Goal: Information Seeking & Learning: Check status

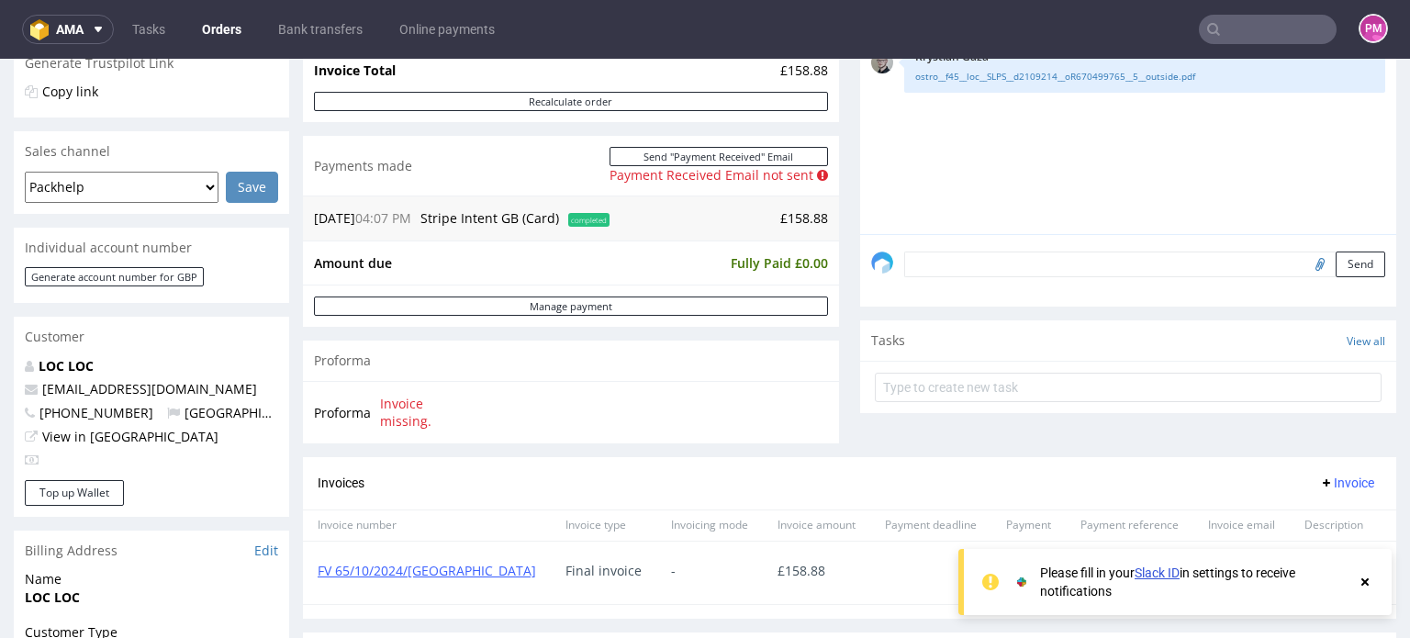
scroll to position [400, 0]
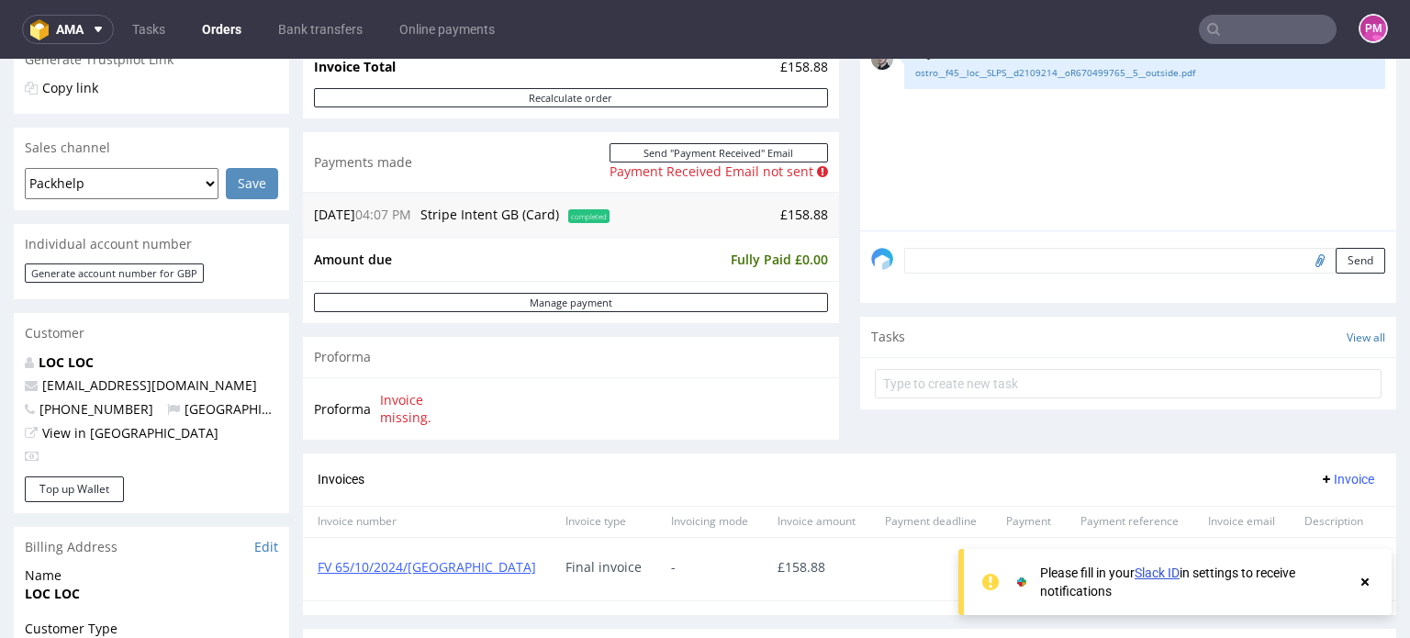
click at [1268, 20] on input "text" at bounding box center [1268, 29] width 138 height 29
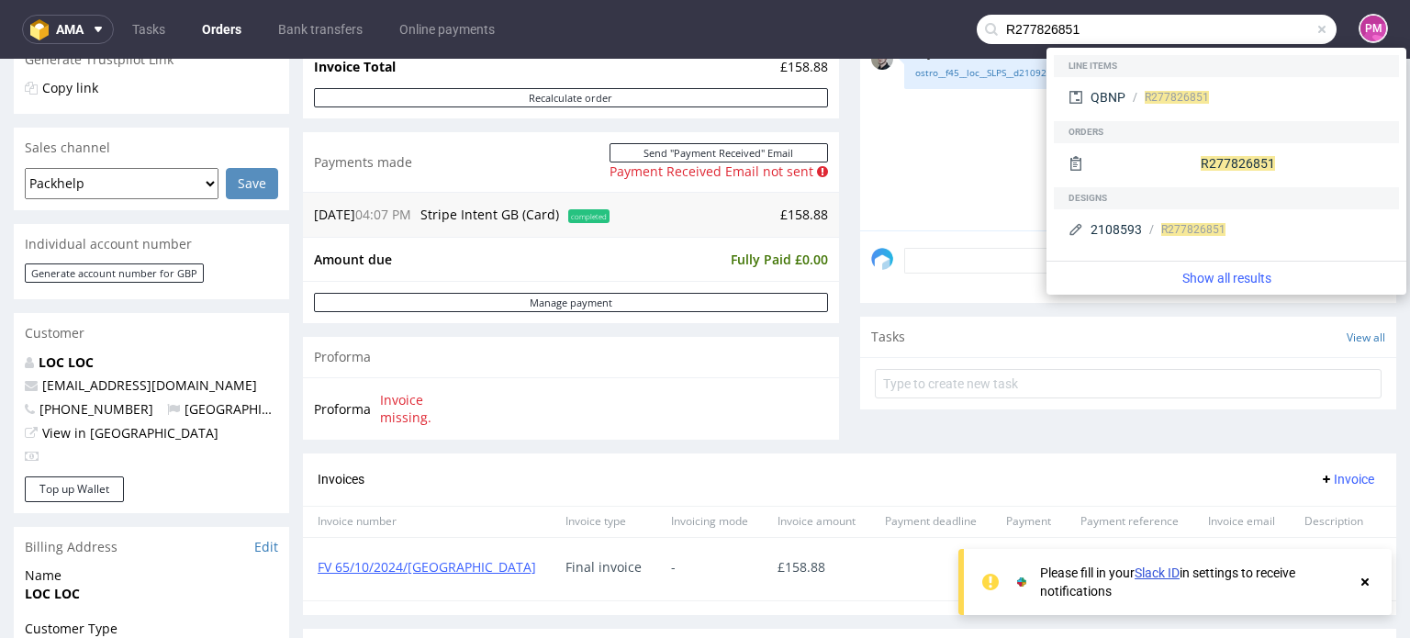
type input "R277826851"
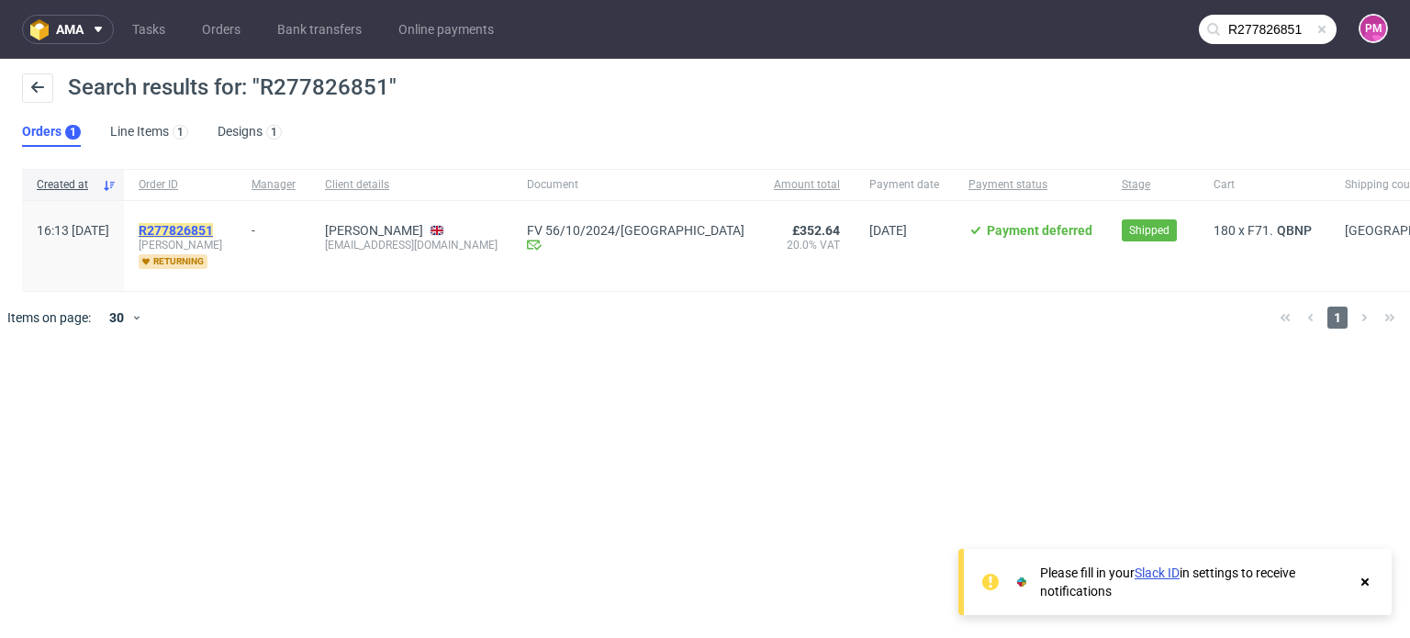
click at [213, 226] on mark "R277826851" at bounding box center [176, 230] width 74 height 15
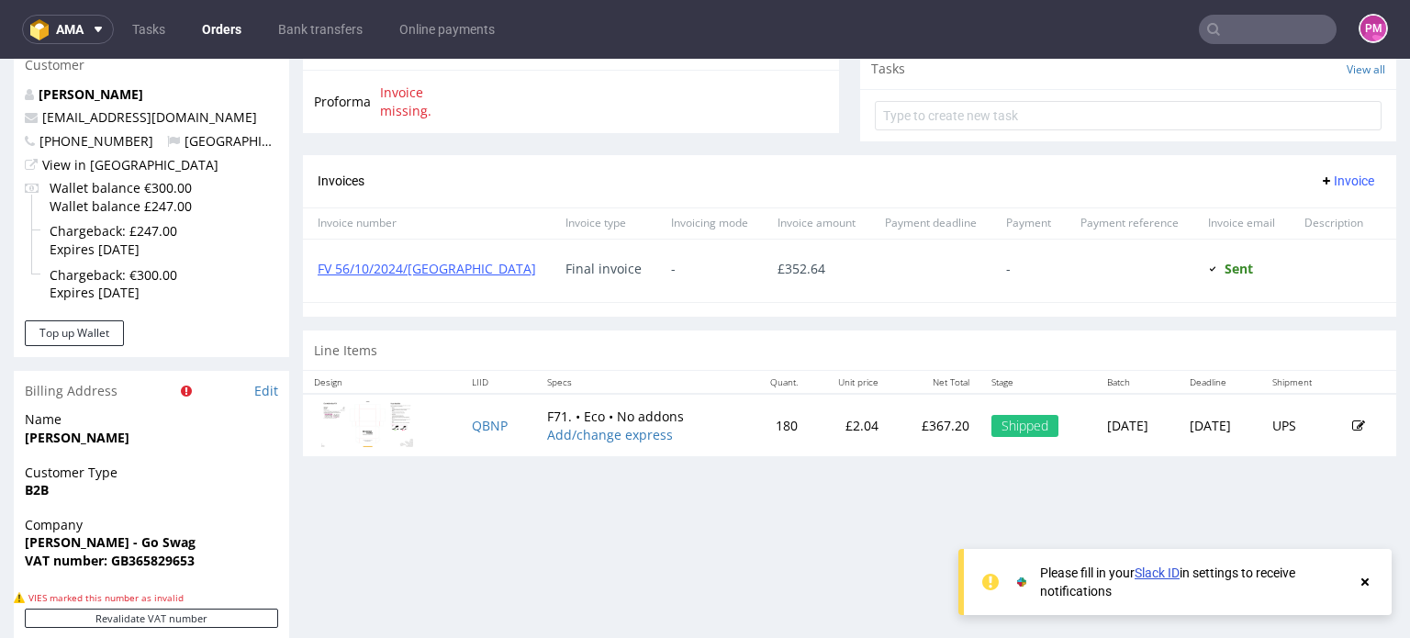
scroll to position [720, 0]
click at [421, 265] on link "FV 56/10/2024/GB" at bounding box center [427, 268] width 218 height 17
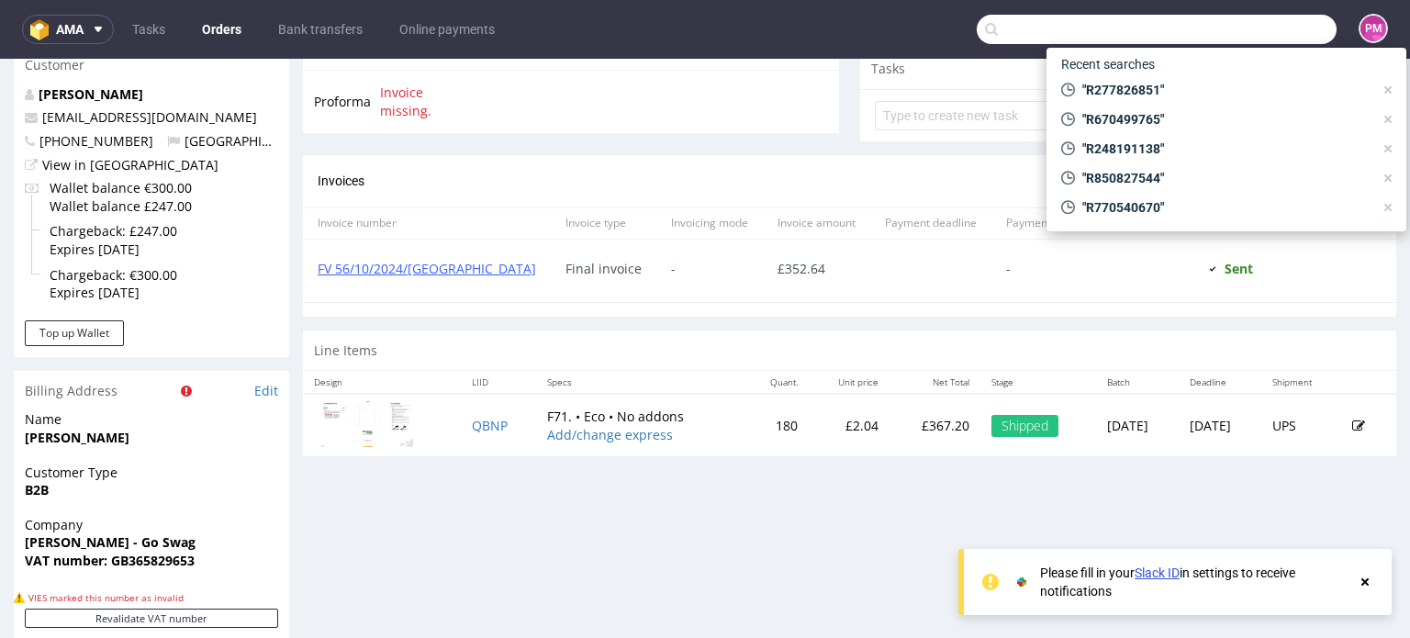
click at [1227, 25] on input "text" at bounding box center [1157, 29] width 360 height 29
paste input "R426879598"
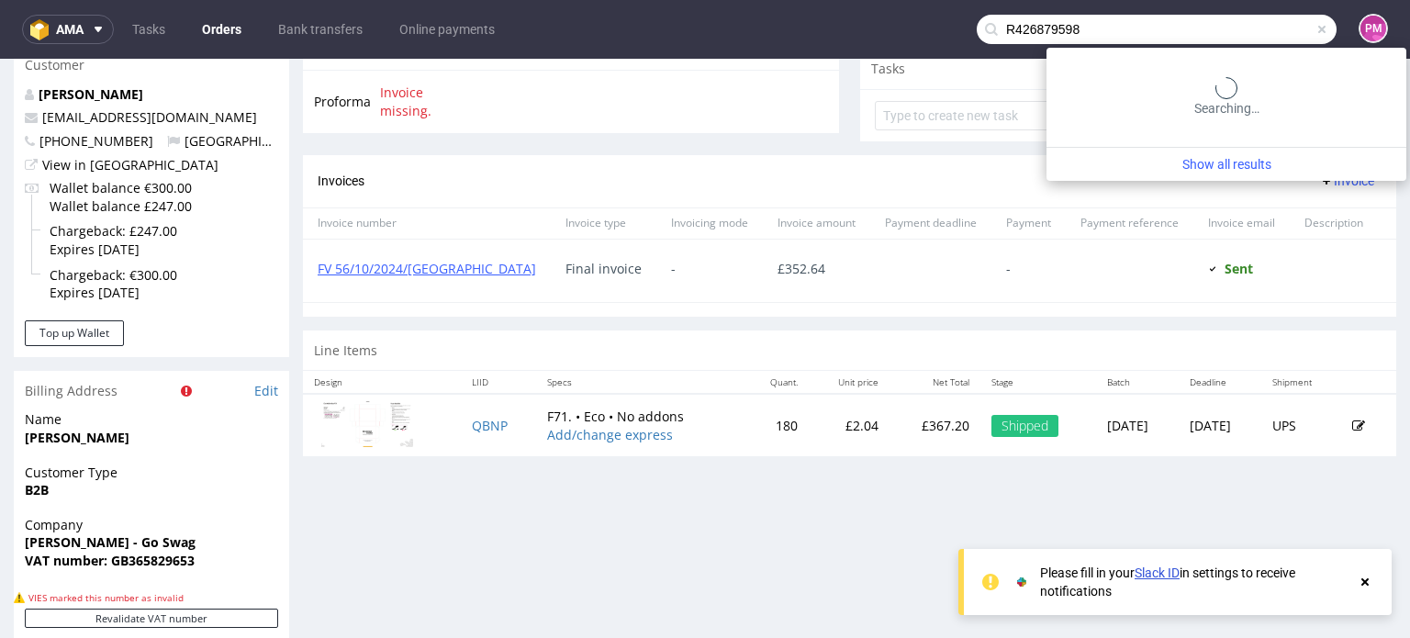
type input "R426879598"
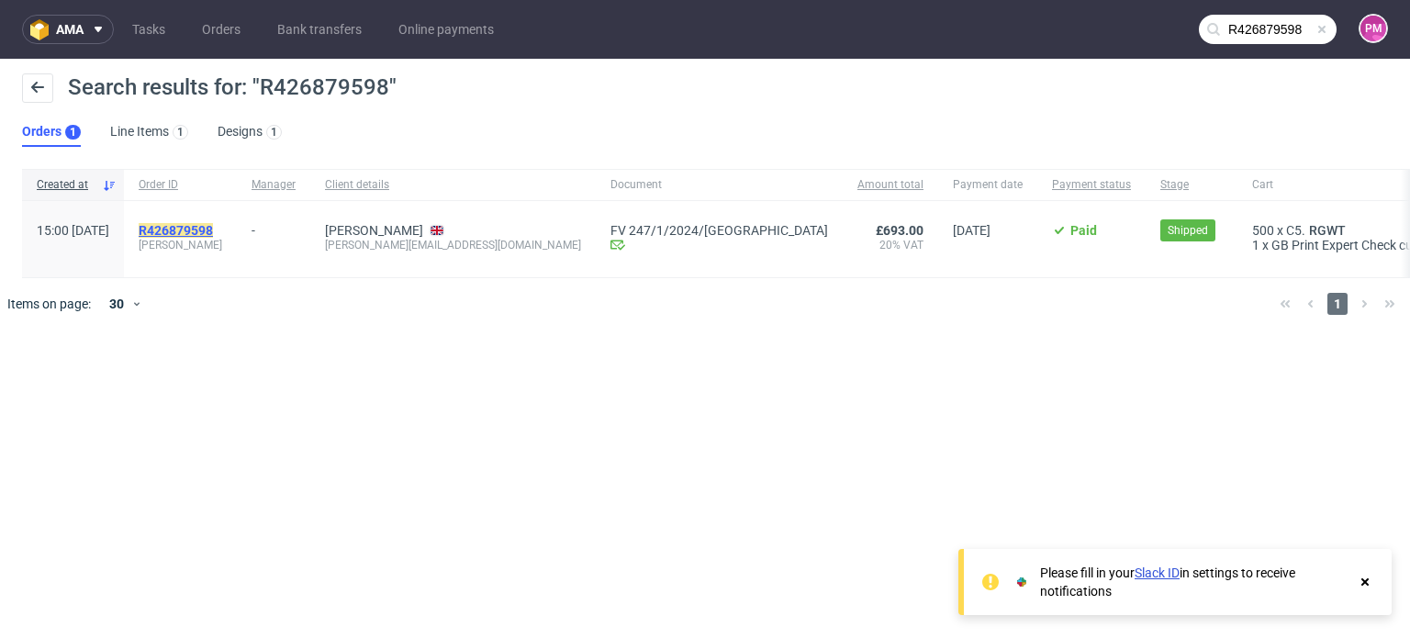
click at [213, 234] on mark "R426879598" at bounding box center [176, 230] width 74 height 15
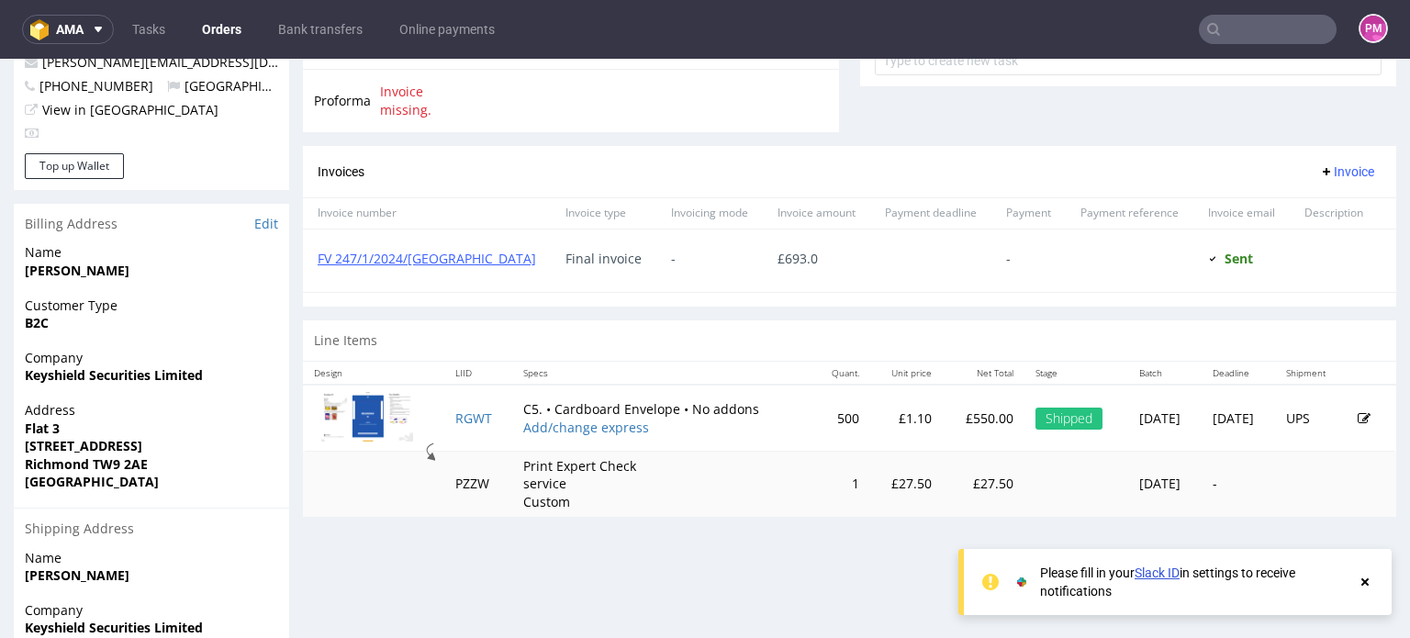
scroll to position [723, 0]
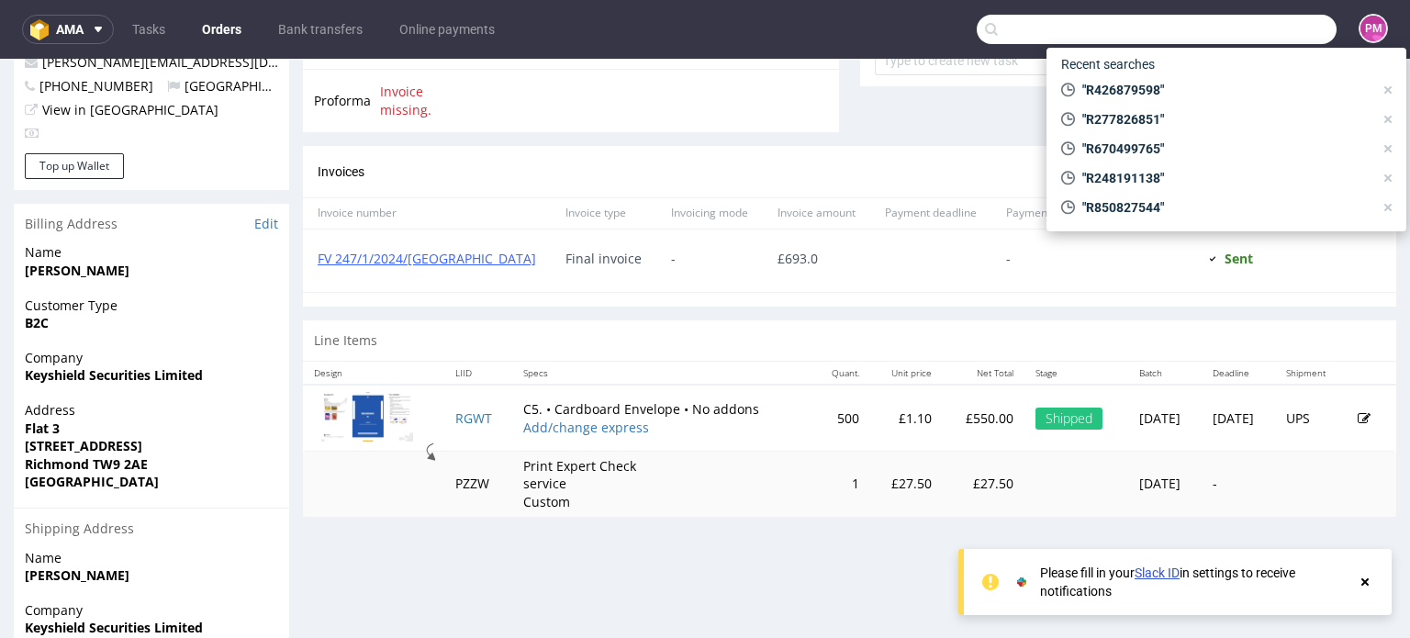
click at [1220, 27] on input "text" at bounding box center [1157, 29] width 360 height 29
paste input "R426879598"
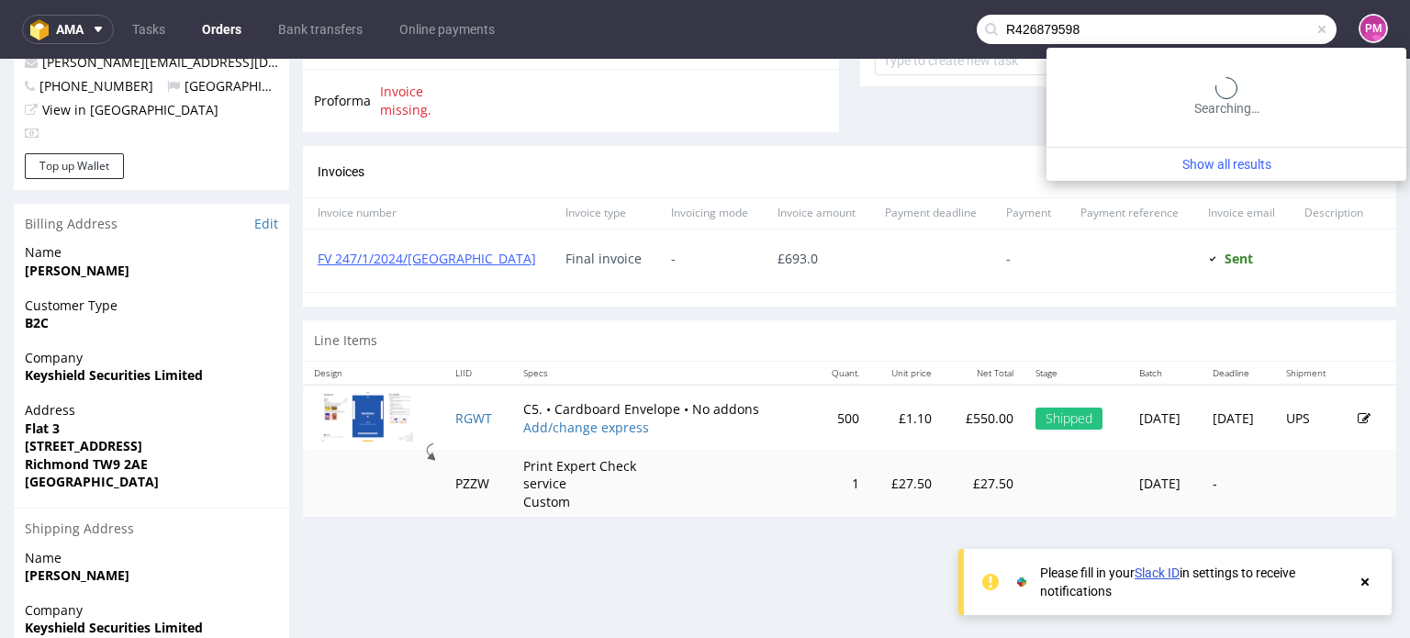
type input "R426879598"
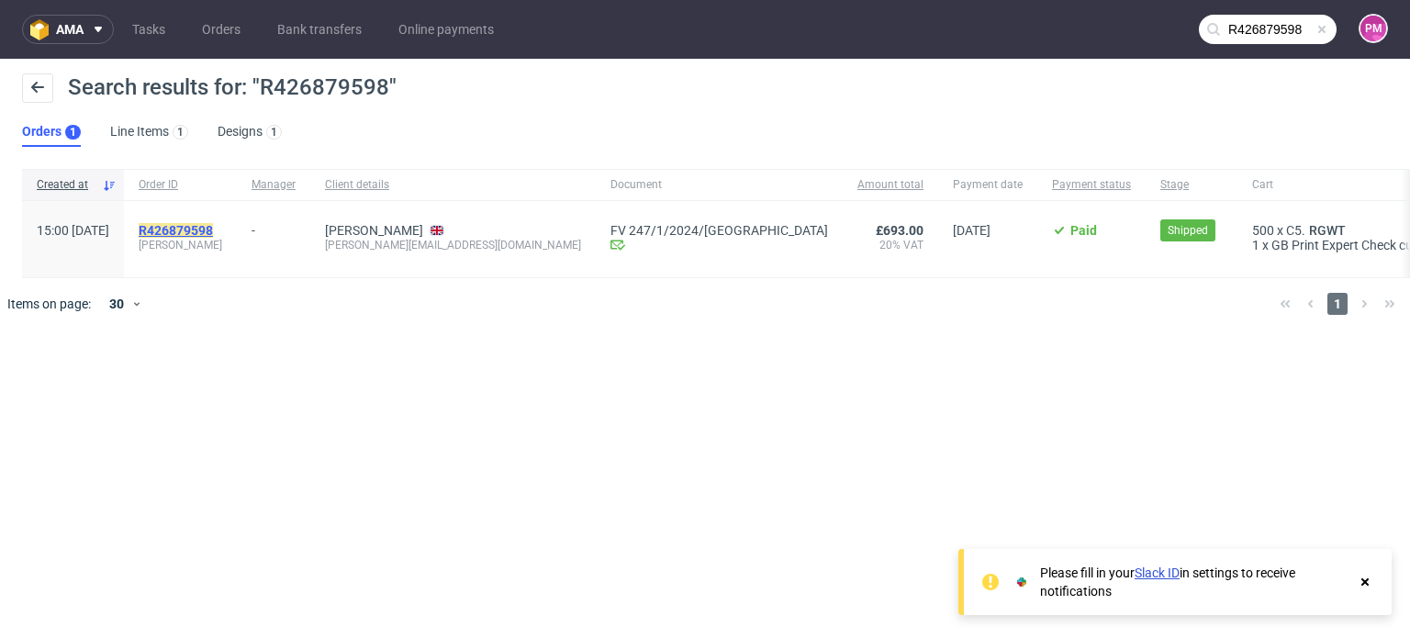
click at [213, 227] on mark "R426879598" at bounding box center [176, 230] width 74 height 15
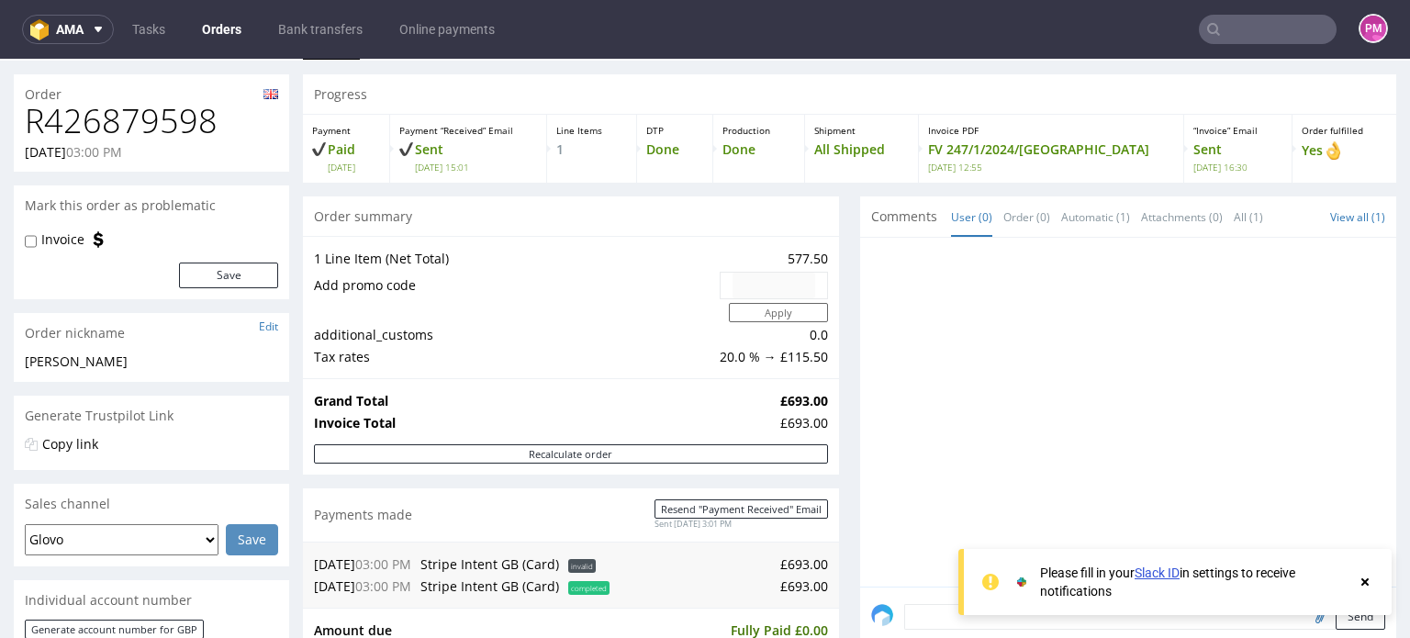
scroll to position [39, 0]
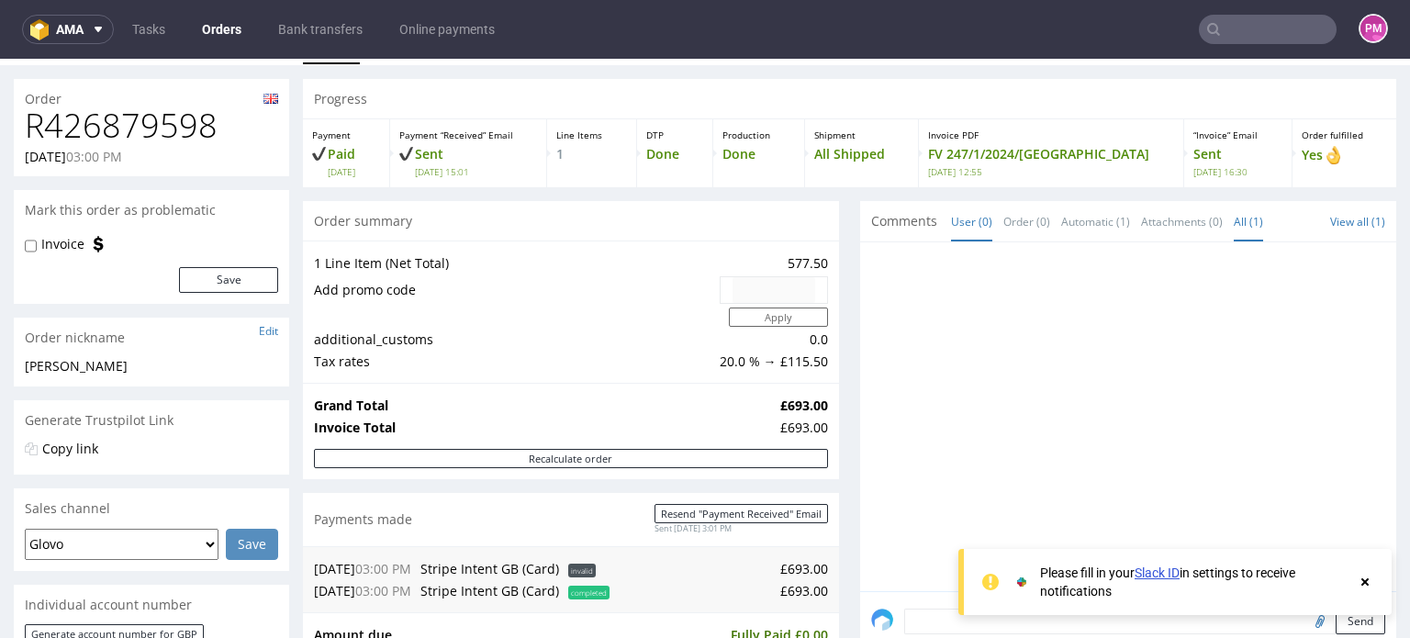
click at [1234, 222] on link "All (1)" at bounding box center [1248, 221] width 29 height 39
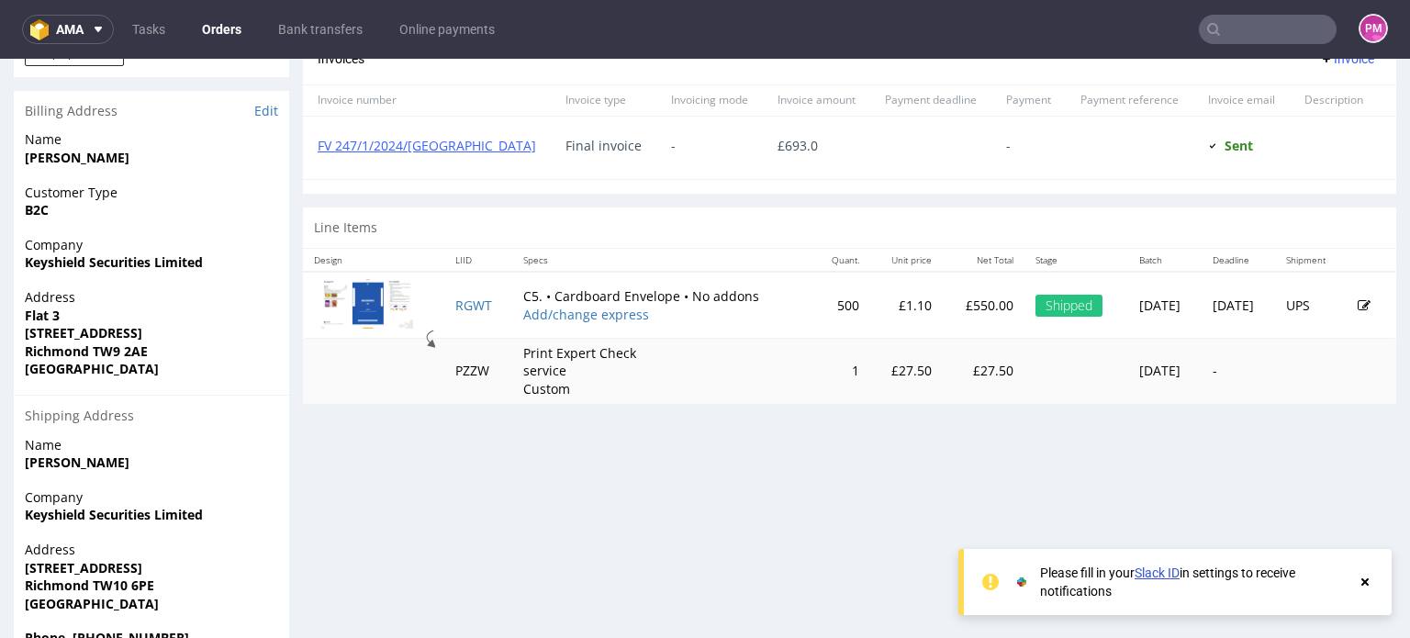
scroll to position [885, 0]
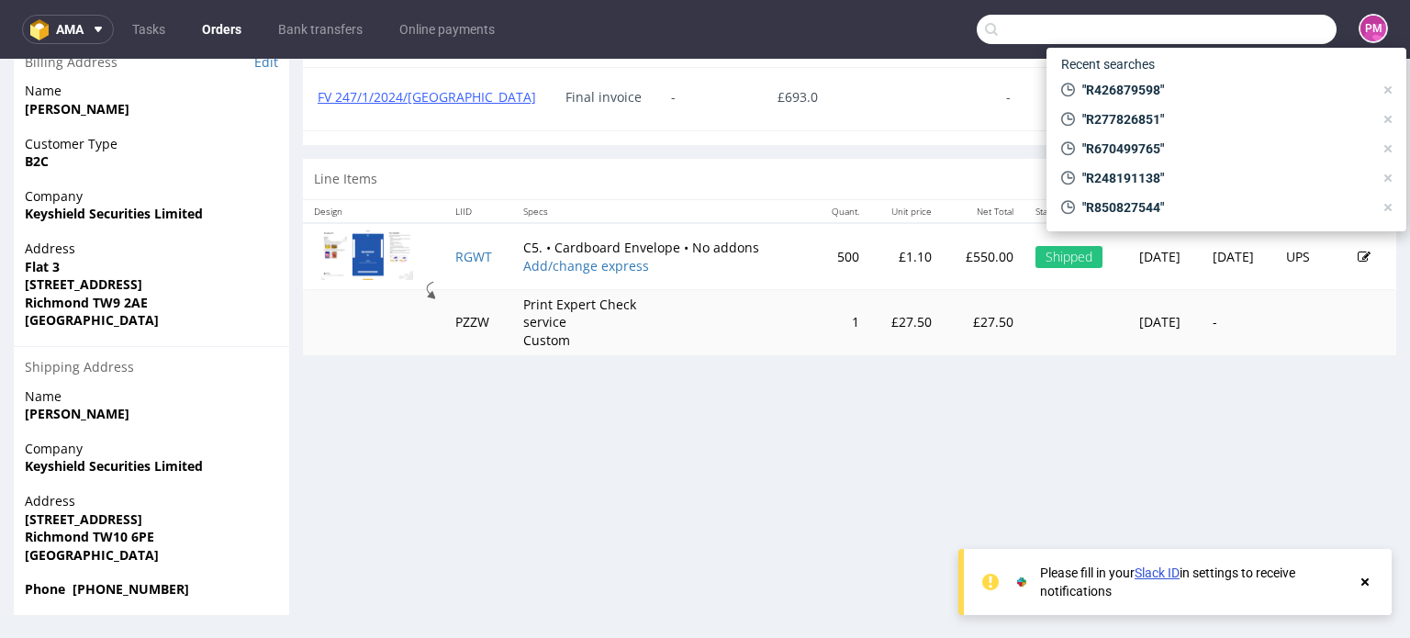
click at [1263, 21] on input "text" at bounding box center [1157, 29] width 360 height 29
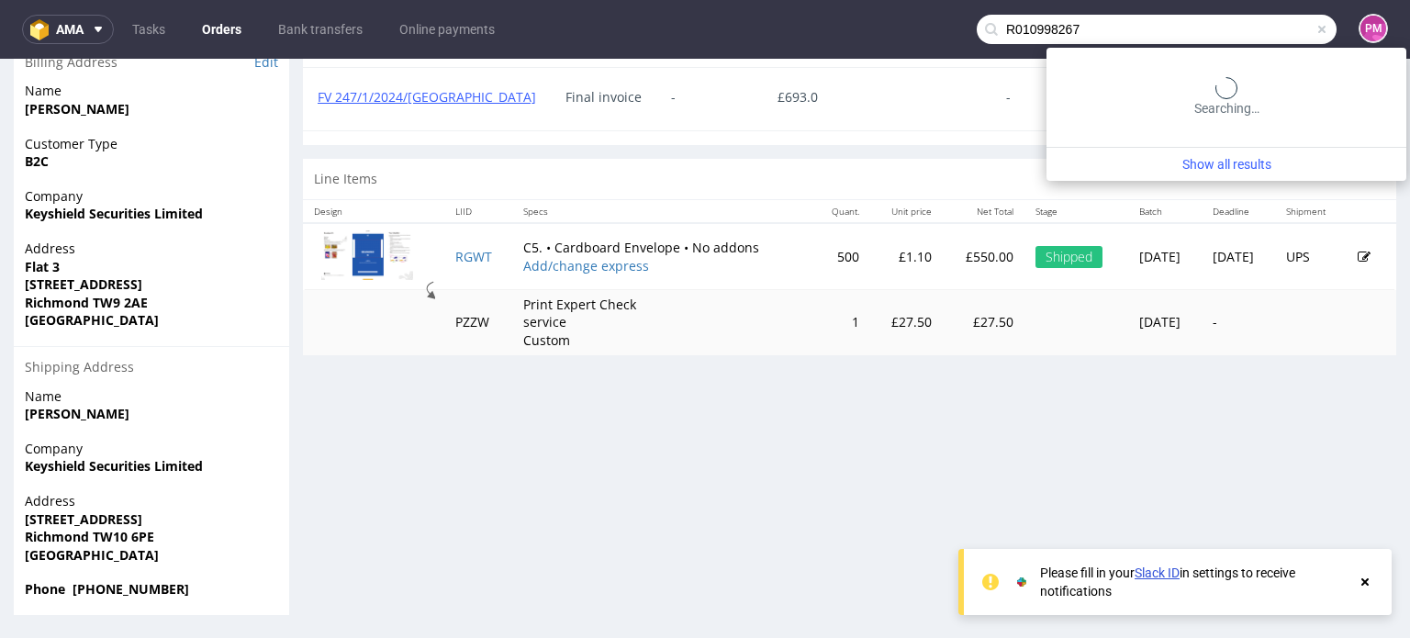
type input "R010998267"
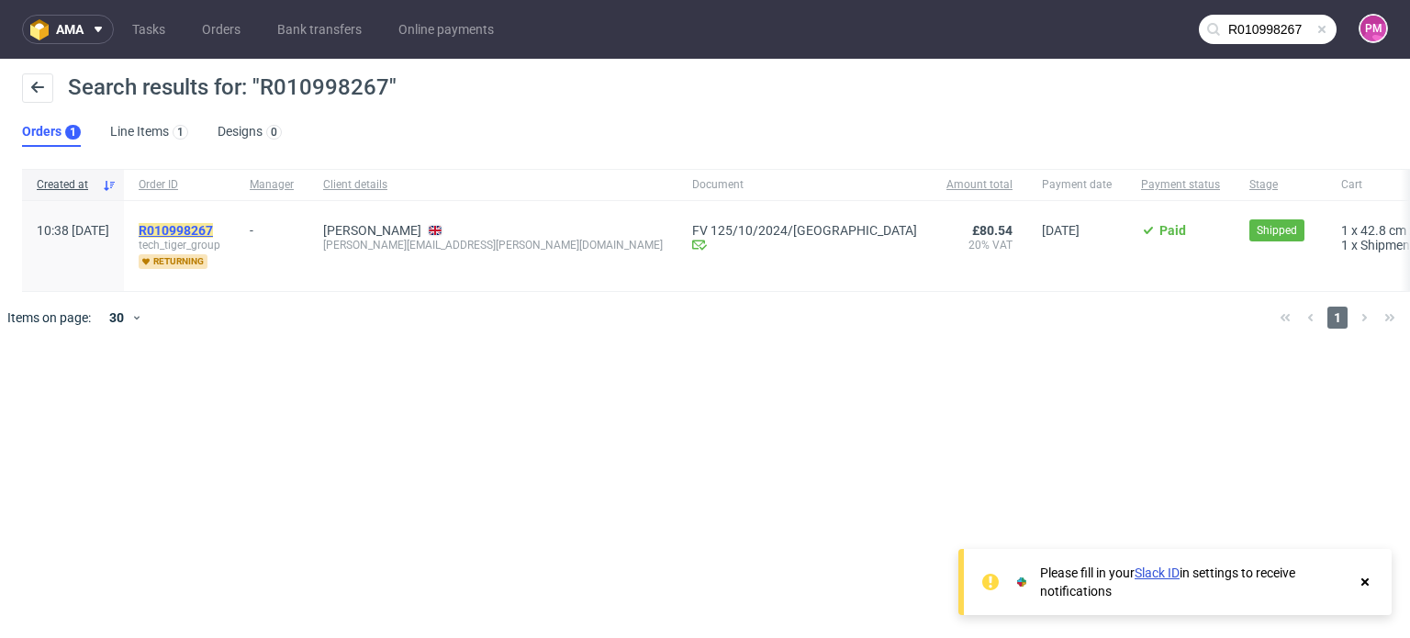
click at [213, 229] on mark "R010998267" at bounding box center [176, 230] width 74 height 15
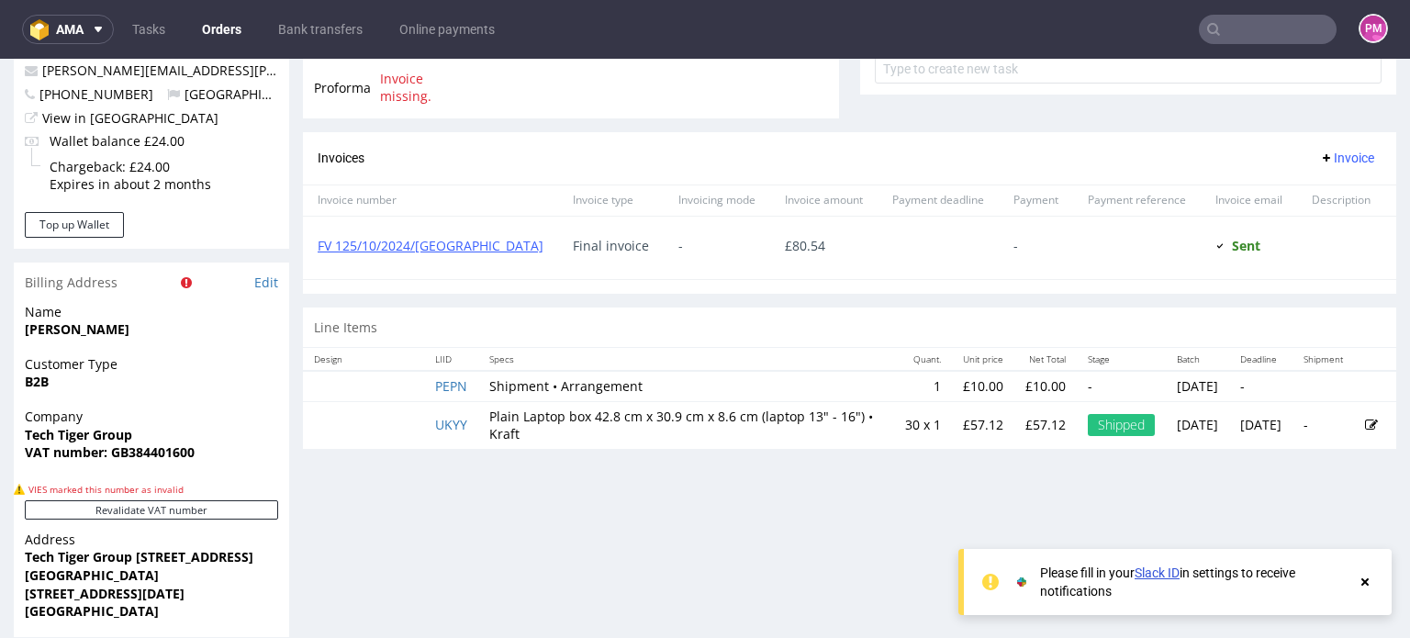
scroll to position [766, 0]
click at [411, 322] on div "Line Items" at bounding box center [849, 328] width 1093 height 40
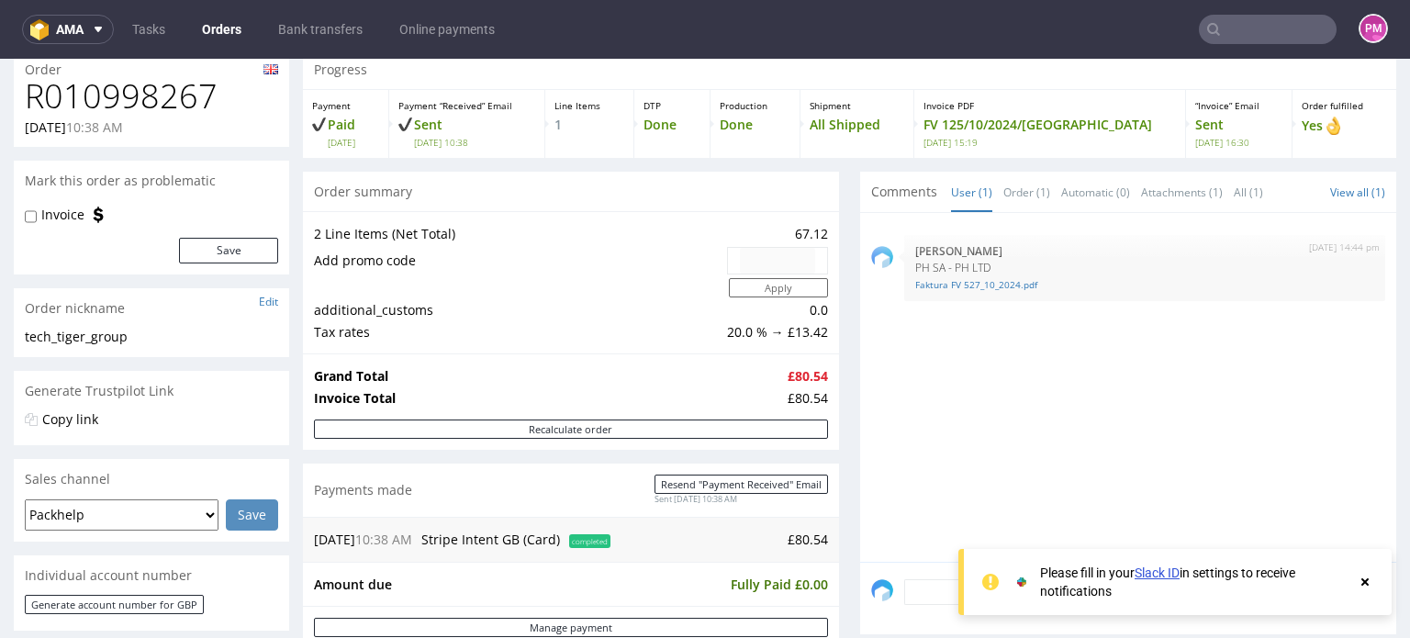
scroll to position [112, 0]
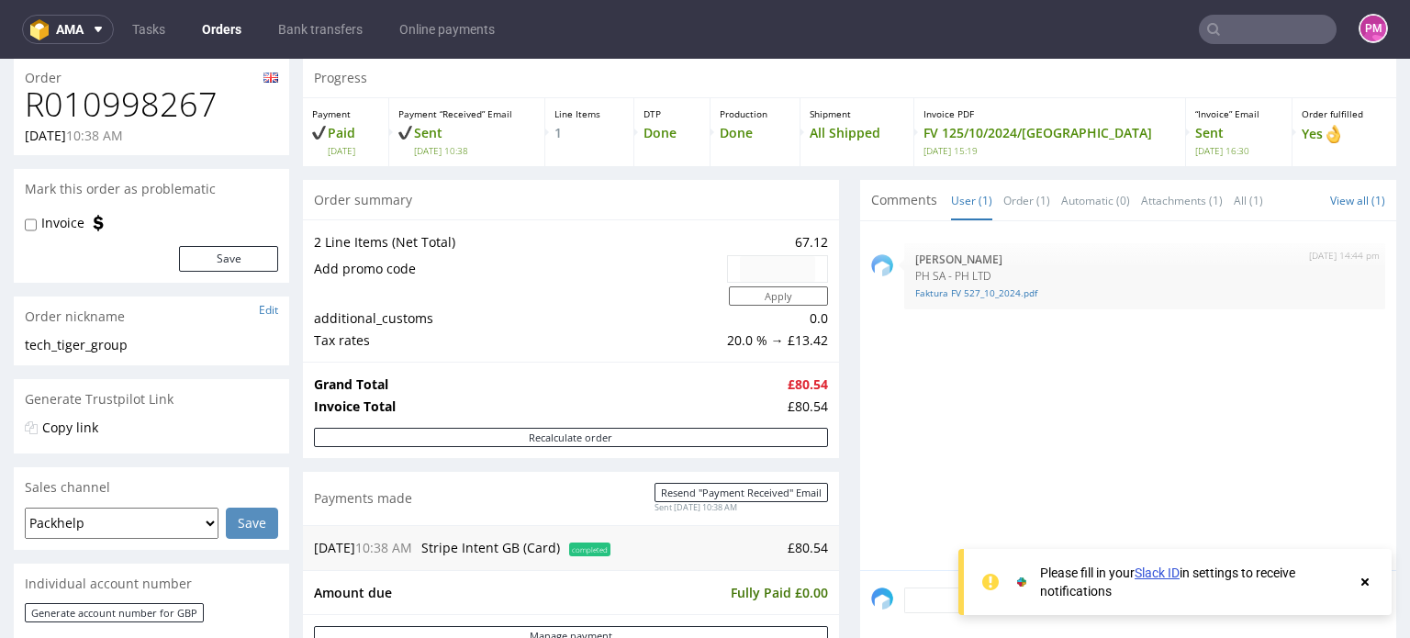
click at [1214, 14] on nav "ama Tasks Orders Bank transfers Online payments PM" at bounding box center [705, 29] width 1410 height 59
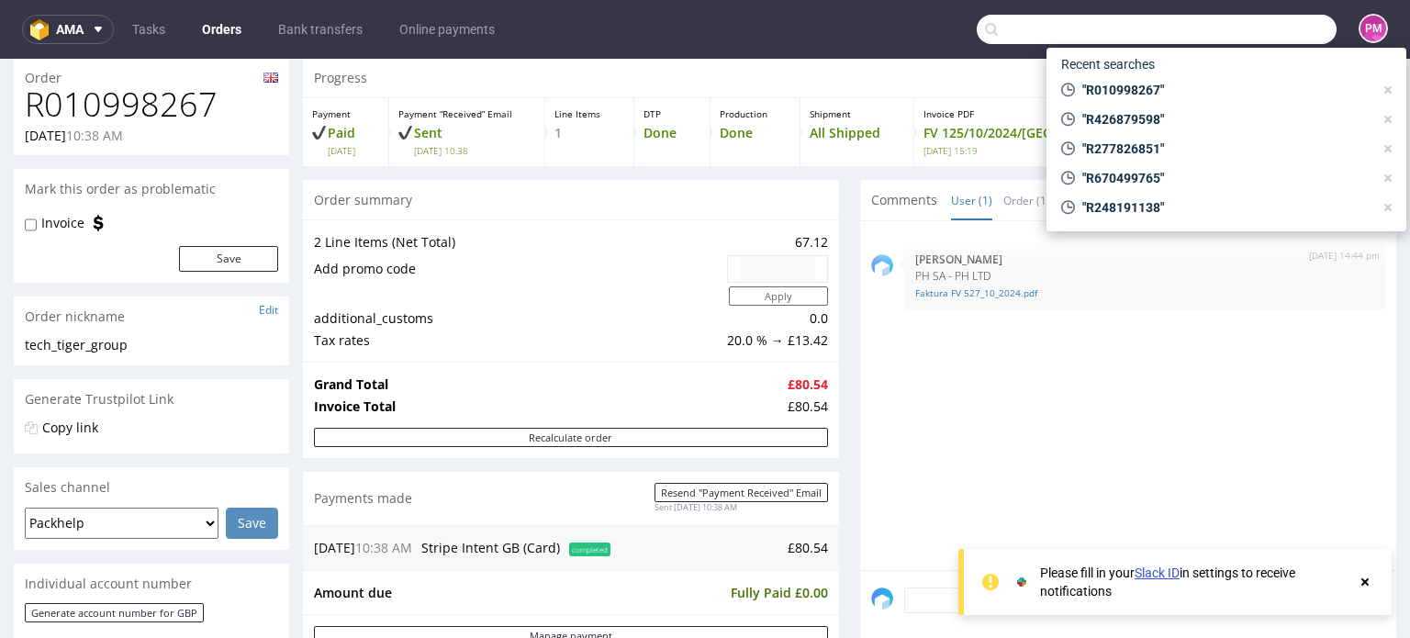
click at [1226, 20] on input "text" at bounding box center [1157, 29] width 360 height 29
paste input "R277826851"
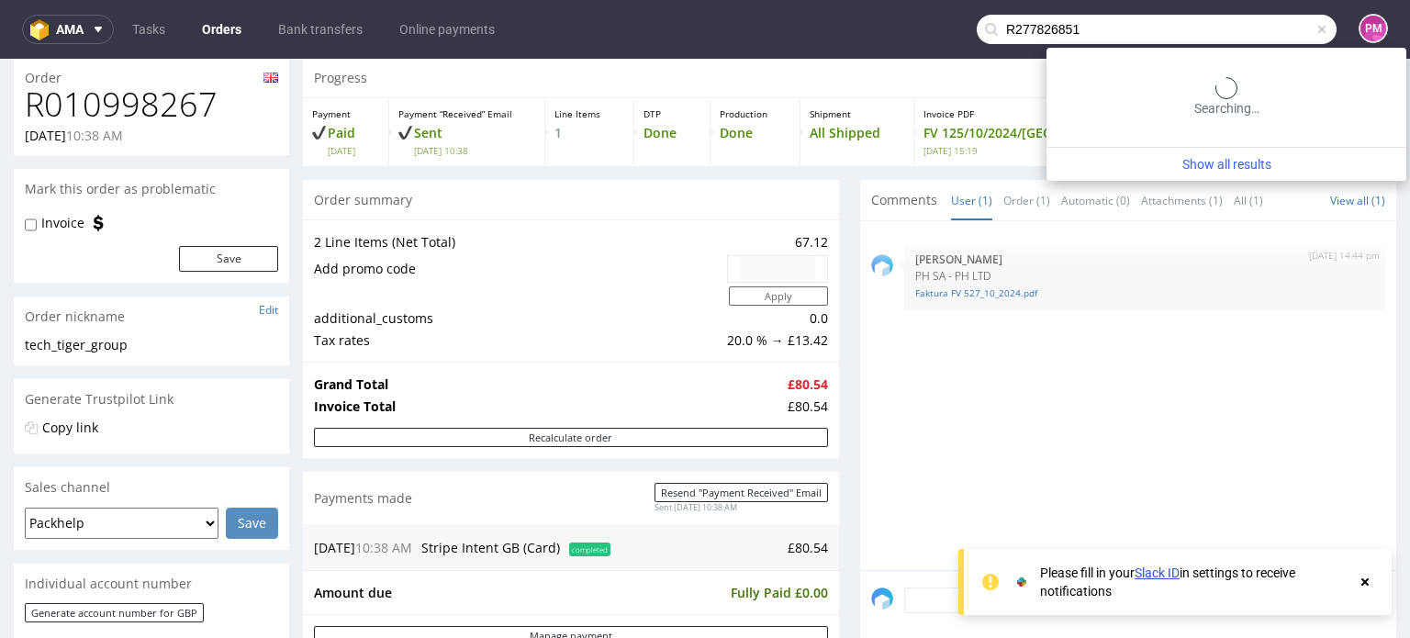
type input "R277826851"
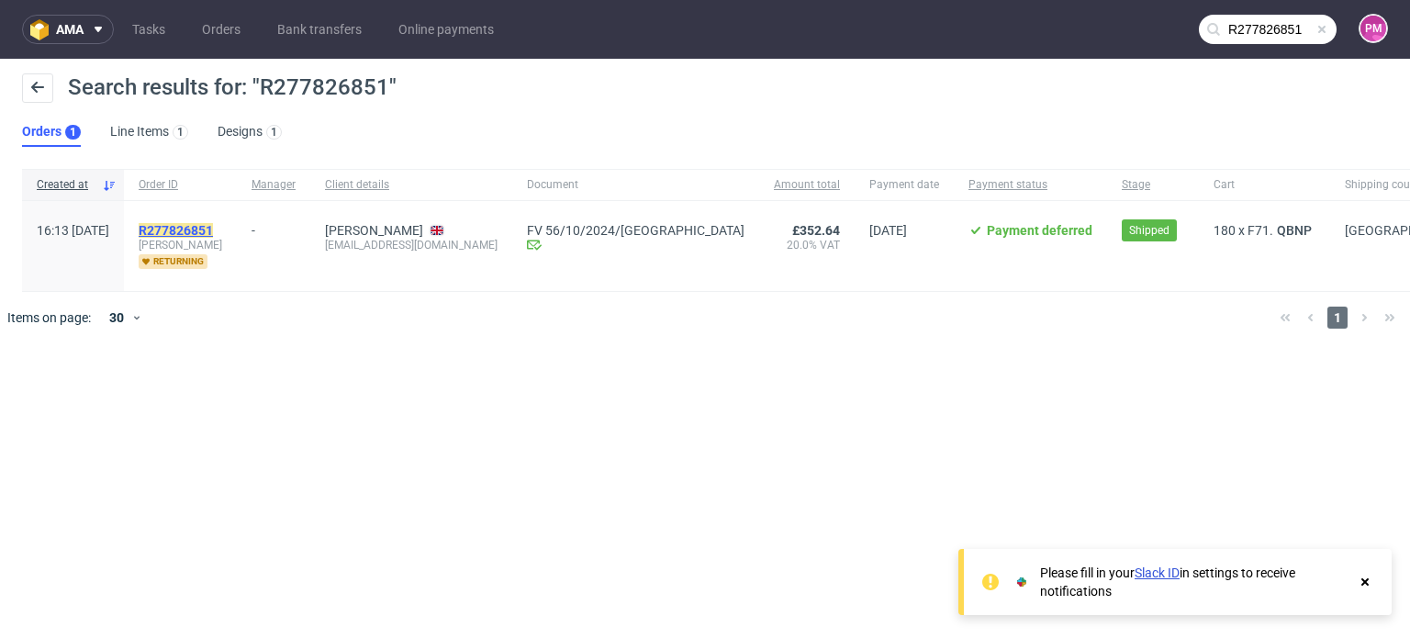
click at [213, 226] on mark "R277826851" at bounding box center [176, 230] width 74 height 15
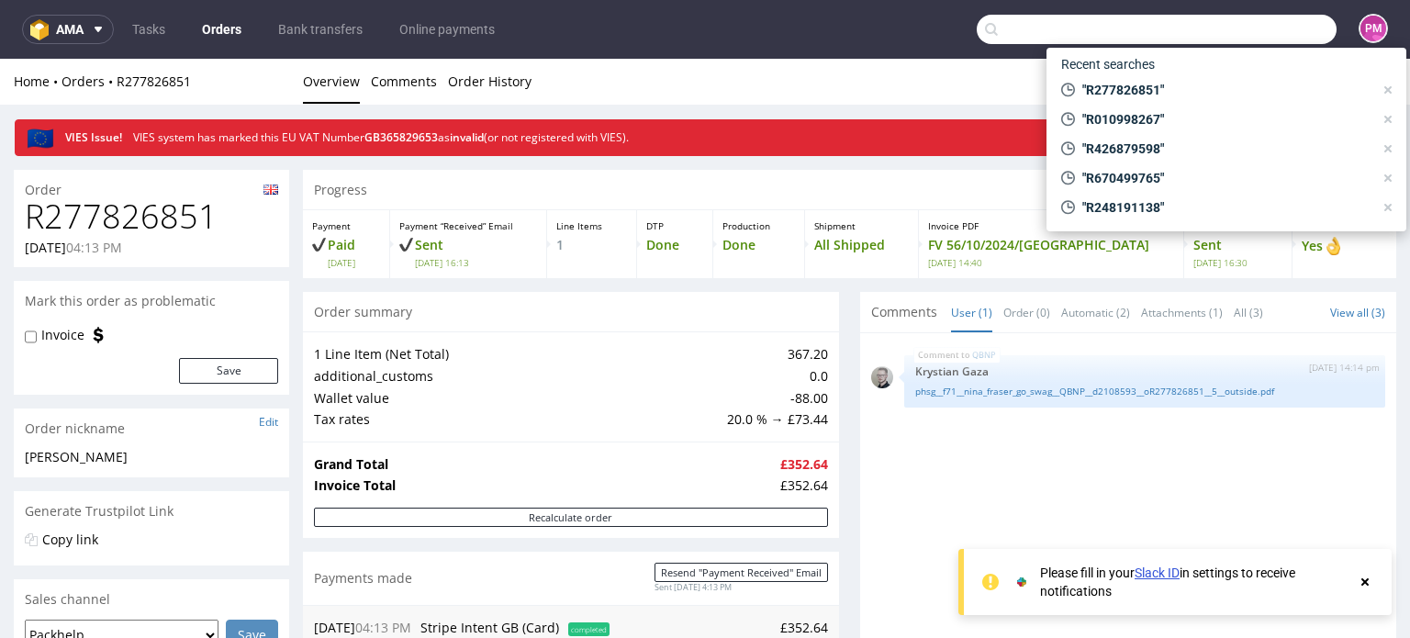
click at [1268, 39] on input "text" at bounding box center [1157, 29] width 360 height 29
paste input "R529528297"
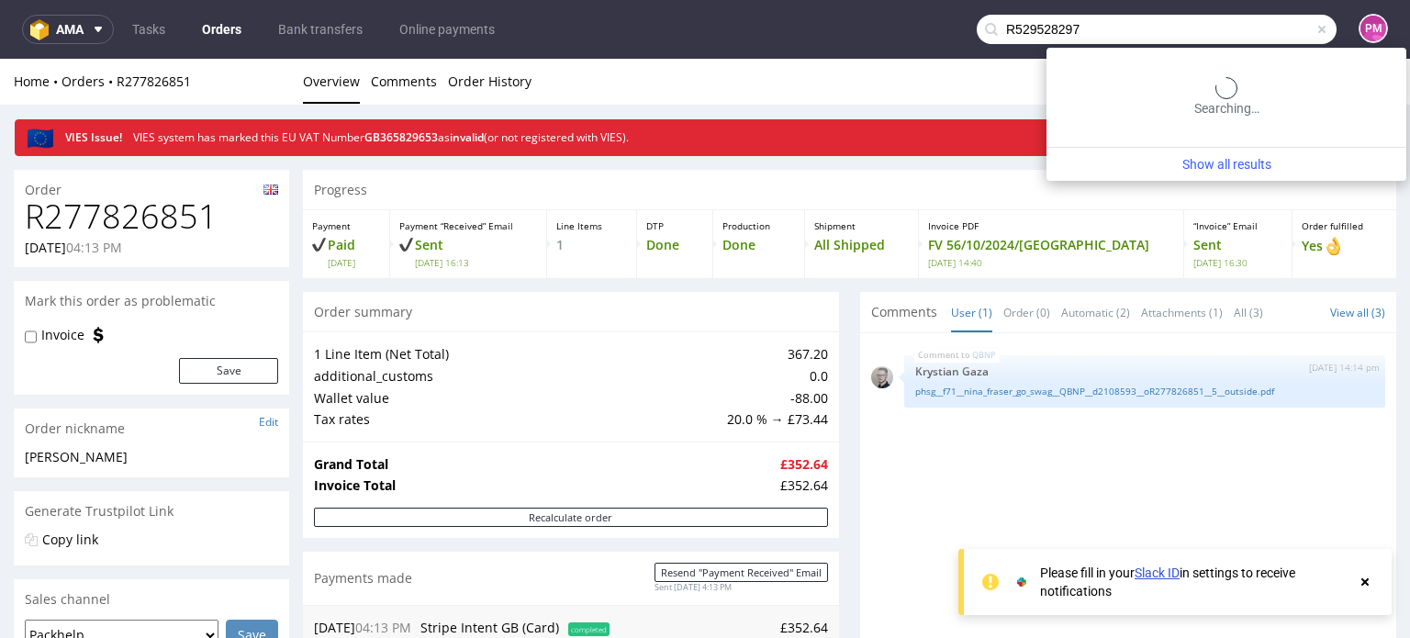
type input "R529528297"
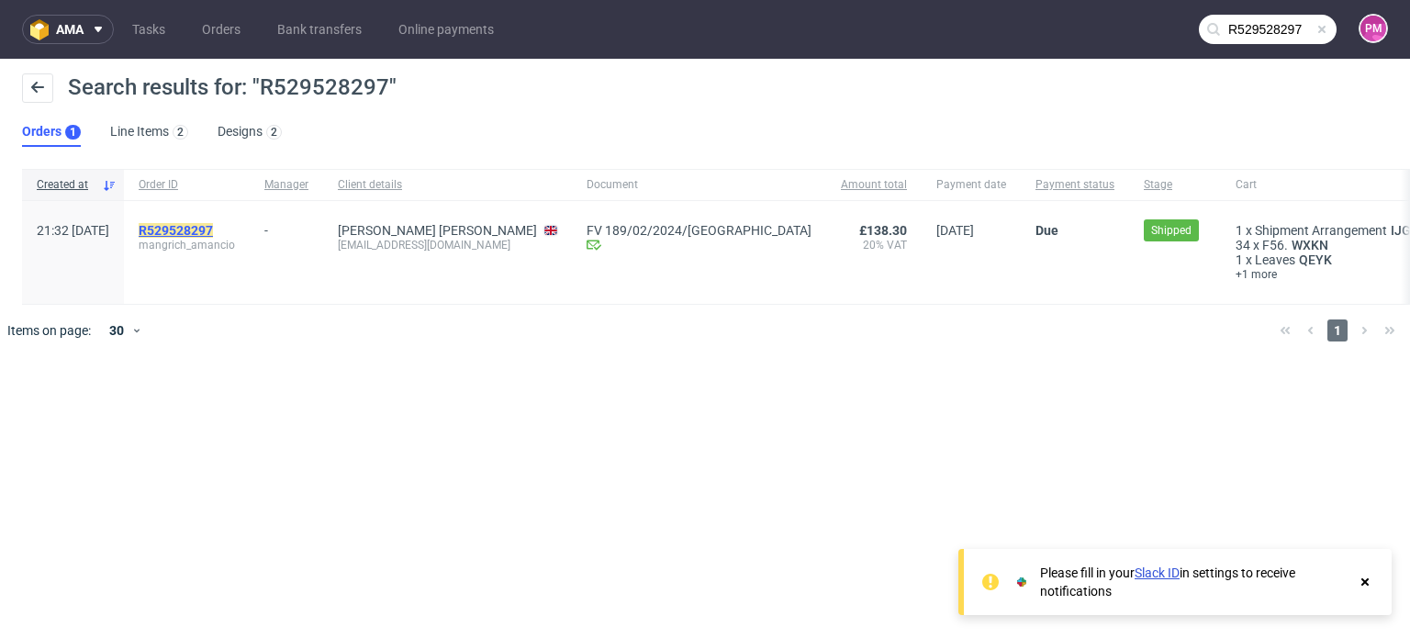
click at [213, 232] on mark "R529528297" at bounding box center [176, 230] width 74 height 15
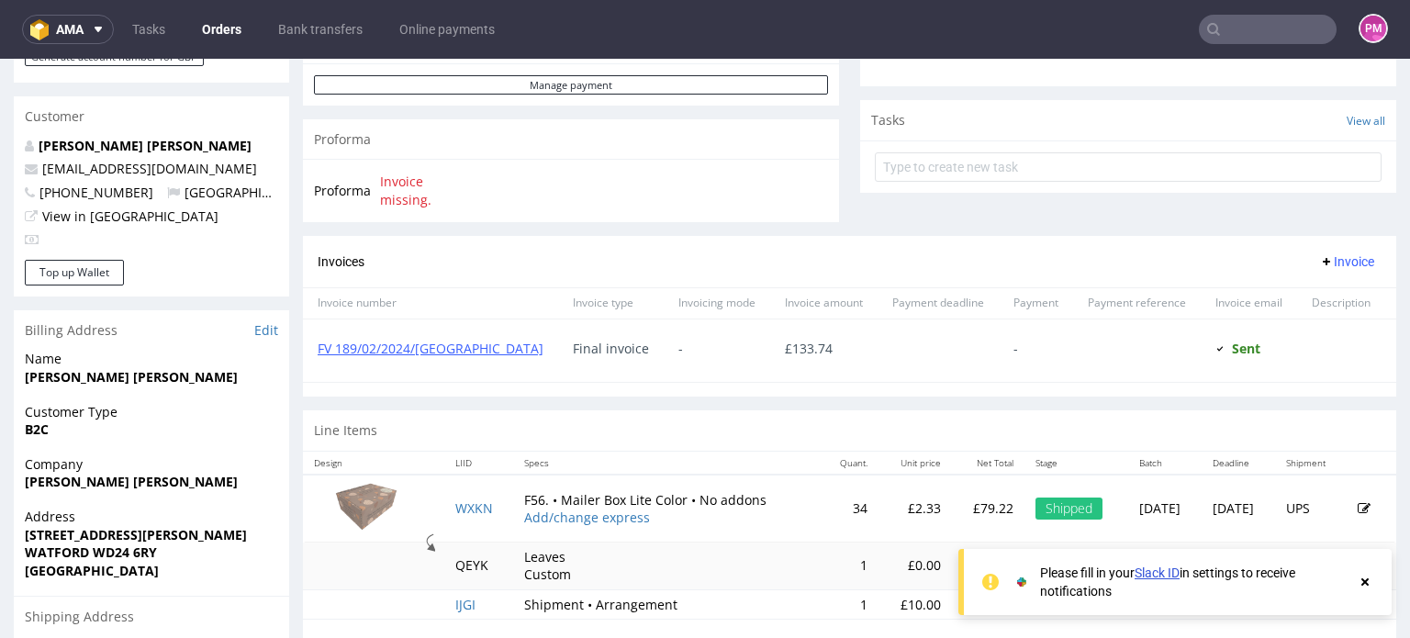
scroll to position [622, 0]
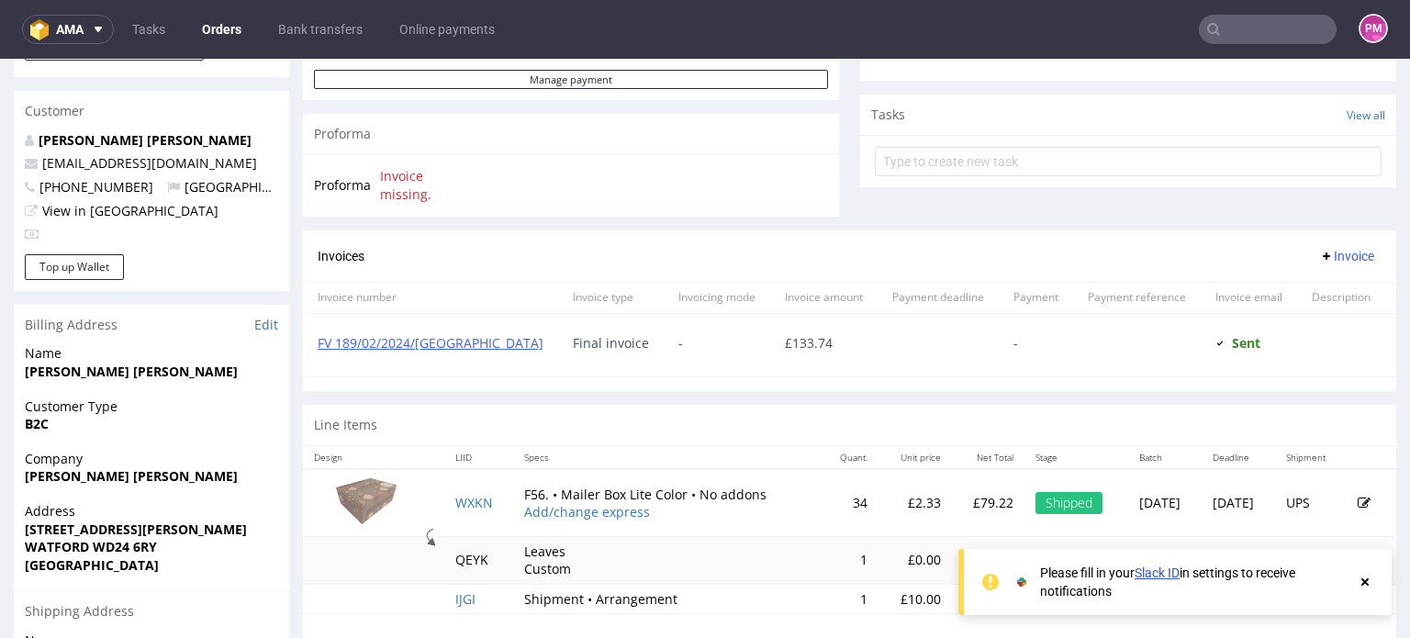
click at [1274, 26] on input "text" at bounding box center [1268, 29] width 138 height 29
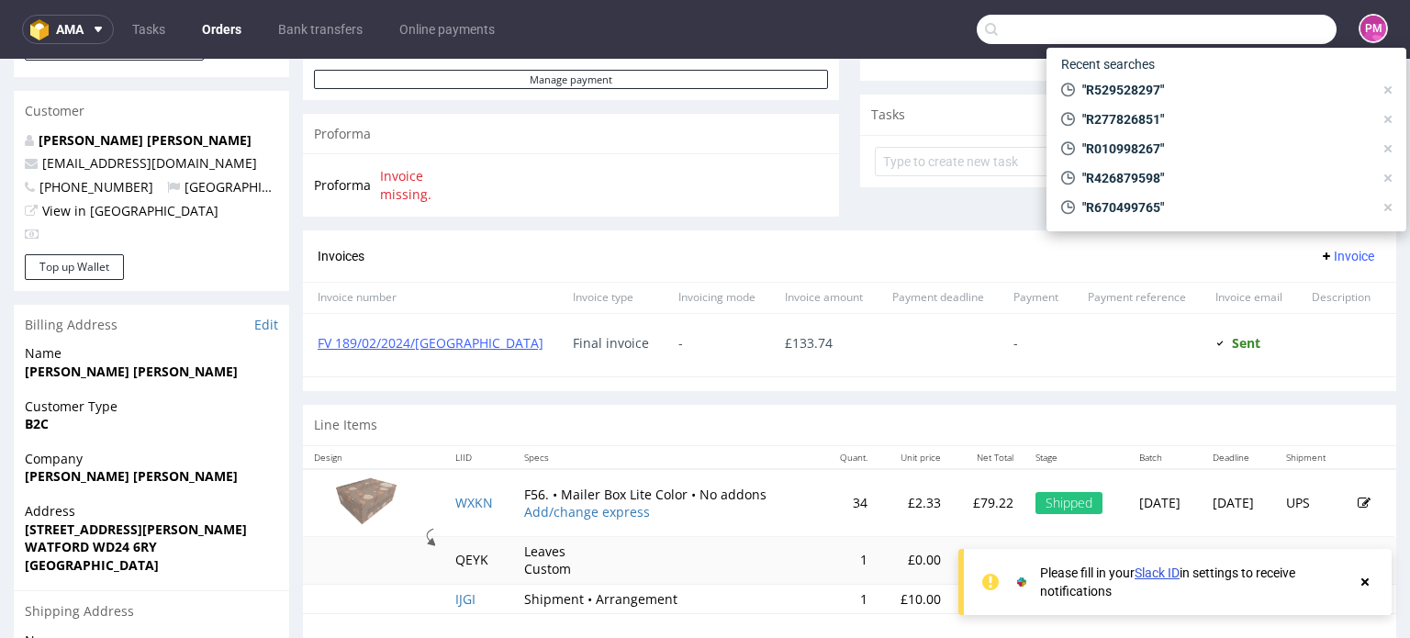
paste input "R981507431"
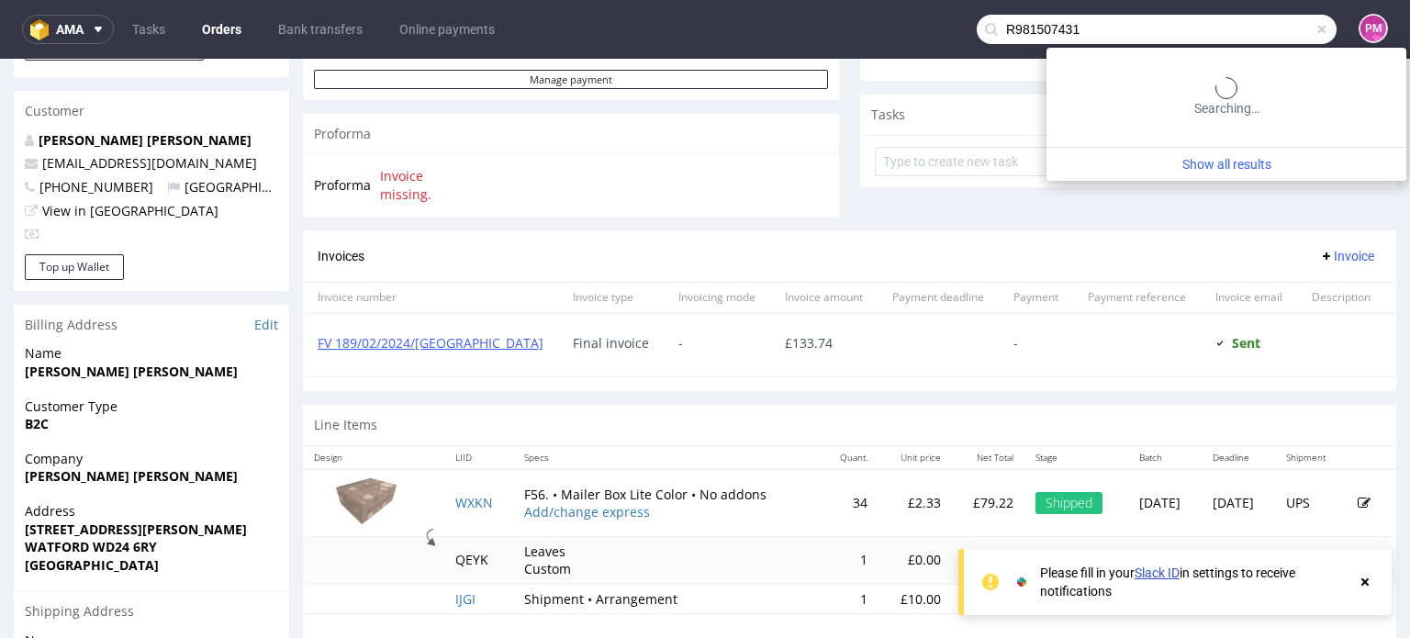
type input "R981507431"
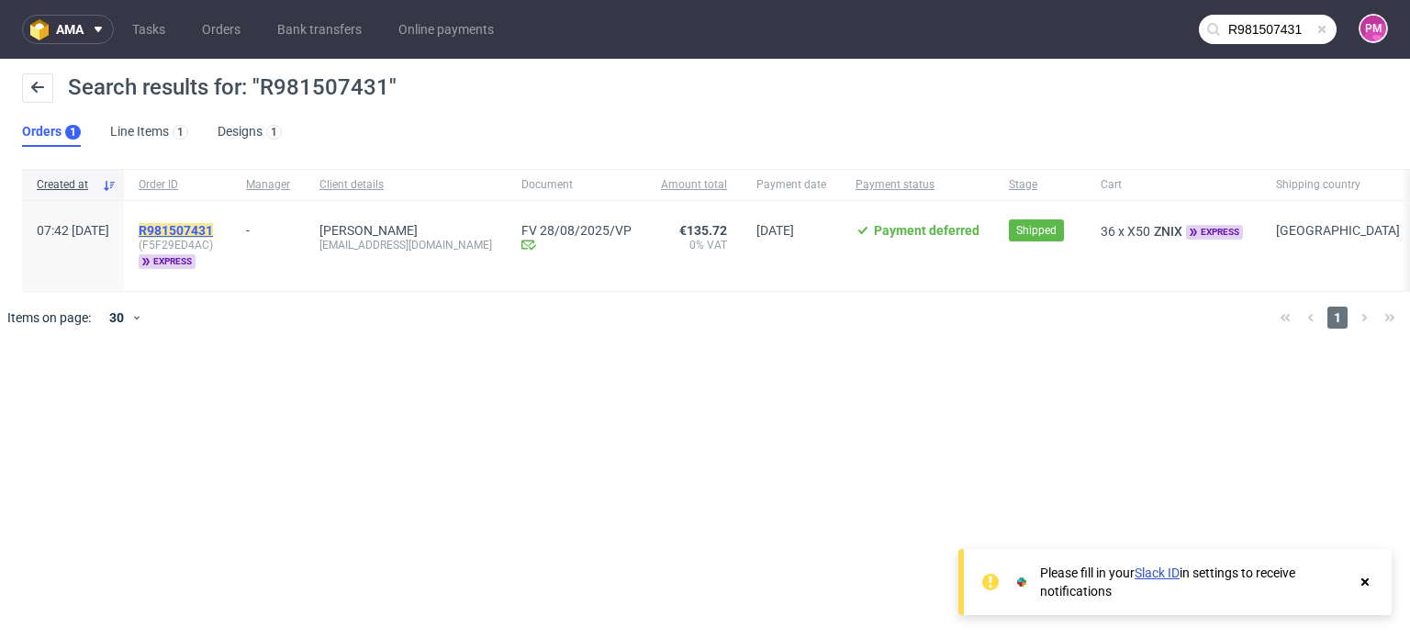
click at [213, 224] on mark "R981507431" at bounding box center [176, 230] width 74 height 15
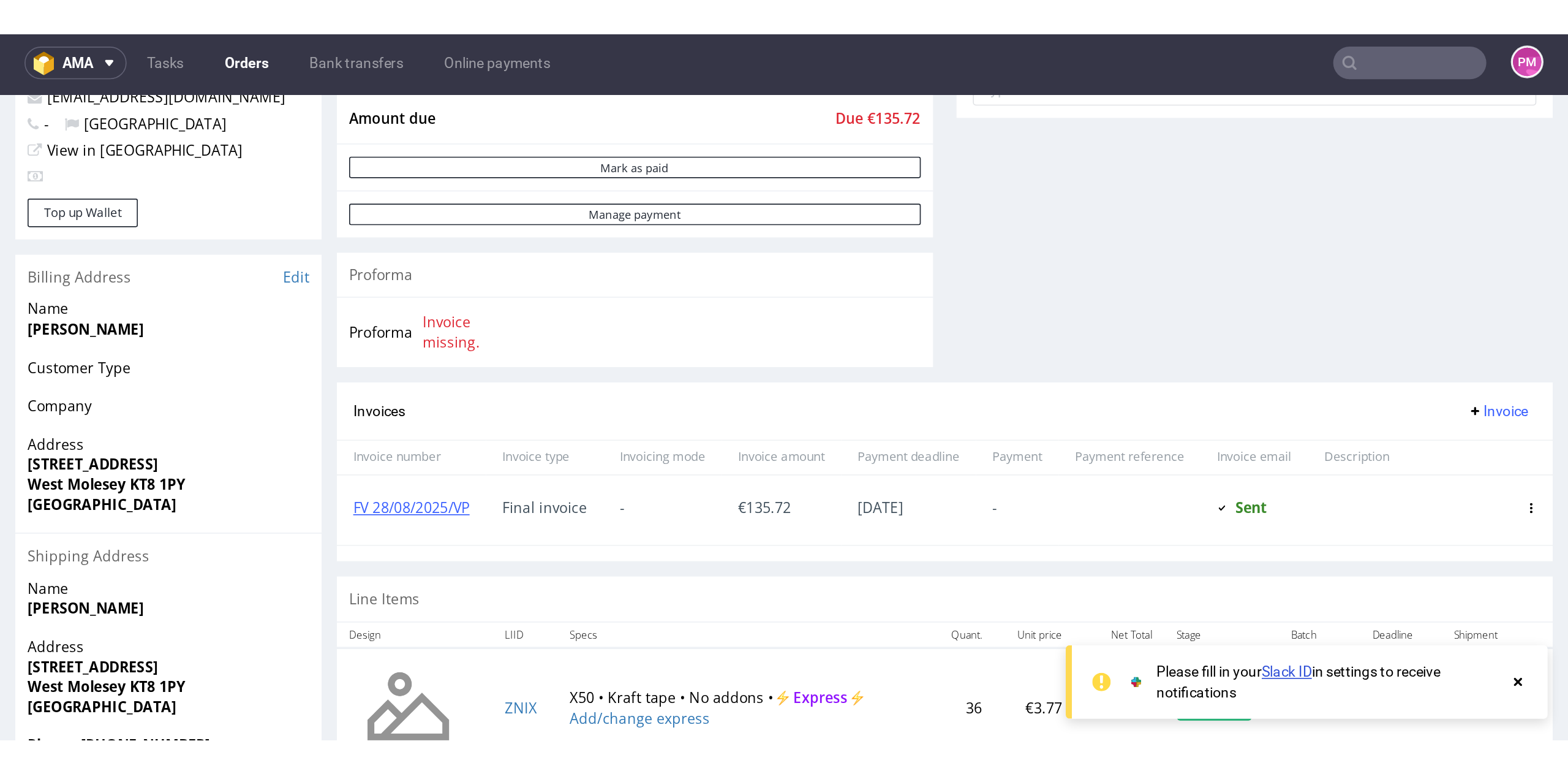
scroll to position [489, 0]
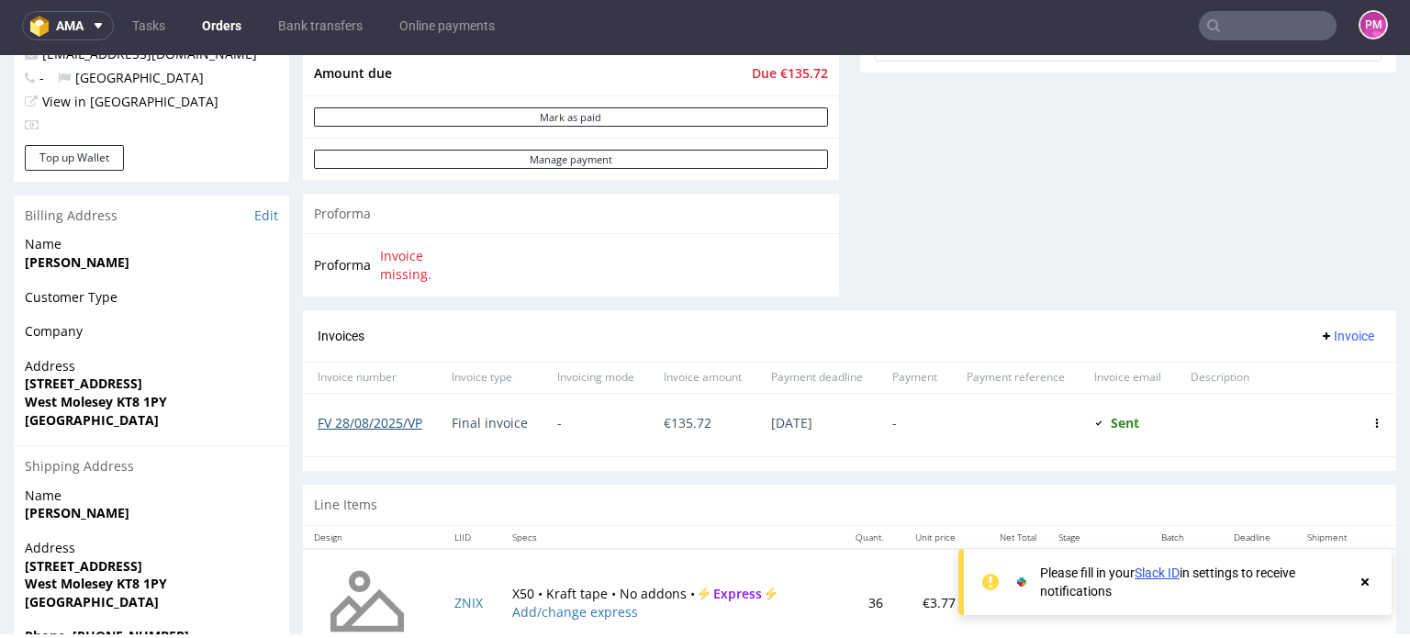
click at [410, 419] on link "FV 28/08/2025/VP" at bounding box center [370, 422] width 105 height 17
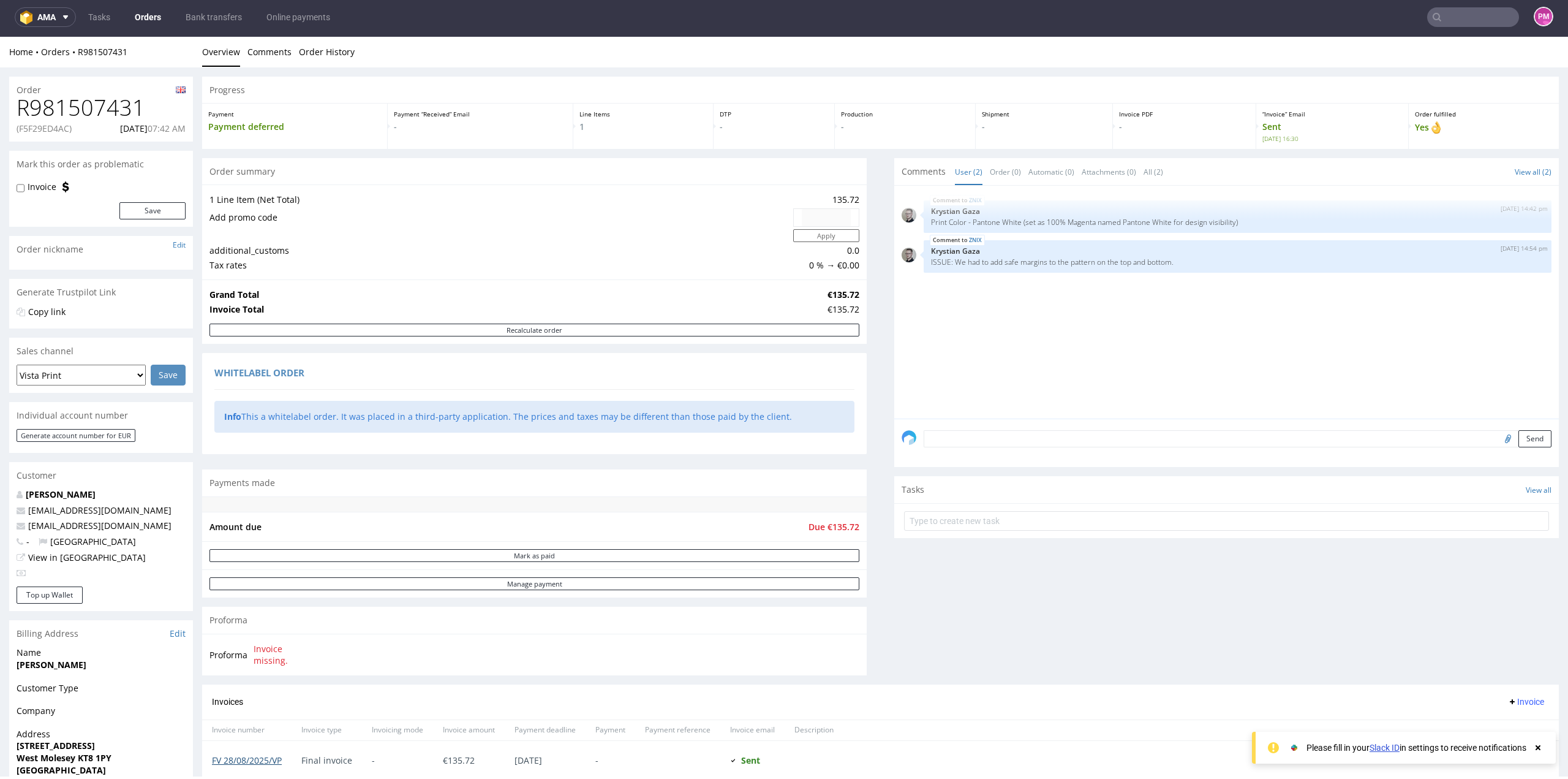
scroll to position [0, 0]
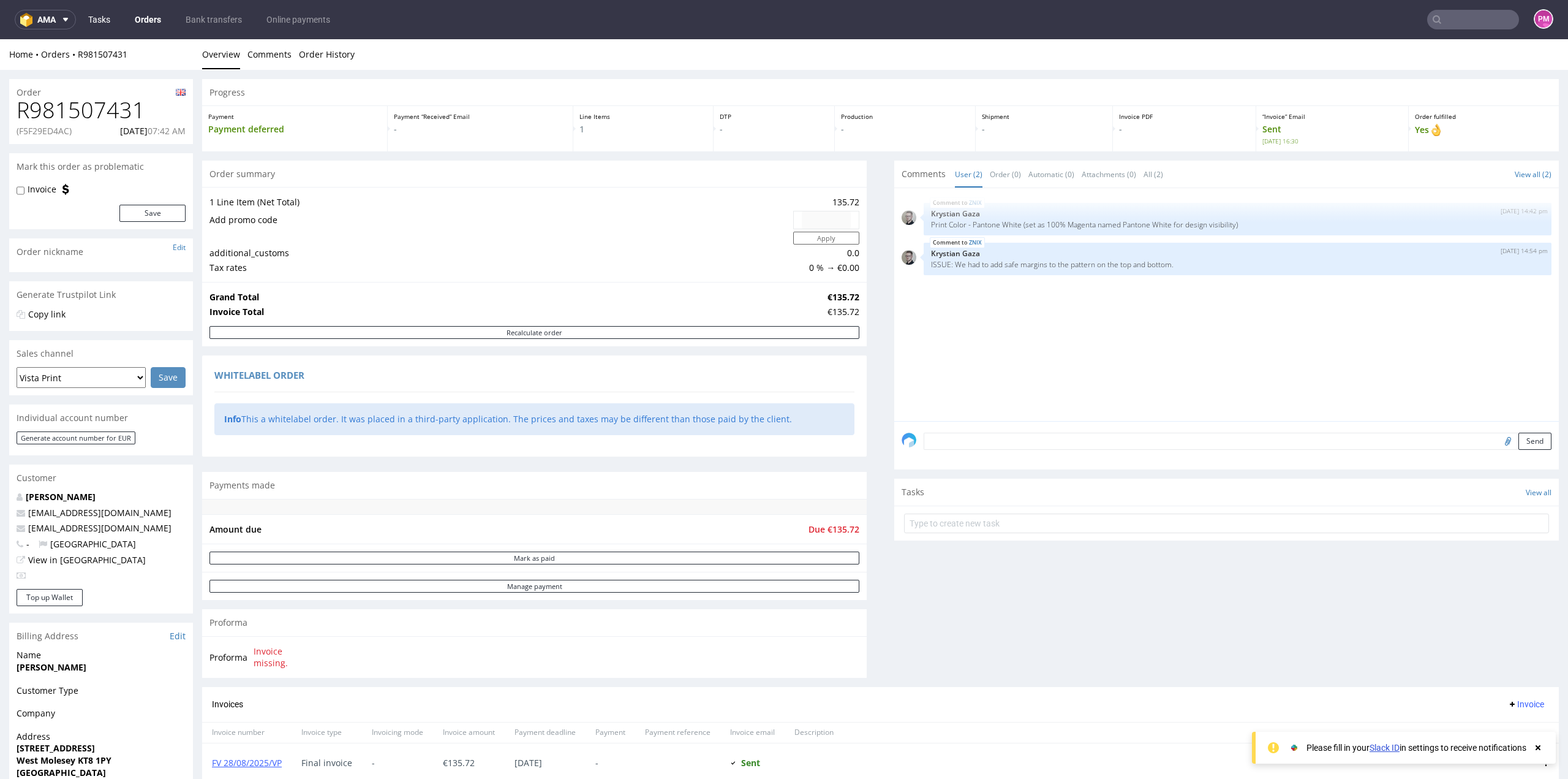
click at [95, 19] on link "Tasks" at bounding box center [99, 19] width 37 height 19
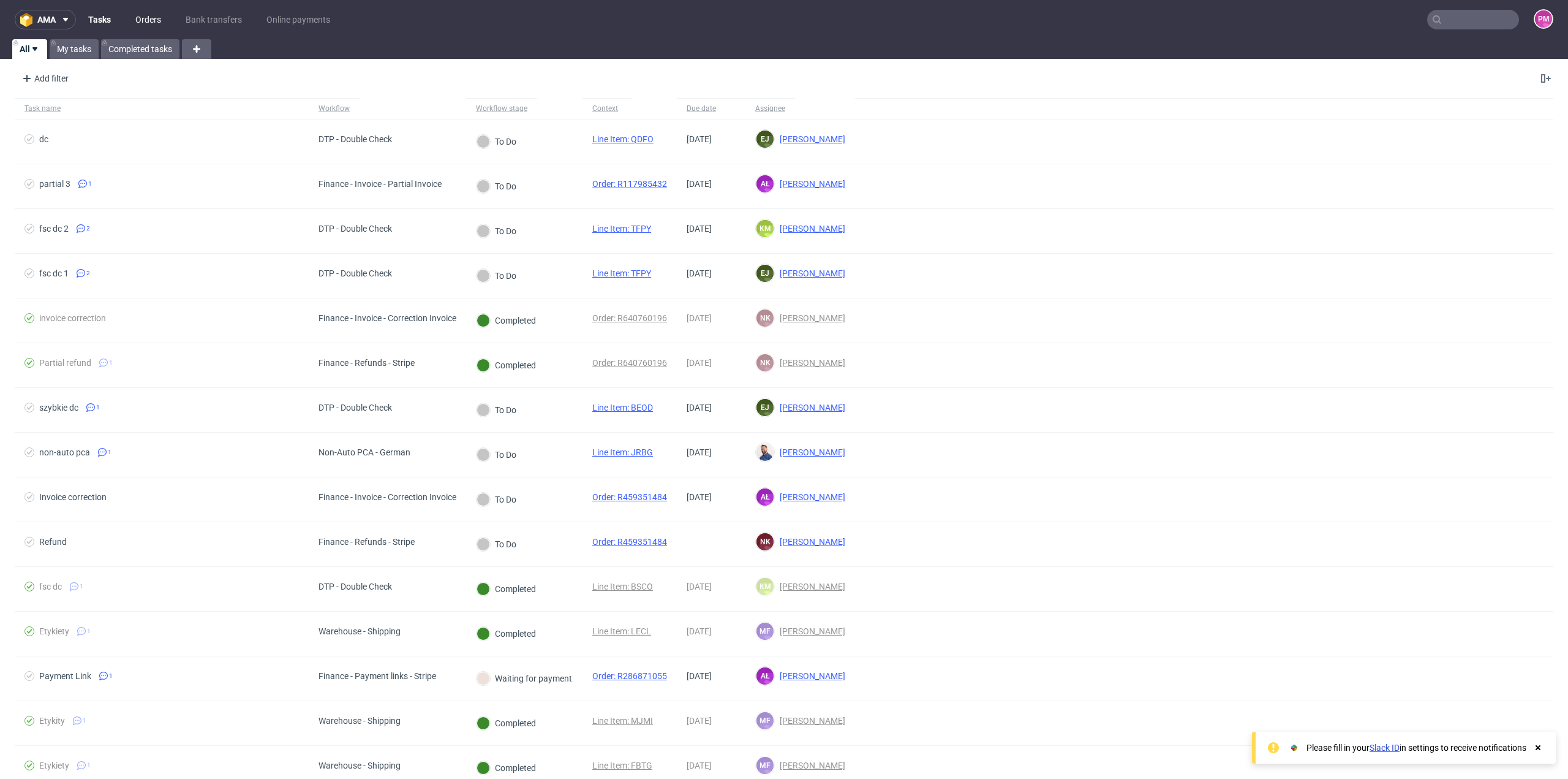
click at [139, 19] on link "Orders" at bounding box center [148, 19] width 41 height 19
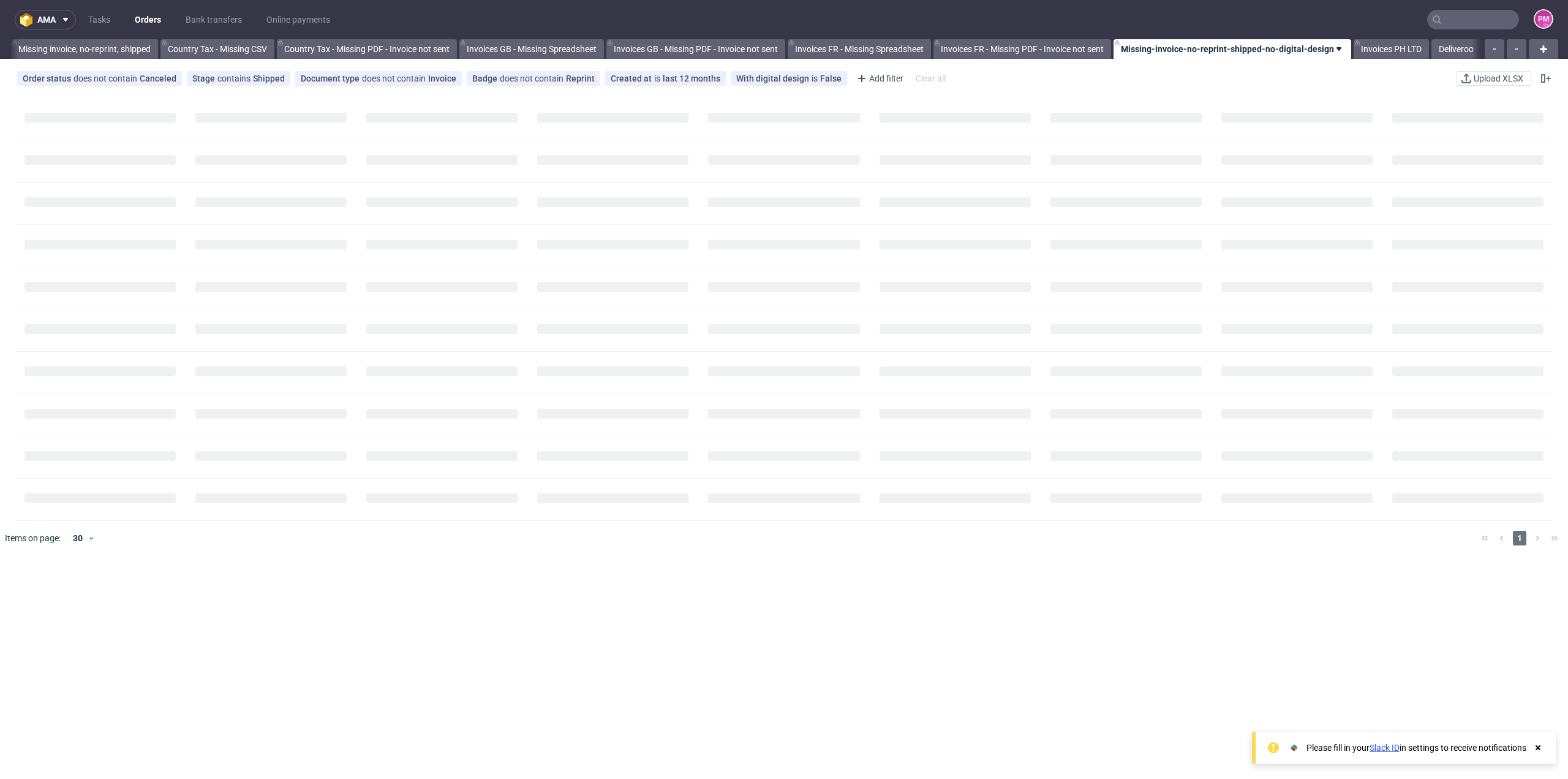
scroll to position [0, 1168]
click at [940, 47] on icon "button" at bounding box center [1494, 49] width 5 height 10
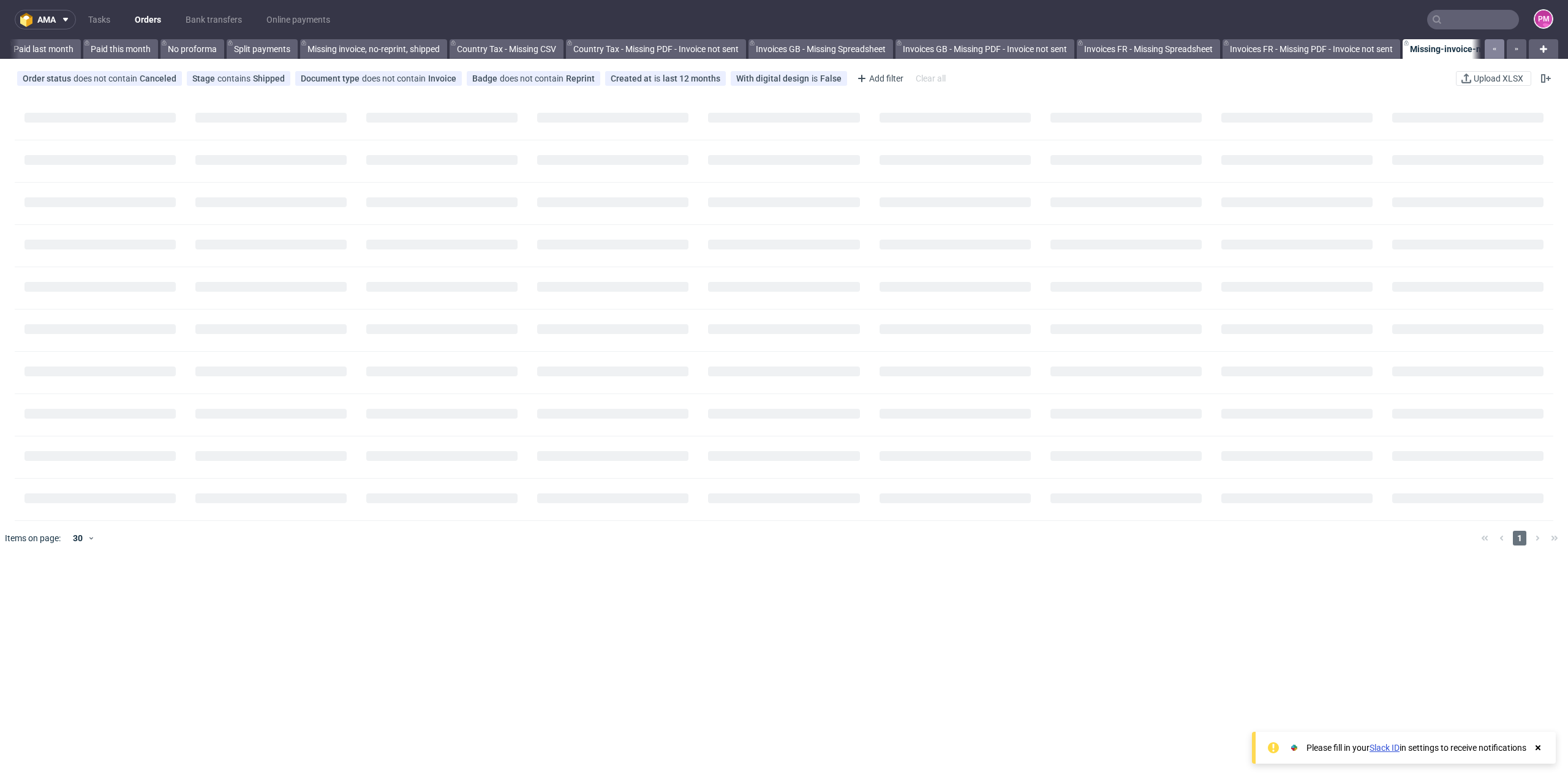
click at [940, 47] on icon "button" at bounding box center [1494, 49] width 5 height 10
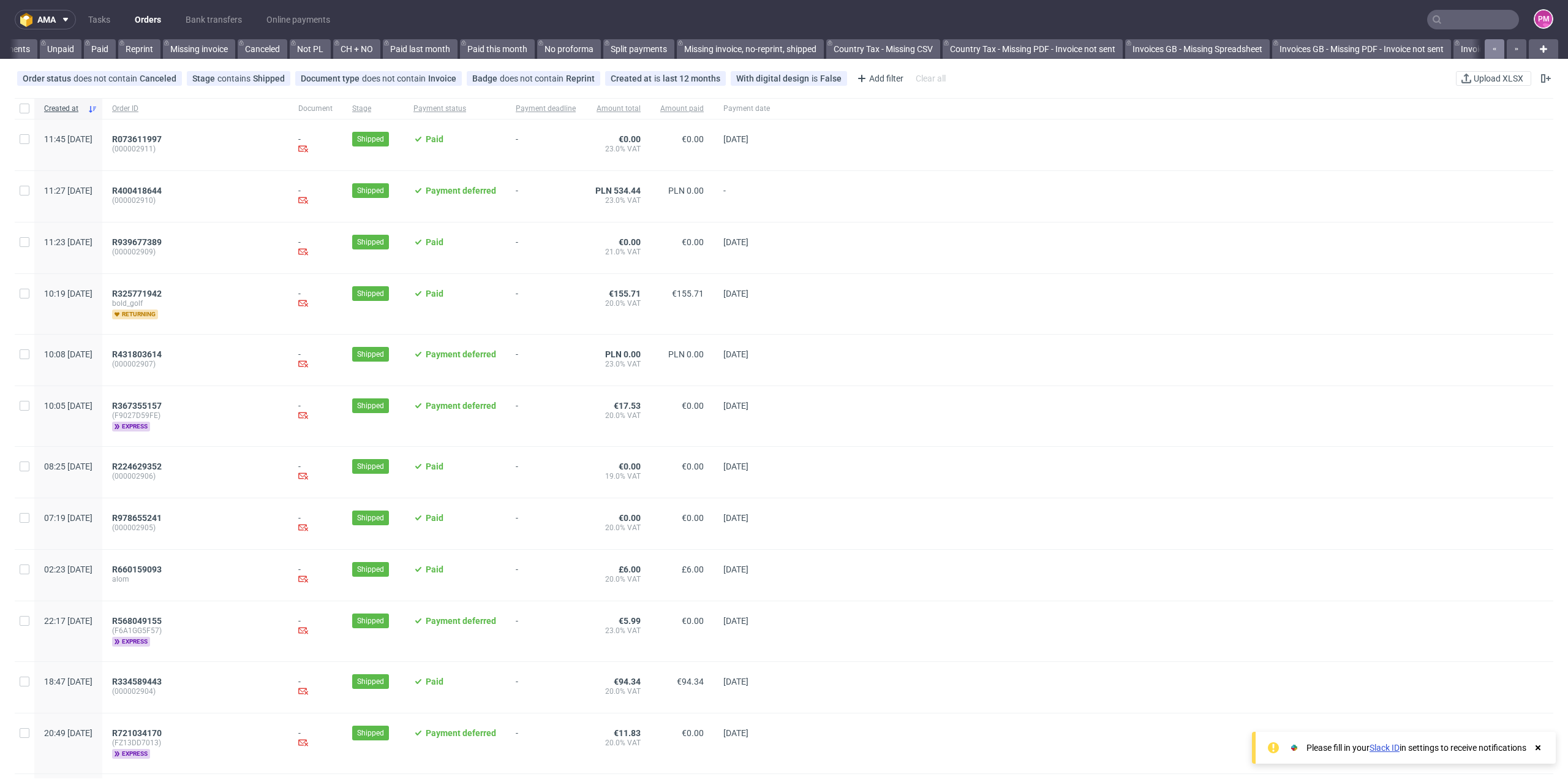
click at [940, 47] on icon "button" at bounding box center [1494, 49] width 5 height 10
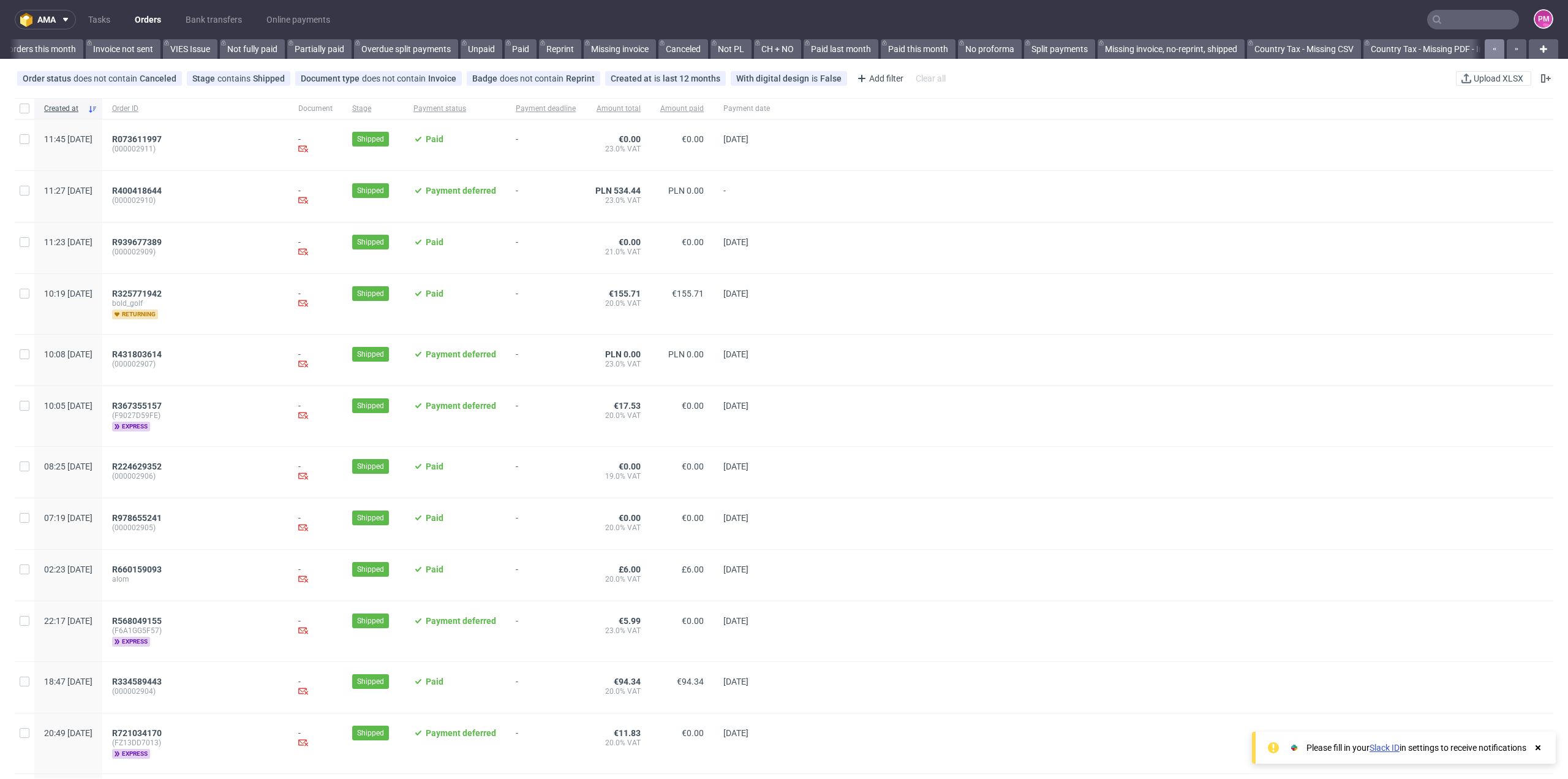
click at [940, 47] on icon "button" at bounding box center [1494, 49] width 5 height 10
click at [940, 47] on div at bounding box center [1504, 49] width 44 height 19
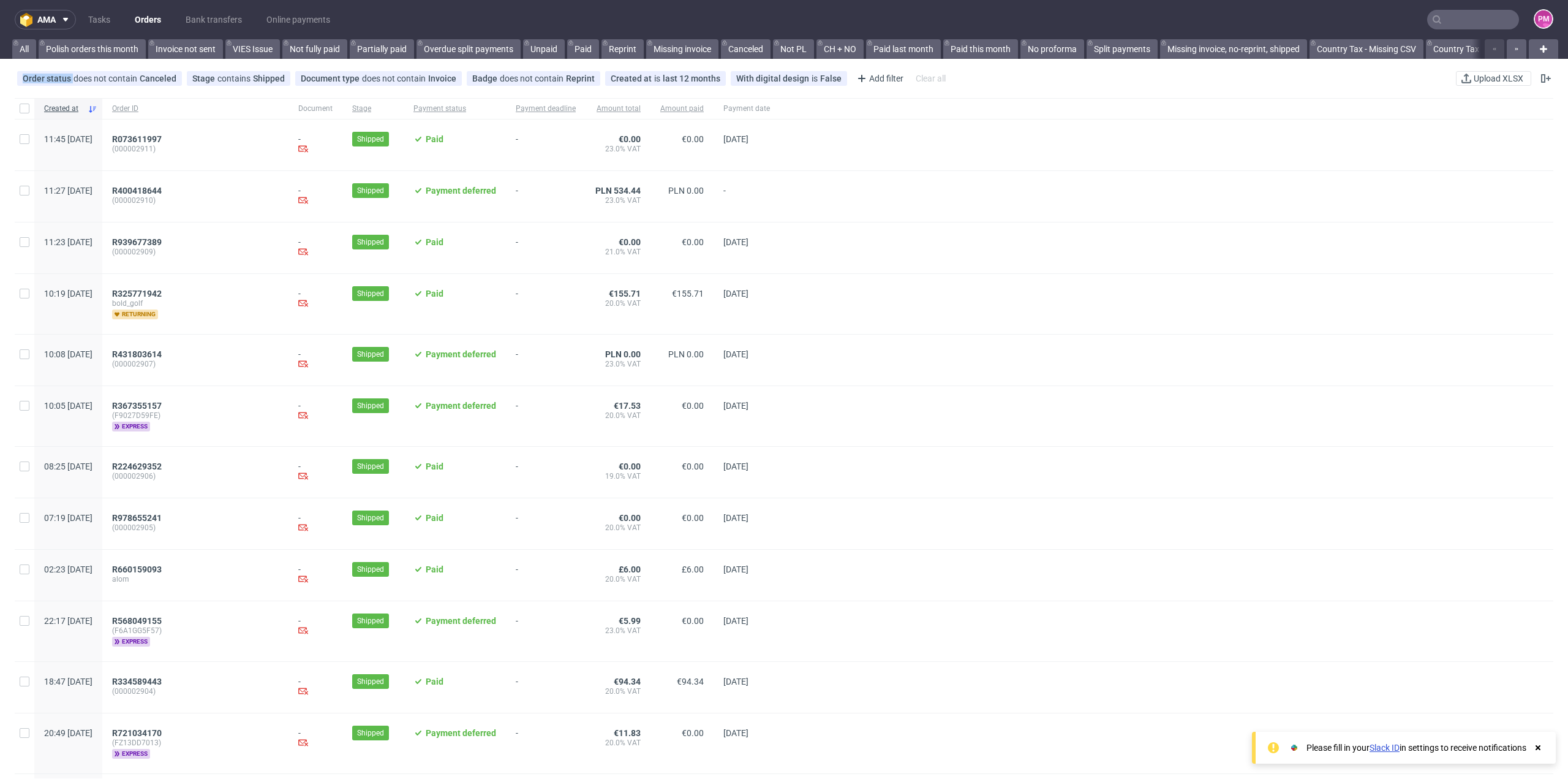
click at [940, 47] on div at bounding box center [1504, 49] width 44 height 19
click at [65, 54] on link "Polish orders this month" at bounding box center [92, 49] width 107 height 19
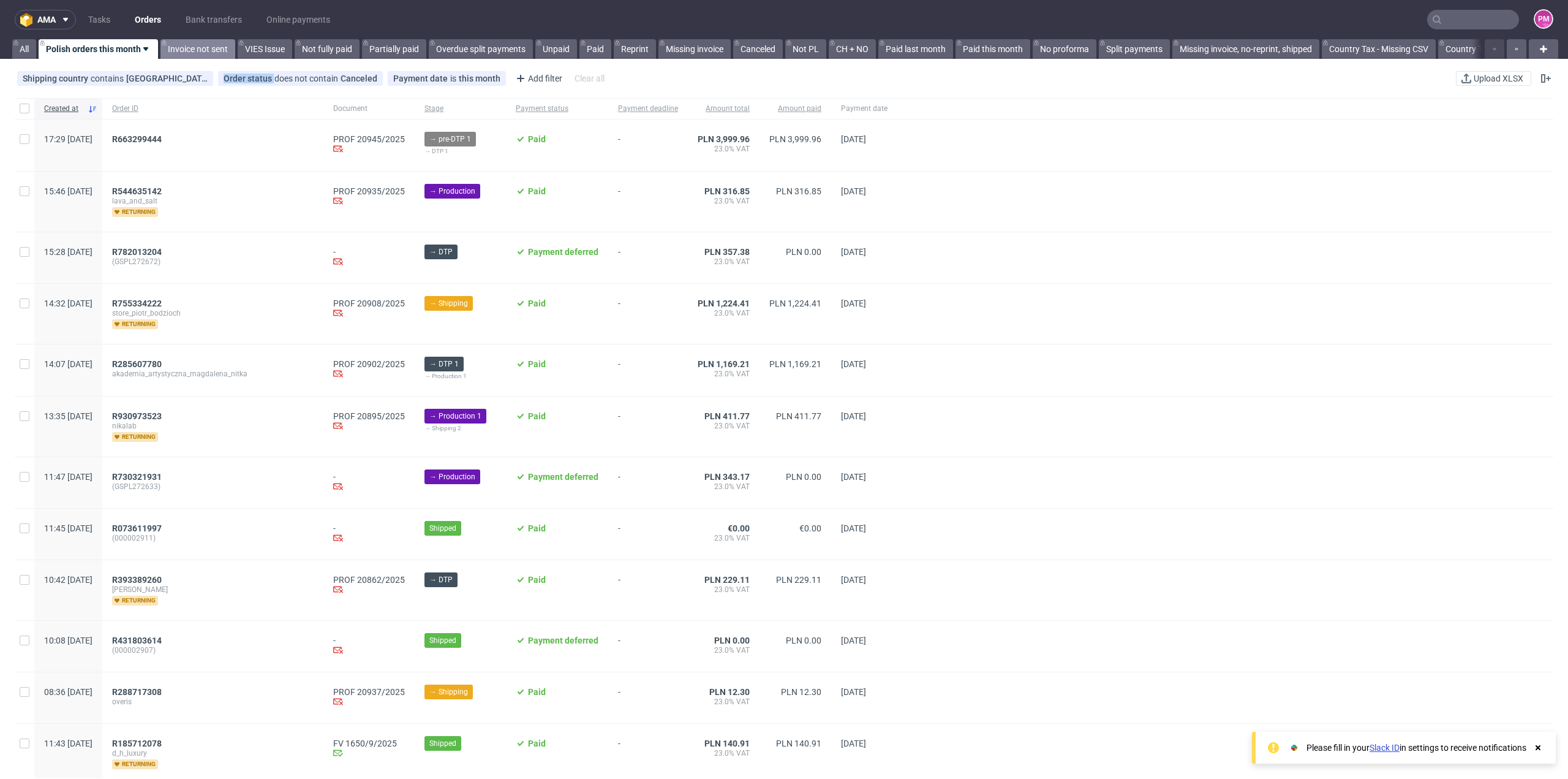
click at [183, 51] on link "Invoice not sent" at bounding box center [198, 49] width 75 height 19
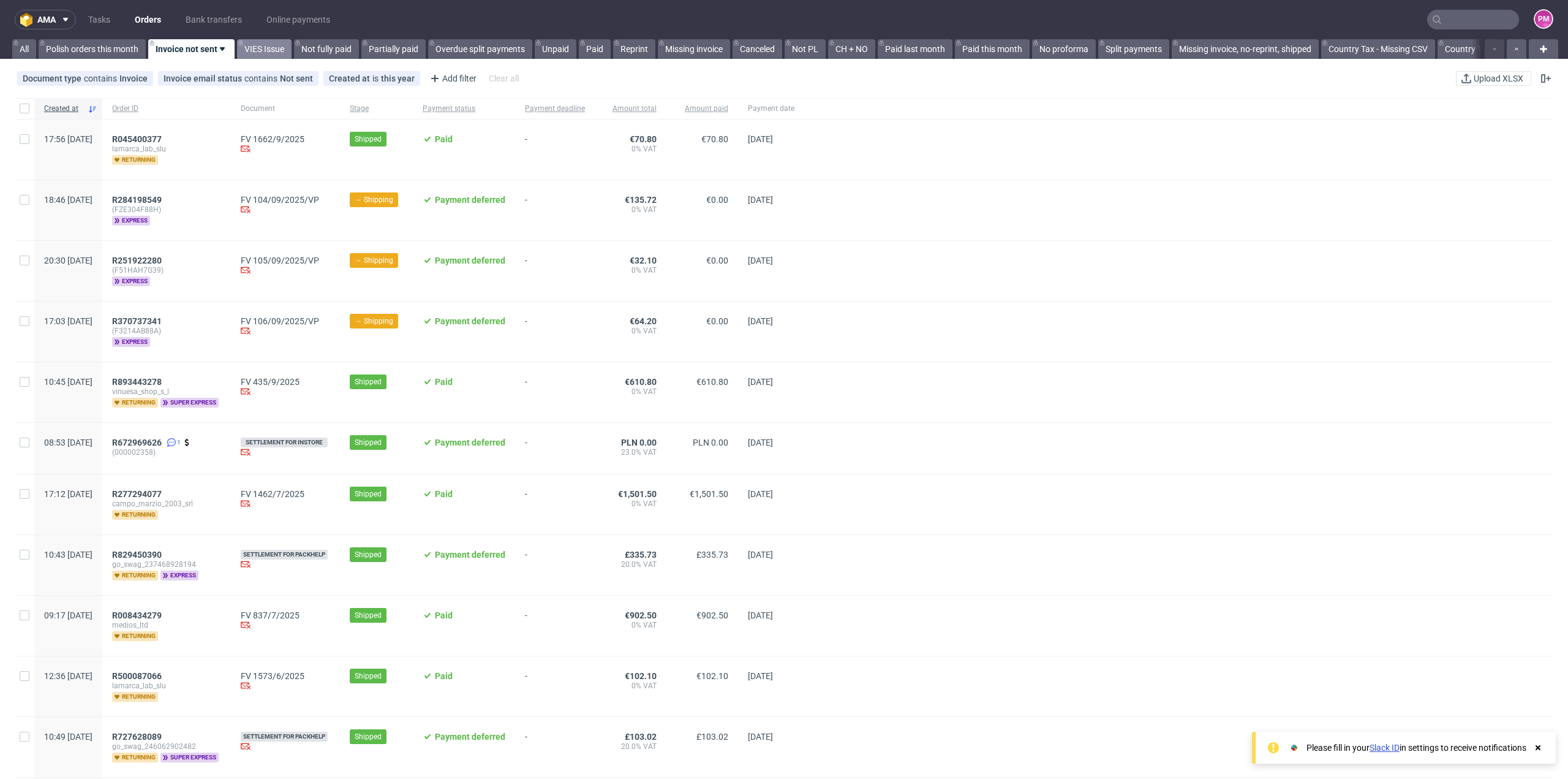
click at [265, 51] on link "VIES Issue" at bounding box center [264, 49] width 55 height 19
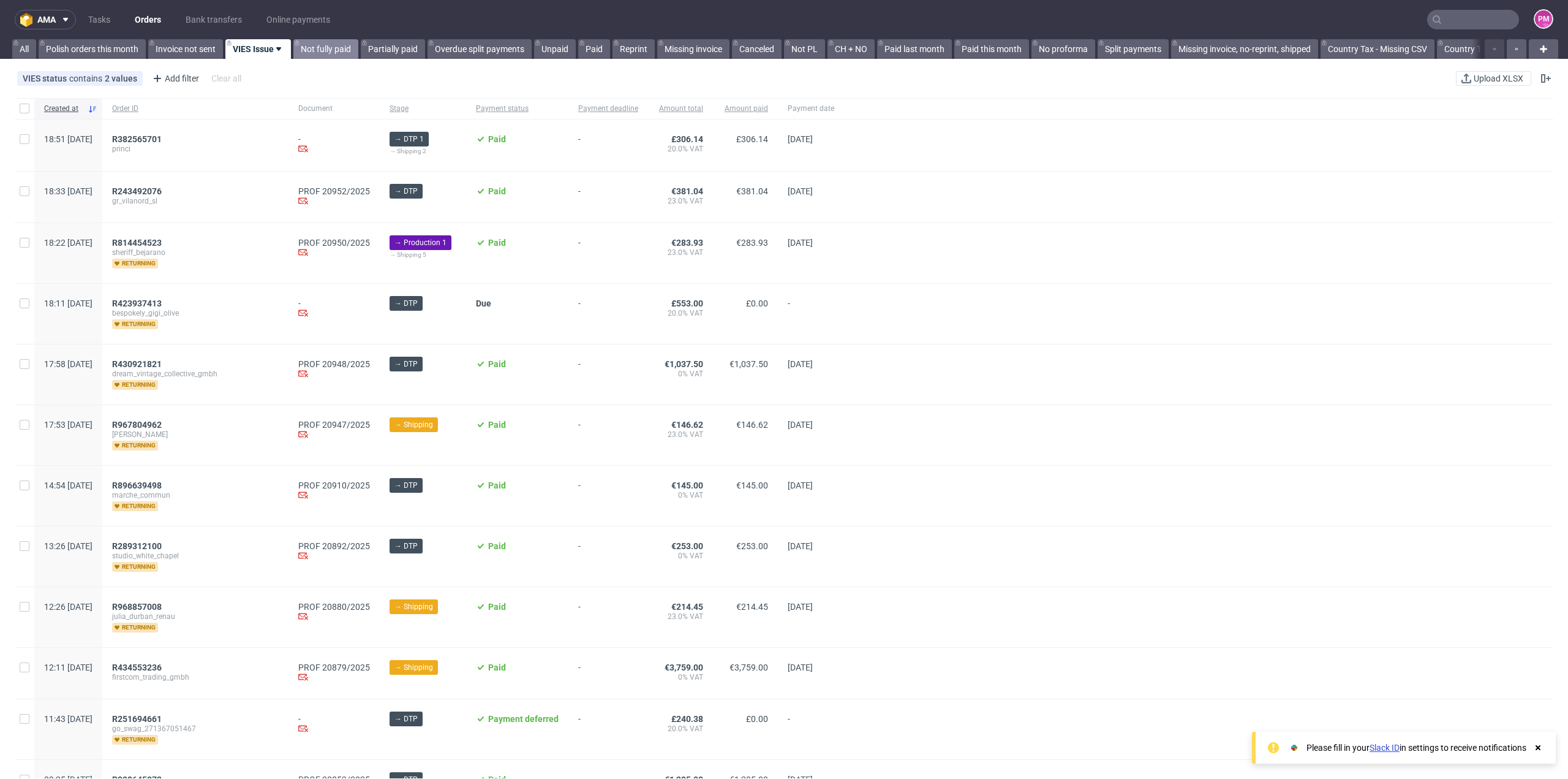
click at [335, 45] on link "Not fully paid" at bounding box center [326, 49] width 65 height 19
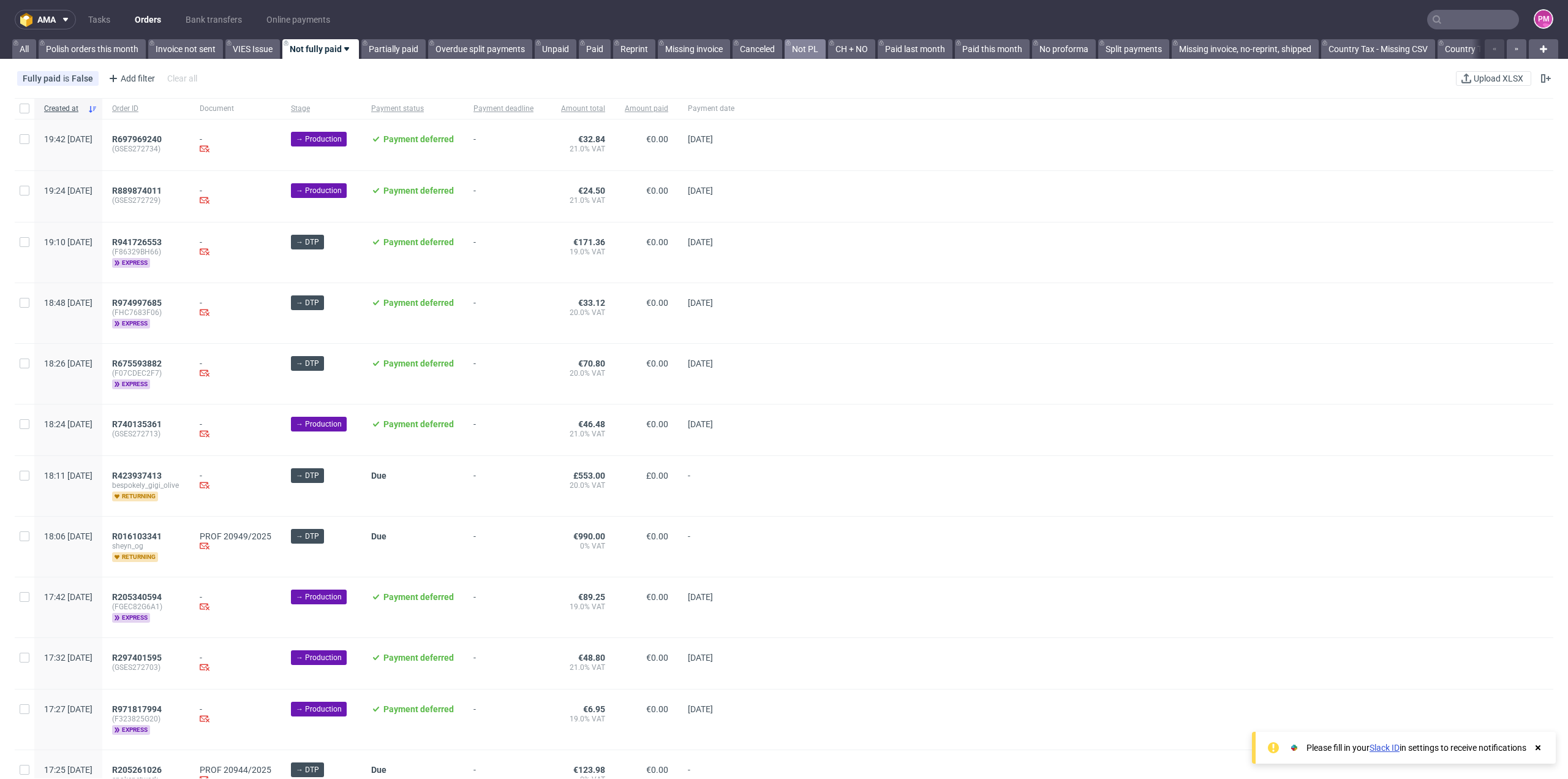
click at [799, 52] on link "Not PL" at bounding box center [805, 49] width 41 height 19
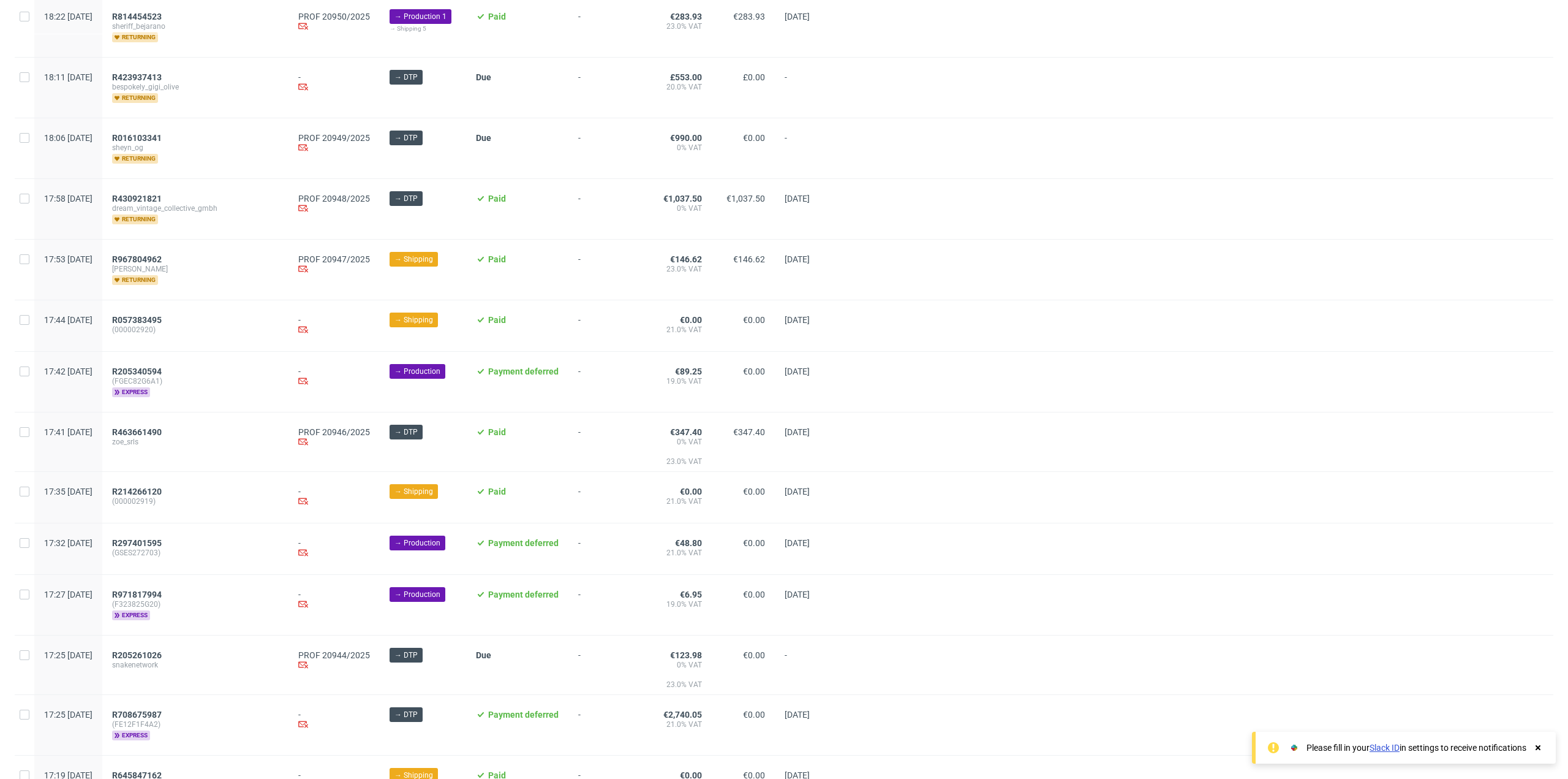
scroll to position [1071, 0]
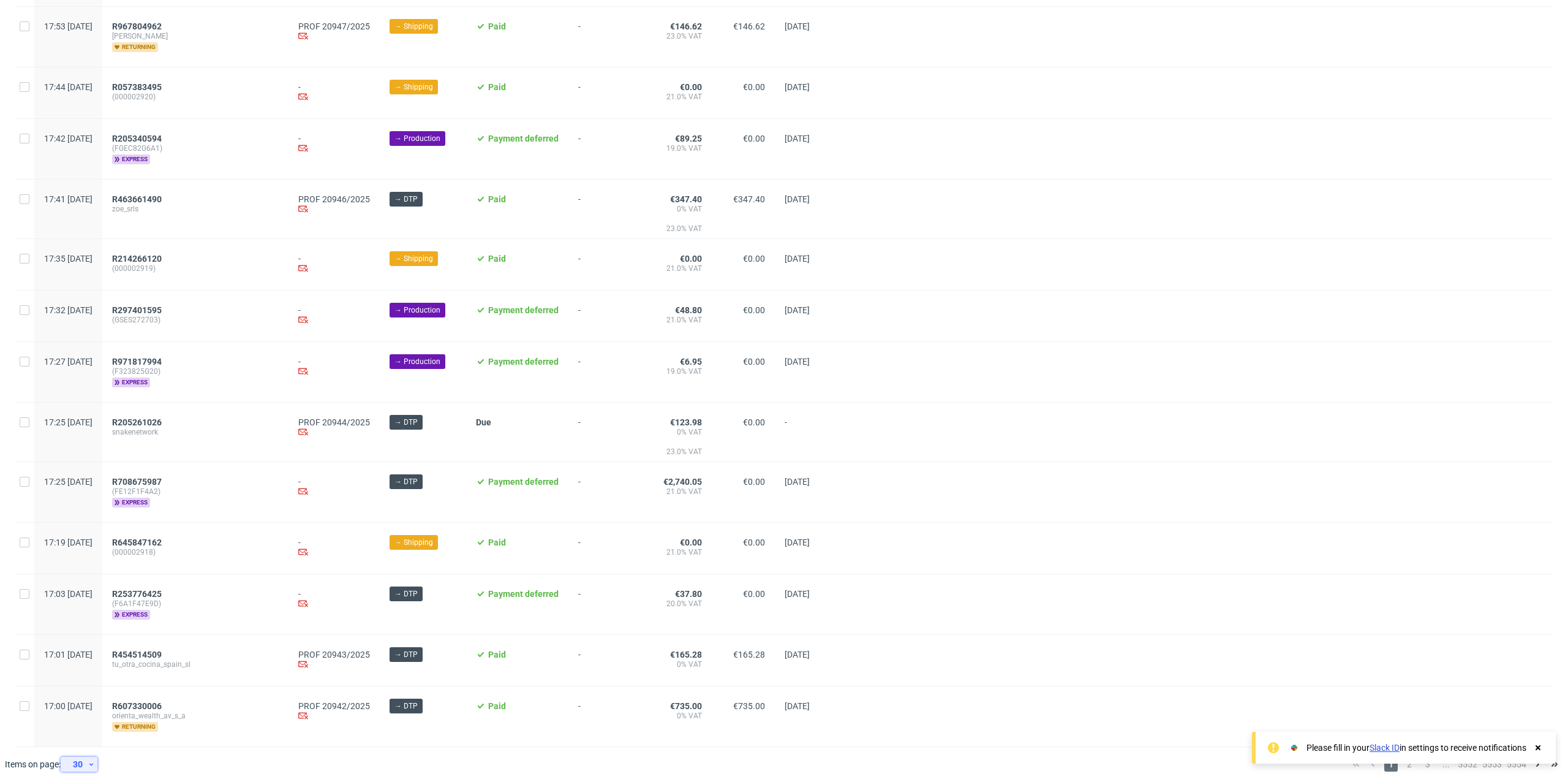
click at [89, 425] on icon at bounding box center [91, 764] width 7 height 10
click at [86, 425] on div "120" at bounding box center [83, 728] width 25 height 17
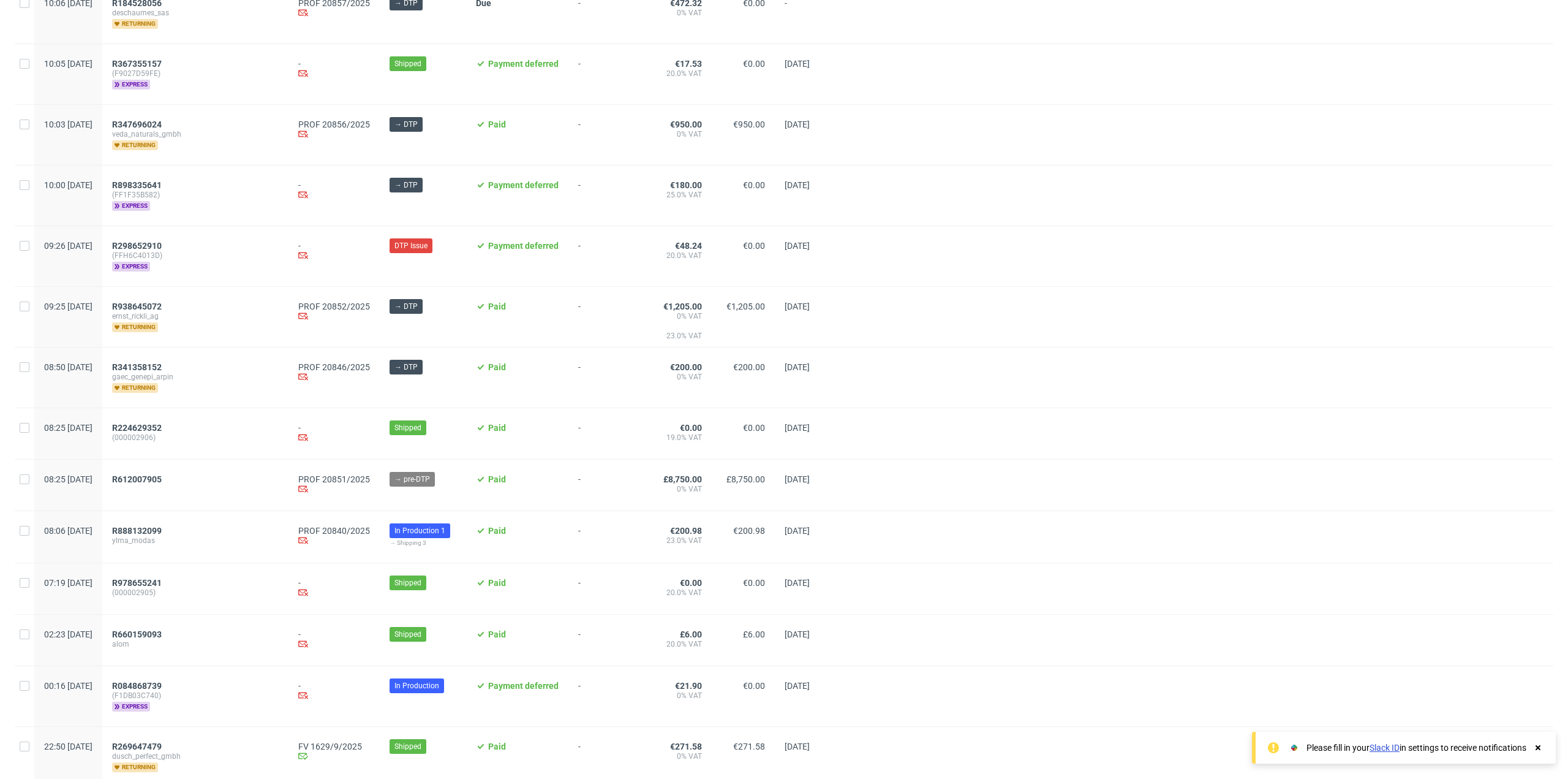
scroll to position [6187, 0]
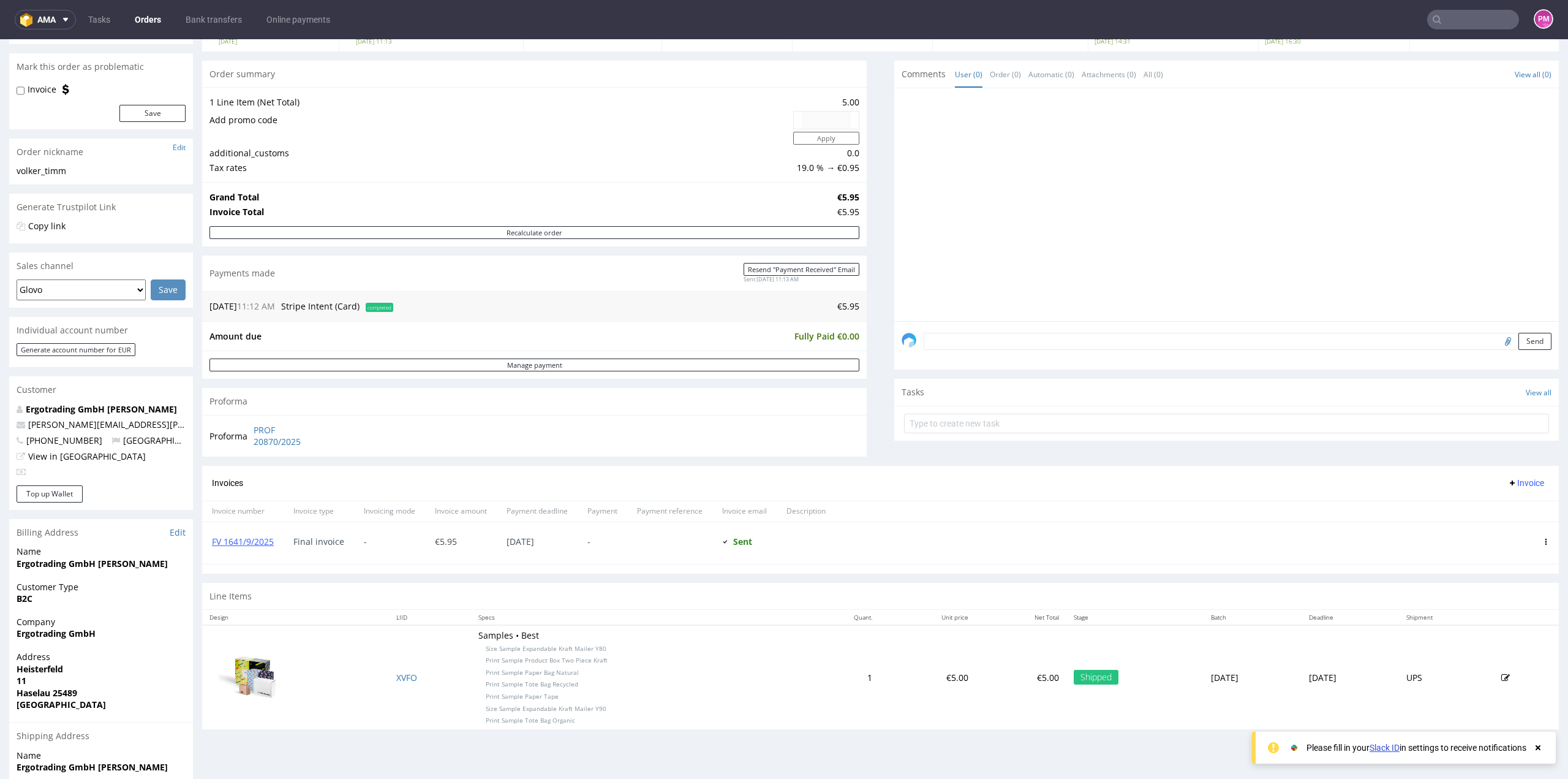
scroll to position [123, 0]
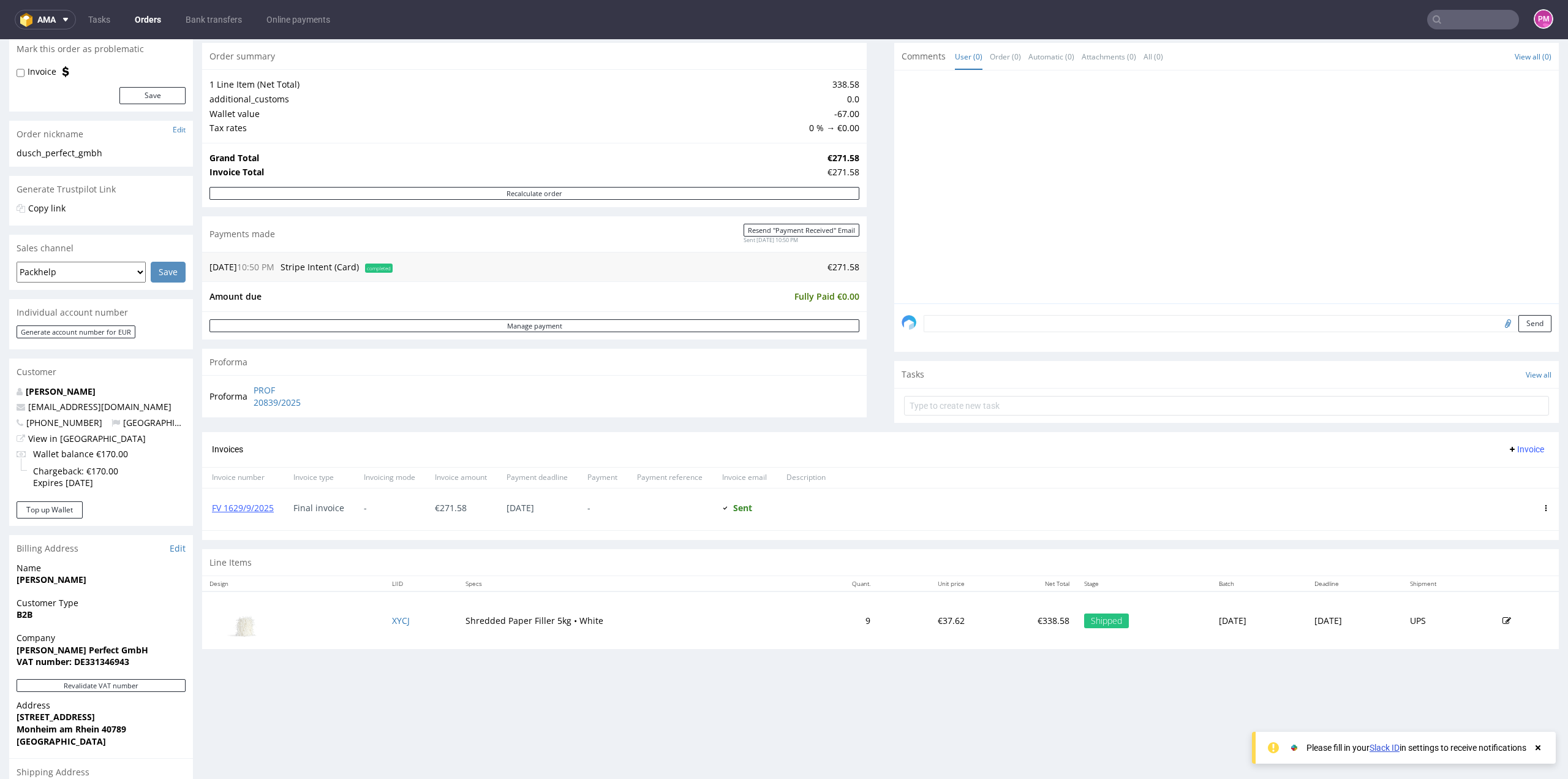
scroll to position [123, 0]
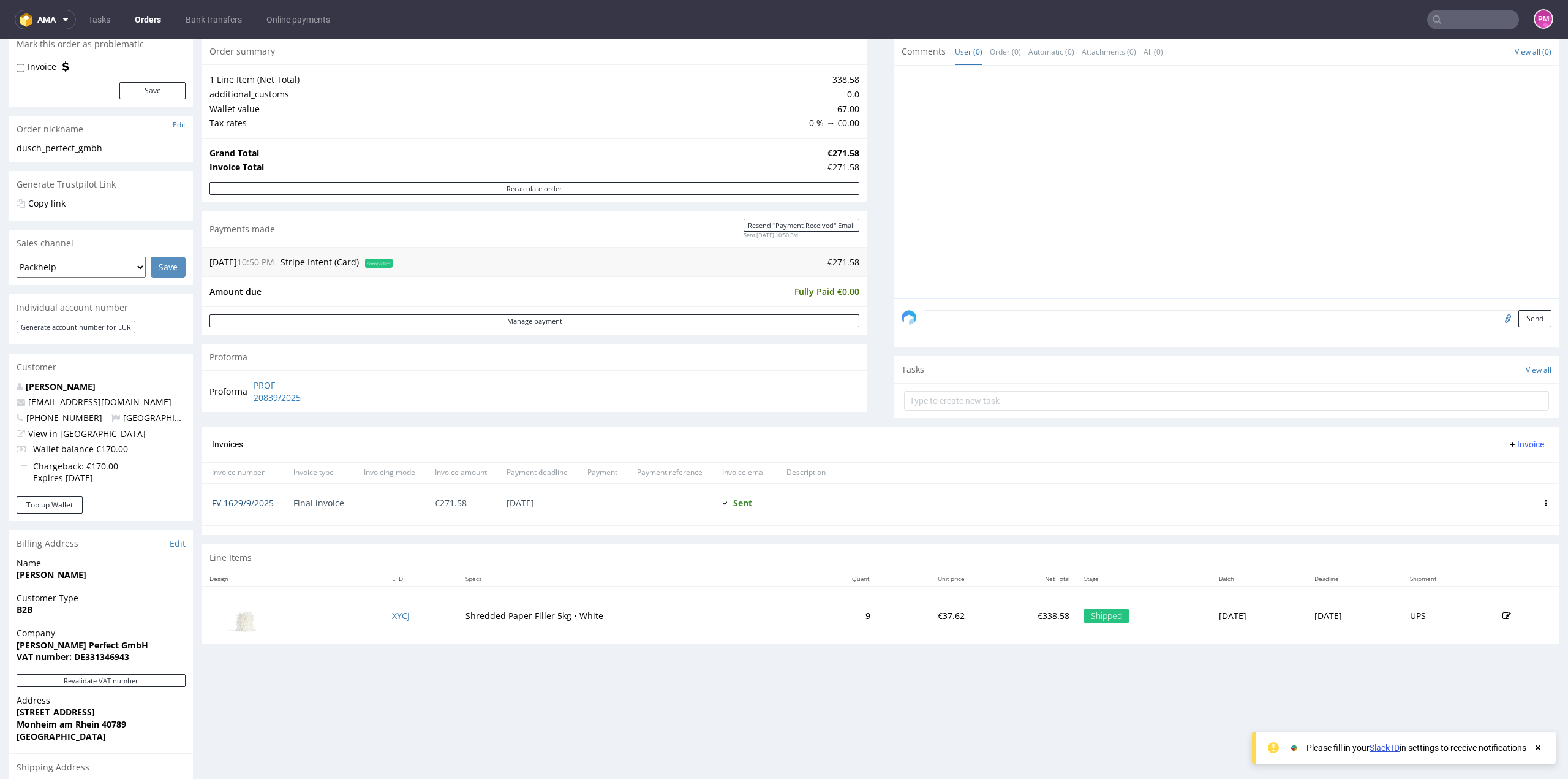
click at [254, 498] on link "FV 1629/9/2025" at bounding box center [243, 502] width 62 height 11
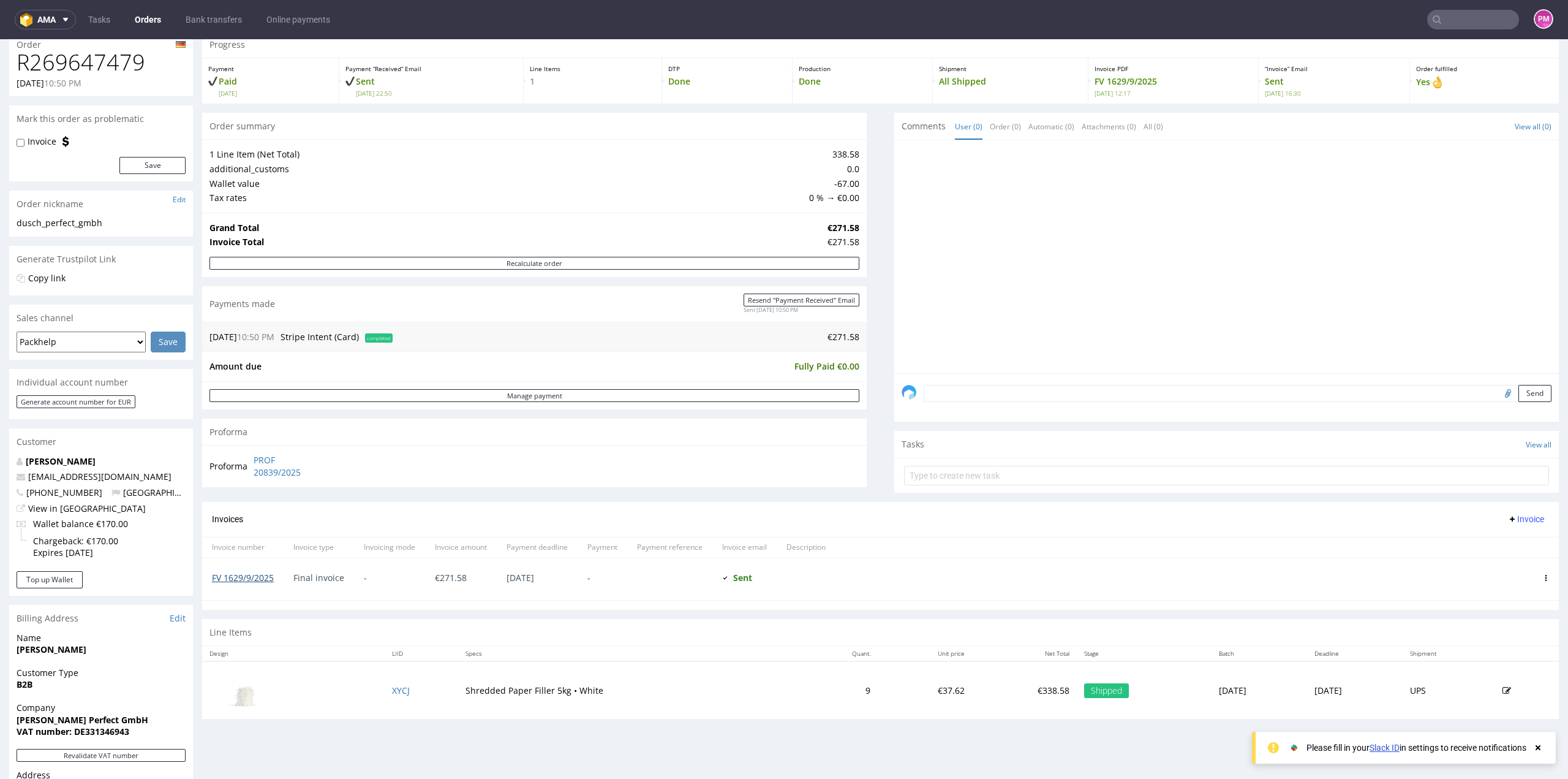
scroll to position [0, 0]
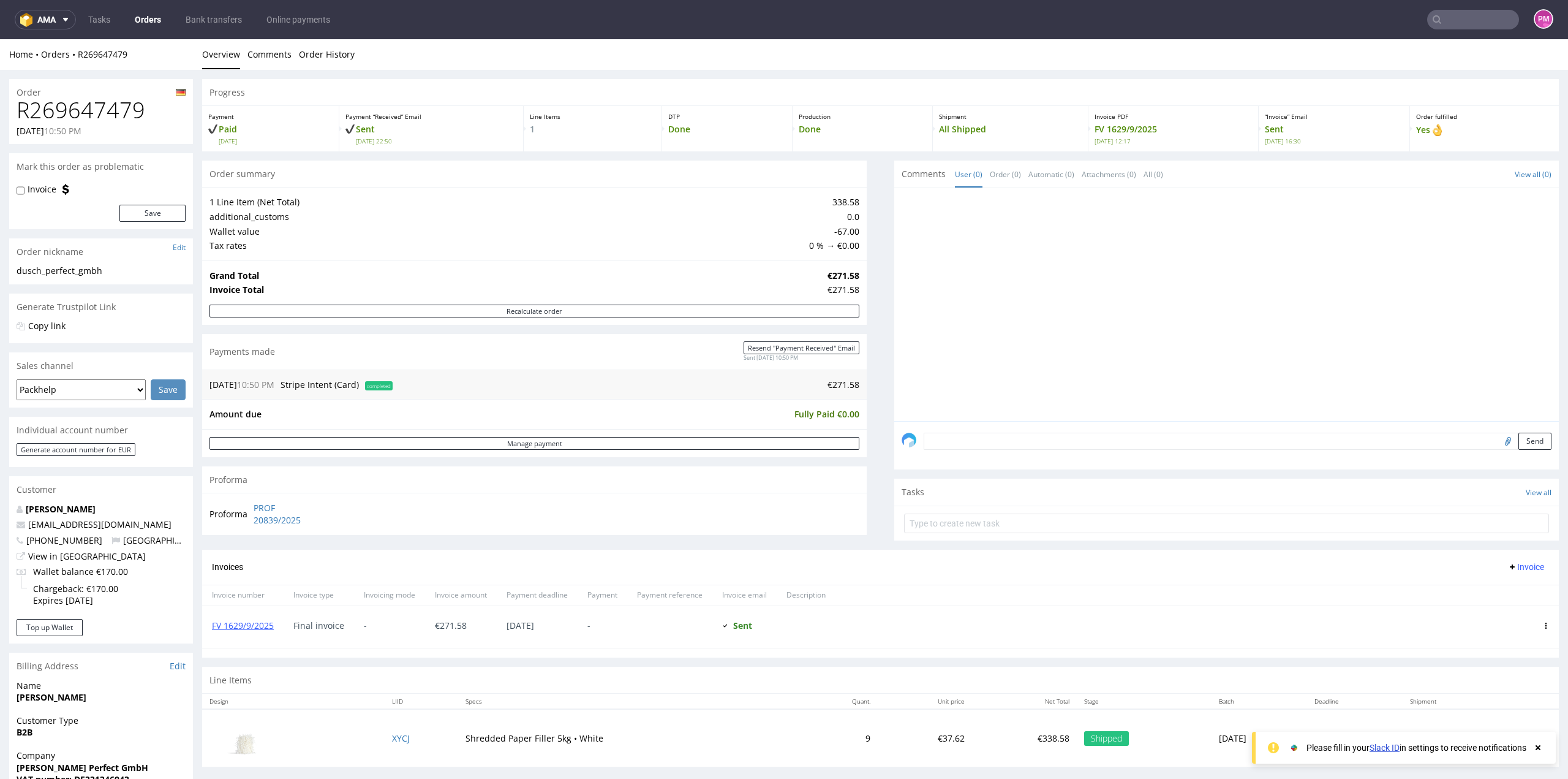
click at [145, 20] on link "Orders" at bounding box center [148, 19] width 41 height 19
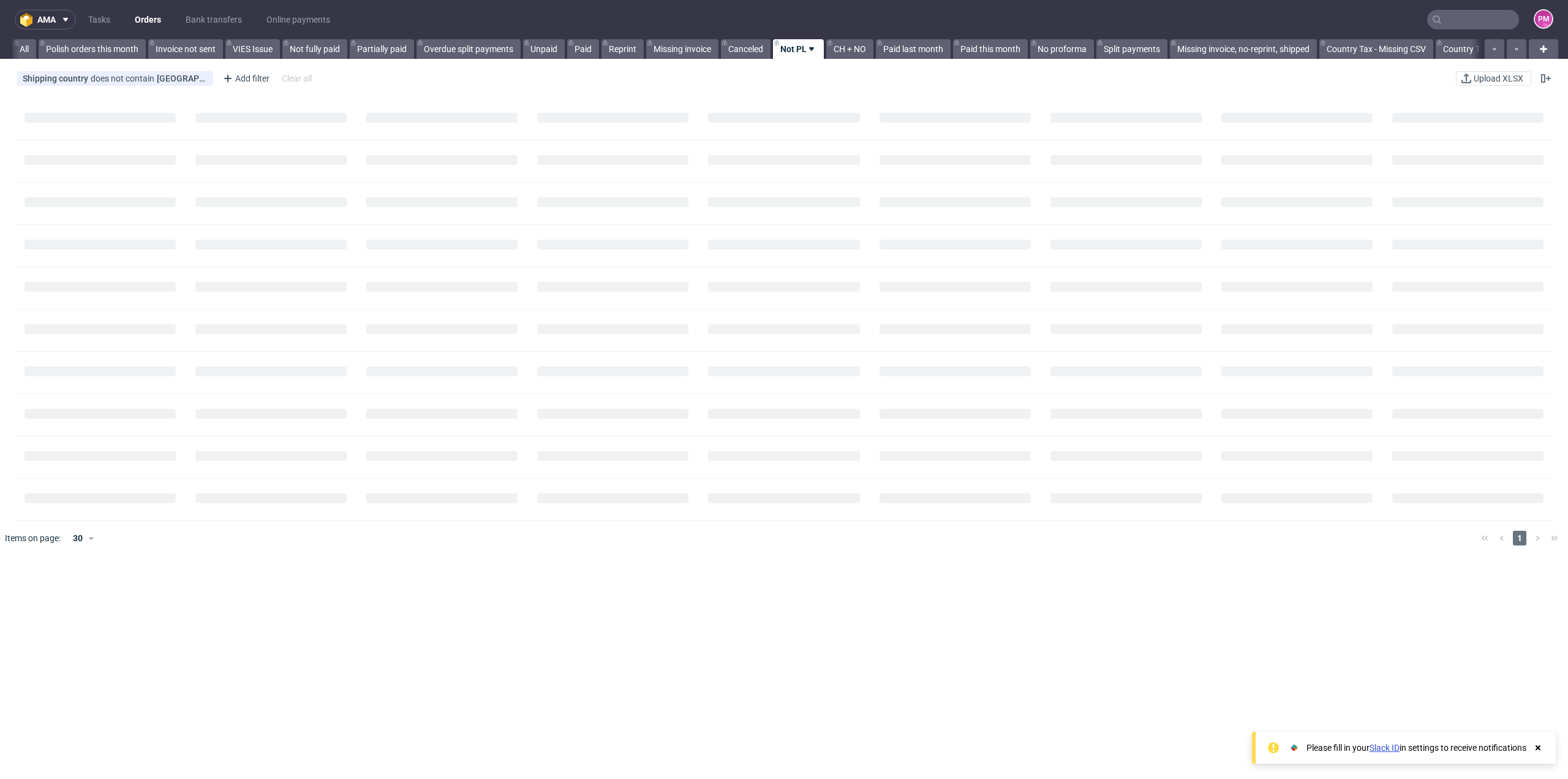
scroll to position [0, 61]
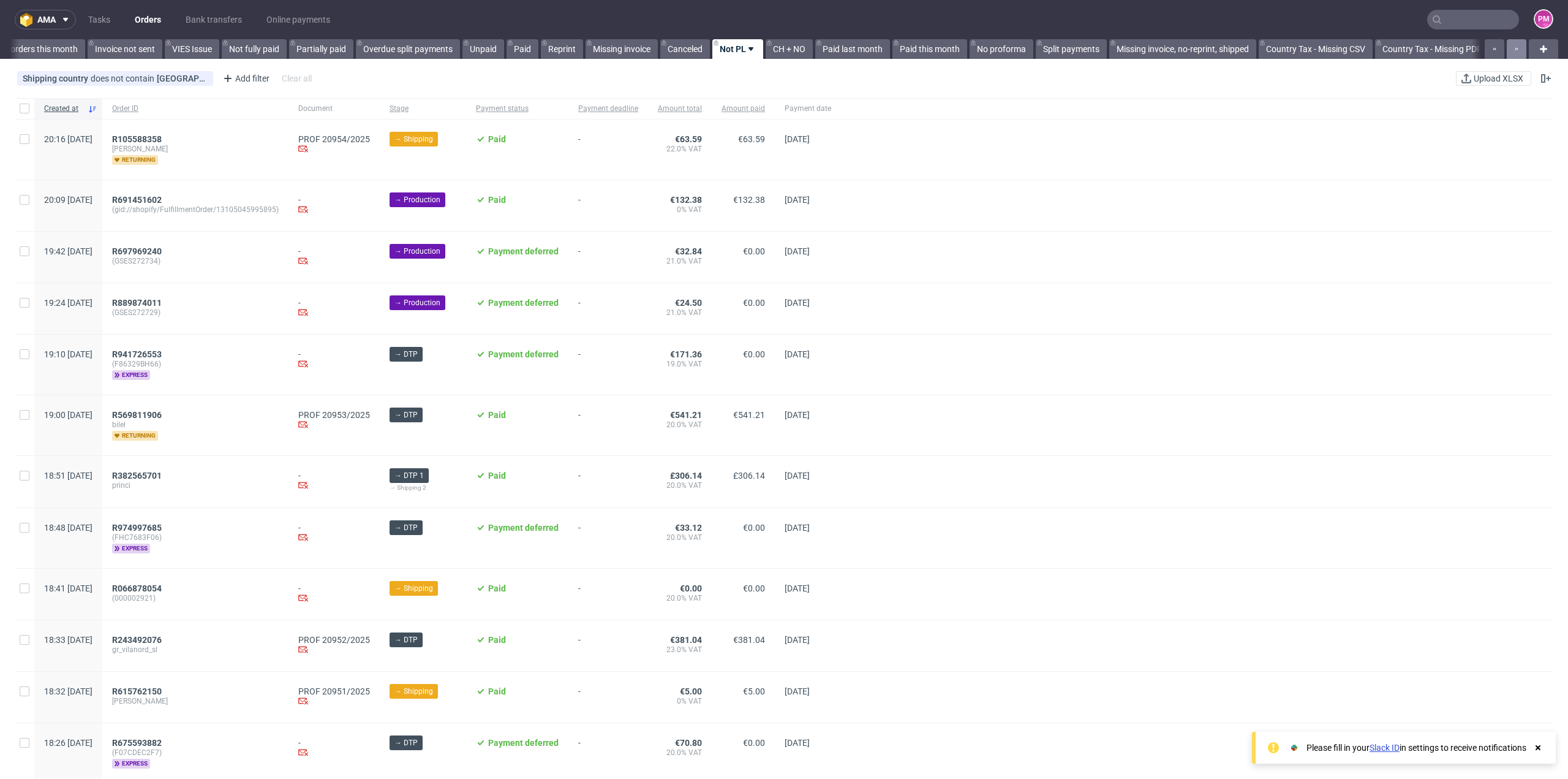
click at [1511, 48] on button "button" at bounding box center [1516, 49] width 19 height 19
click at [1515, 49] on use "button" at bounding box center [1517, 49] width 3 height 3
click at [1507, 49] on button "button" at bounding box center [1516, 49] width 19 height 19
click at [1497, 49] on div at bounding box center [1504, 49] width 44 height 19
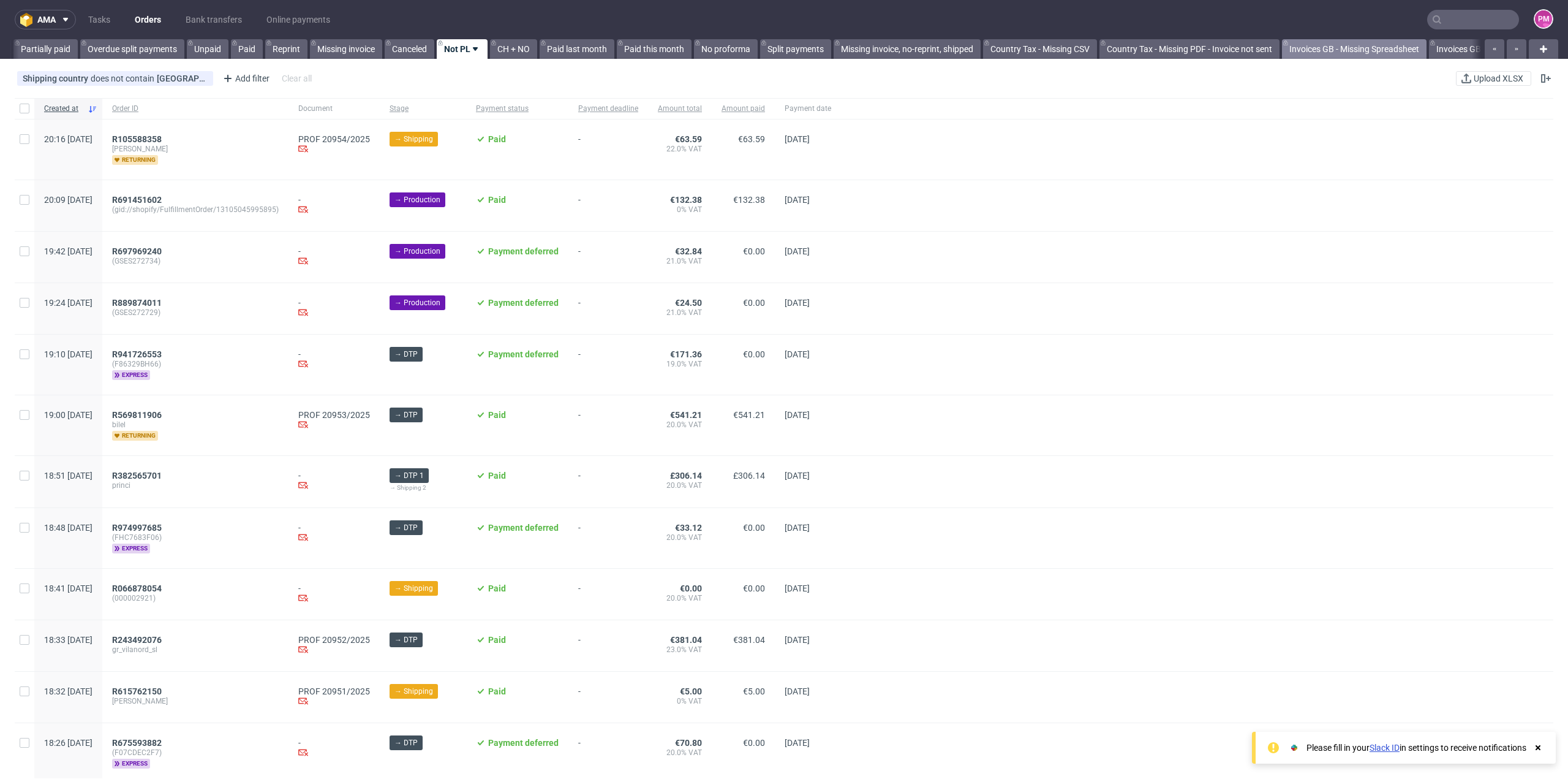
click at [1399, 48] on link "Invoices GB - Missing Spreadsheet" at bounding box center [1354, 49] width 145 height 19
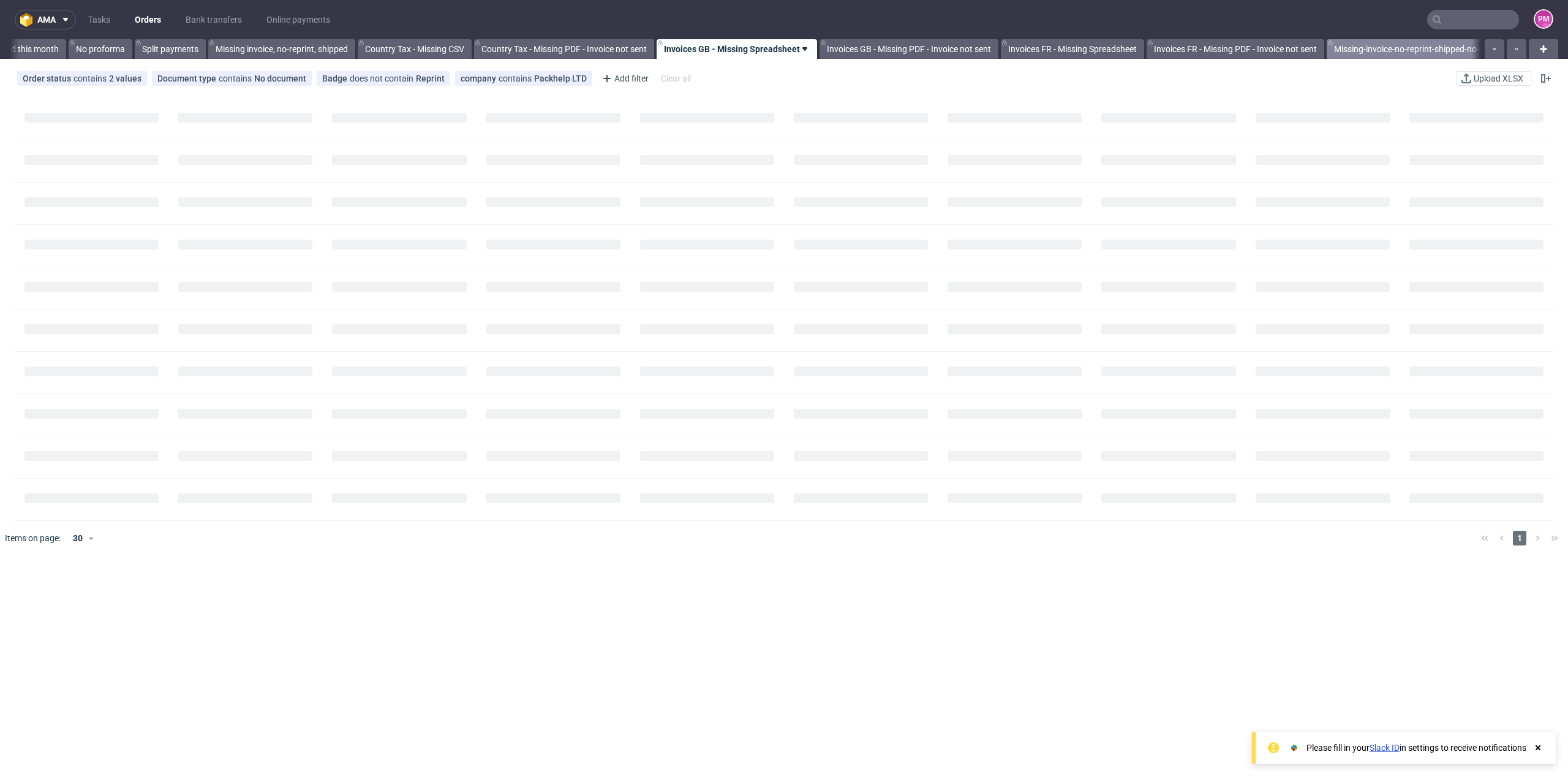
scroll to position [0, 954]
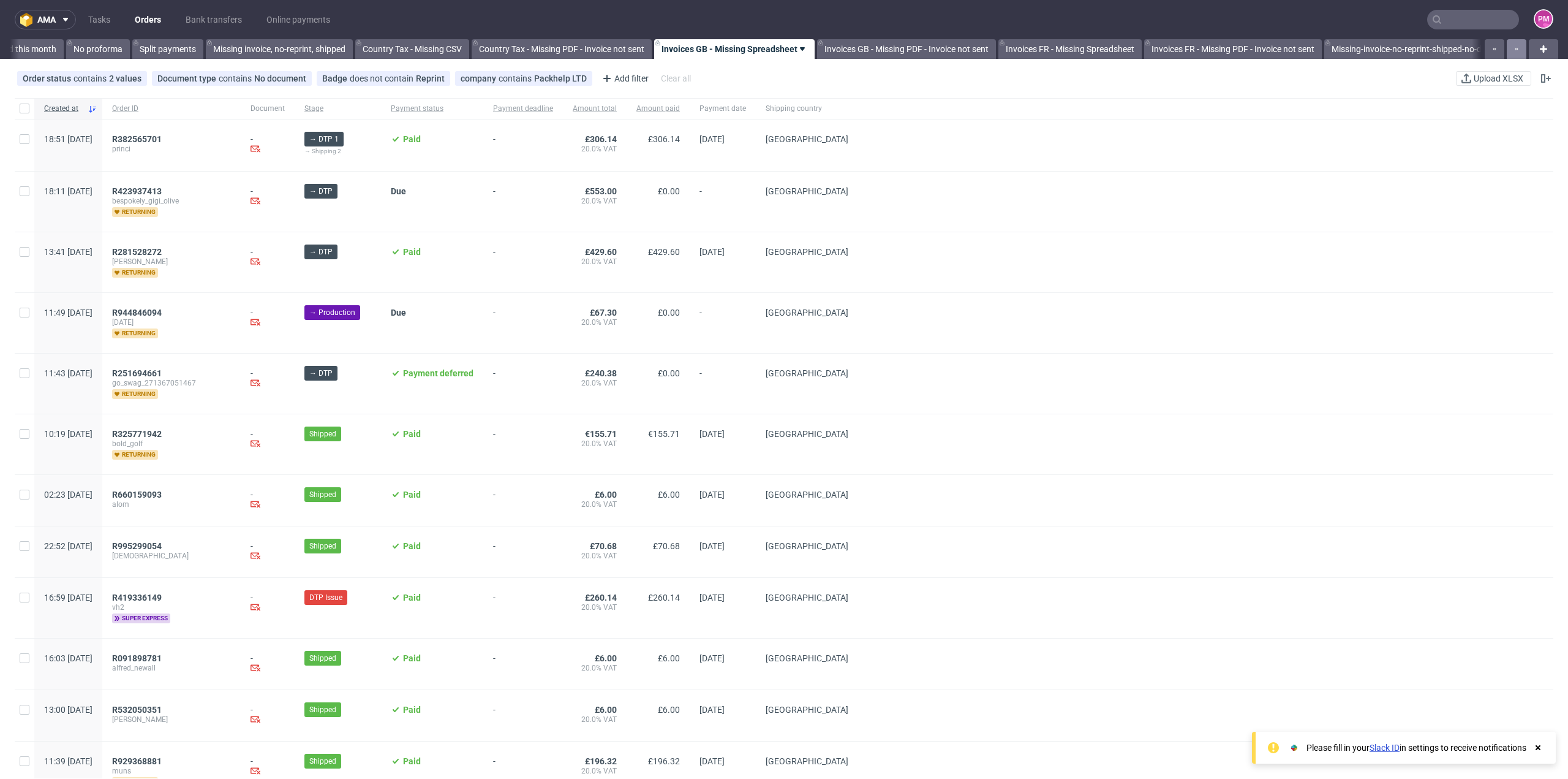
click at [1507, 47] on button "button" at bounding box center [1516, 49] width 19 height 19
click at [1387, 49] on link "Invoices PH LTD" at bounding box center [1391, 49] width 75 height 19
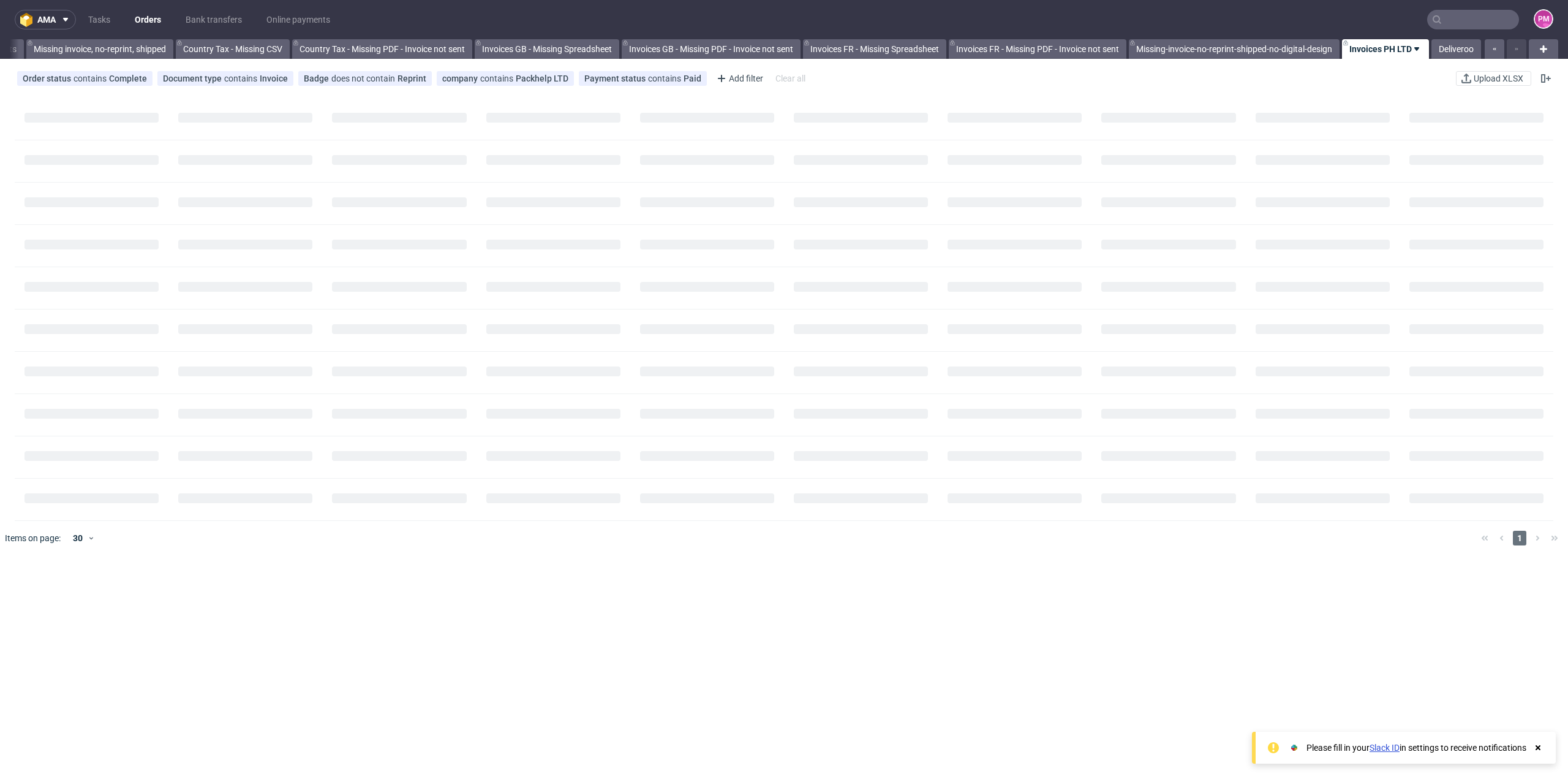
scroll to position [0, 1160]
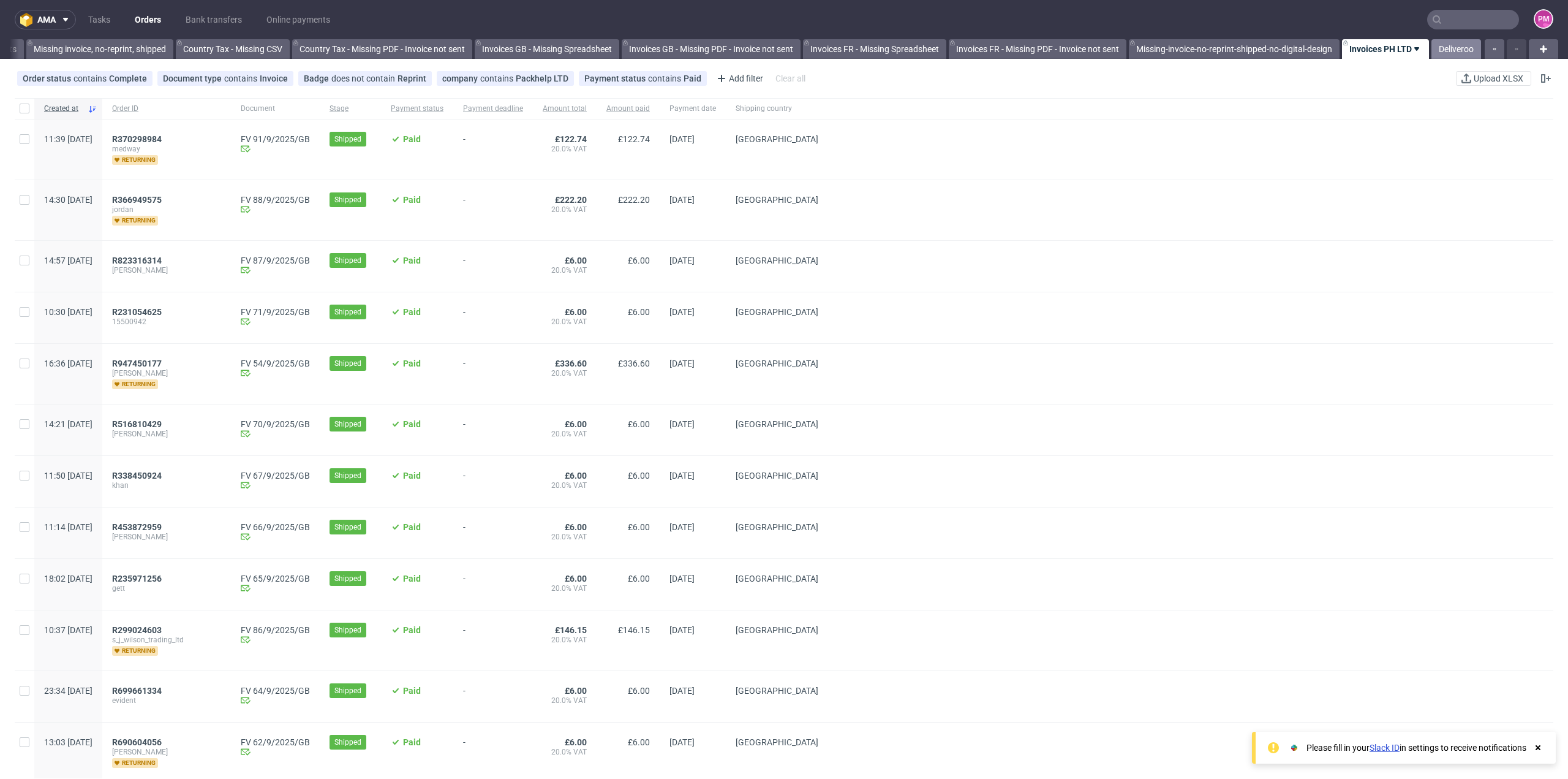
click at [1433, 49] on link "Deliveroo" at bounding box center [1456, 49] width 49 height 19
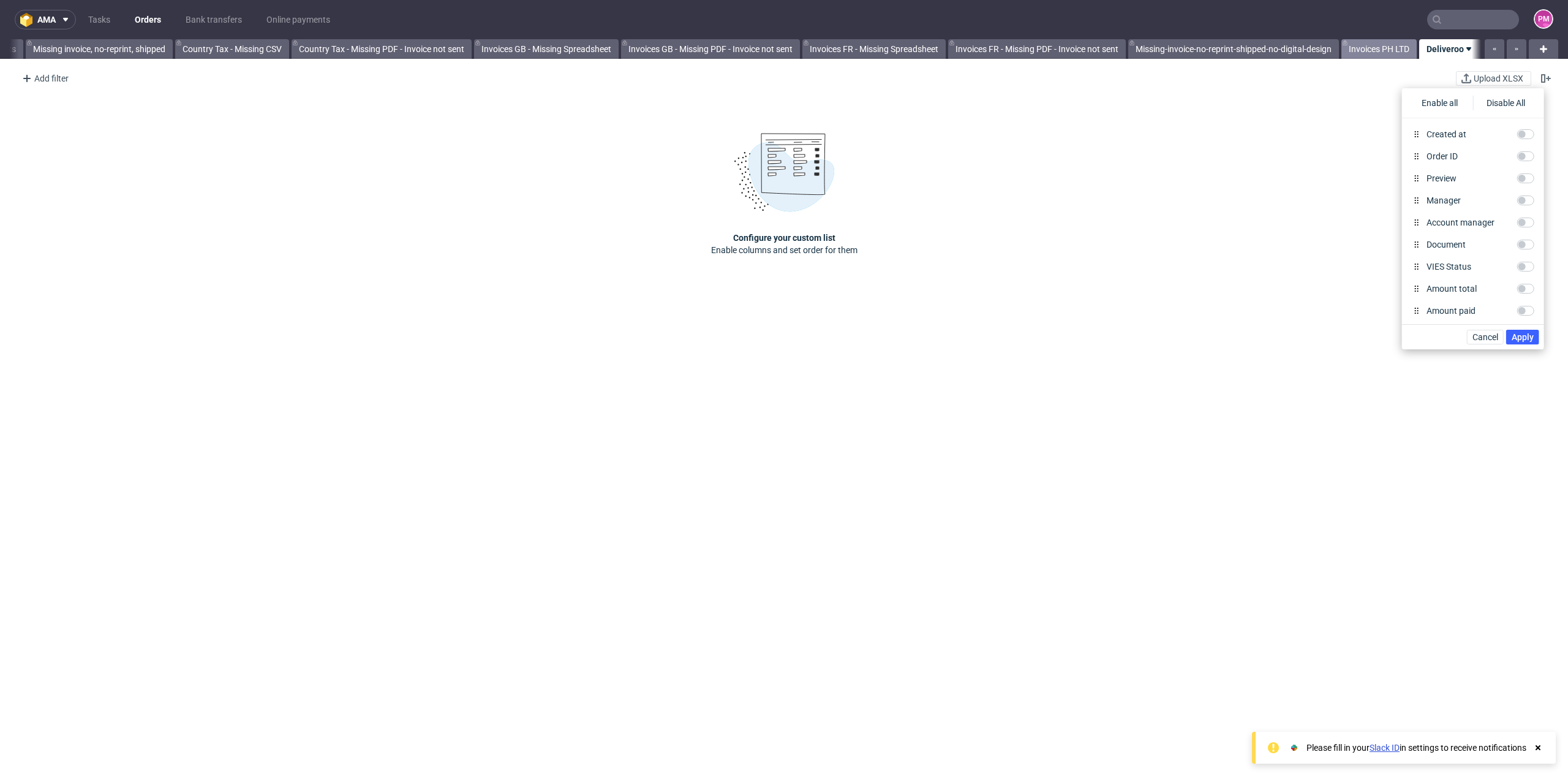
click at [1379, 49] on link "Invoices PH LTD" at bounding box center [1379, 49] width 75 height 19
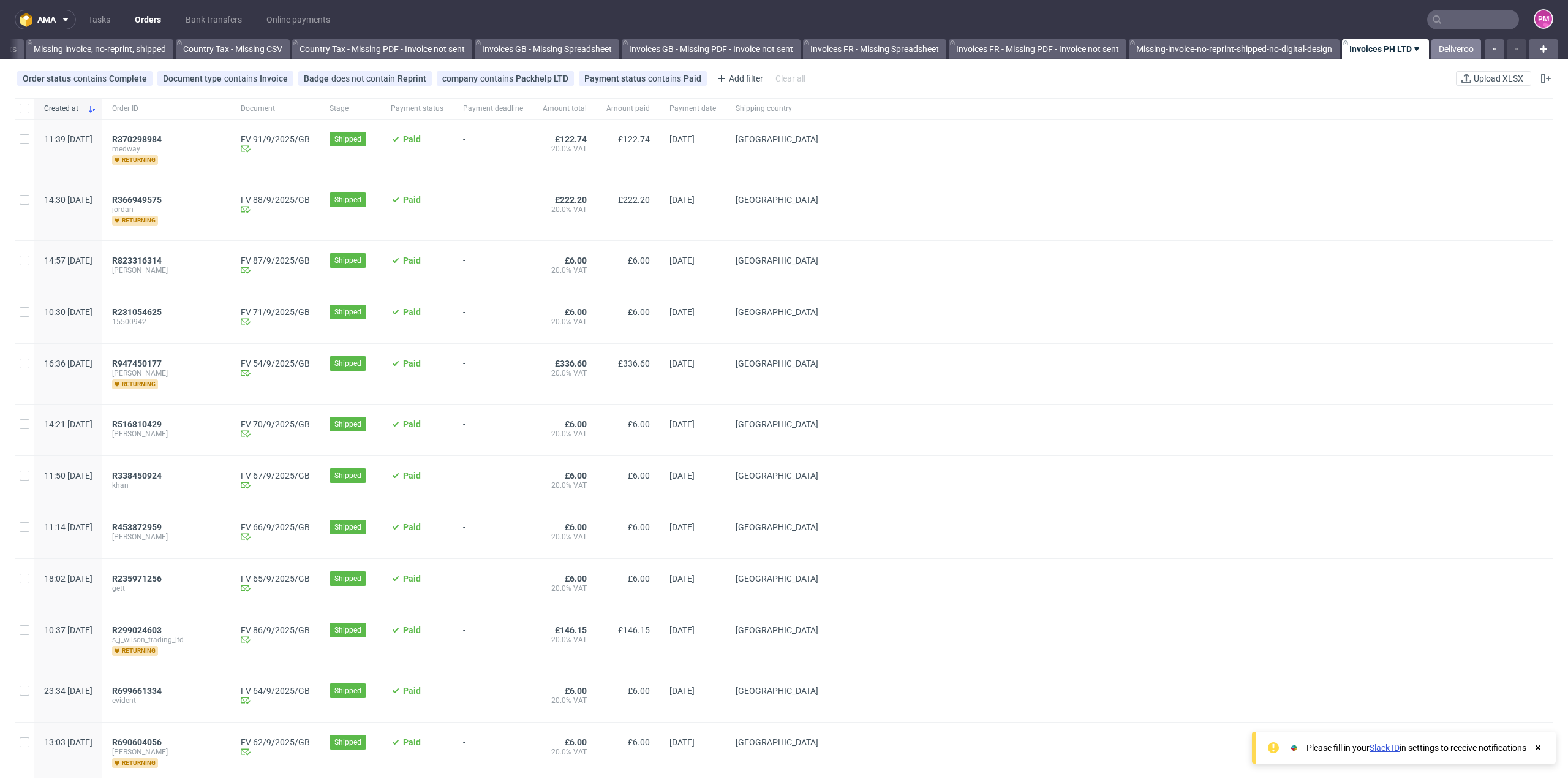
click at [1447, 48] on link "Deliveroo" at bounding box center [1456, 49] width 49 height 19
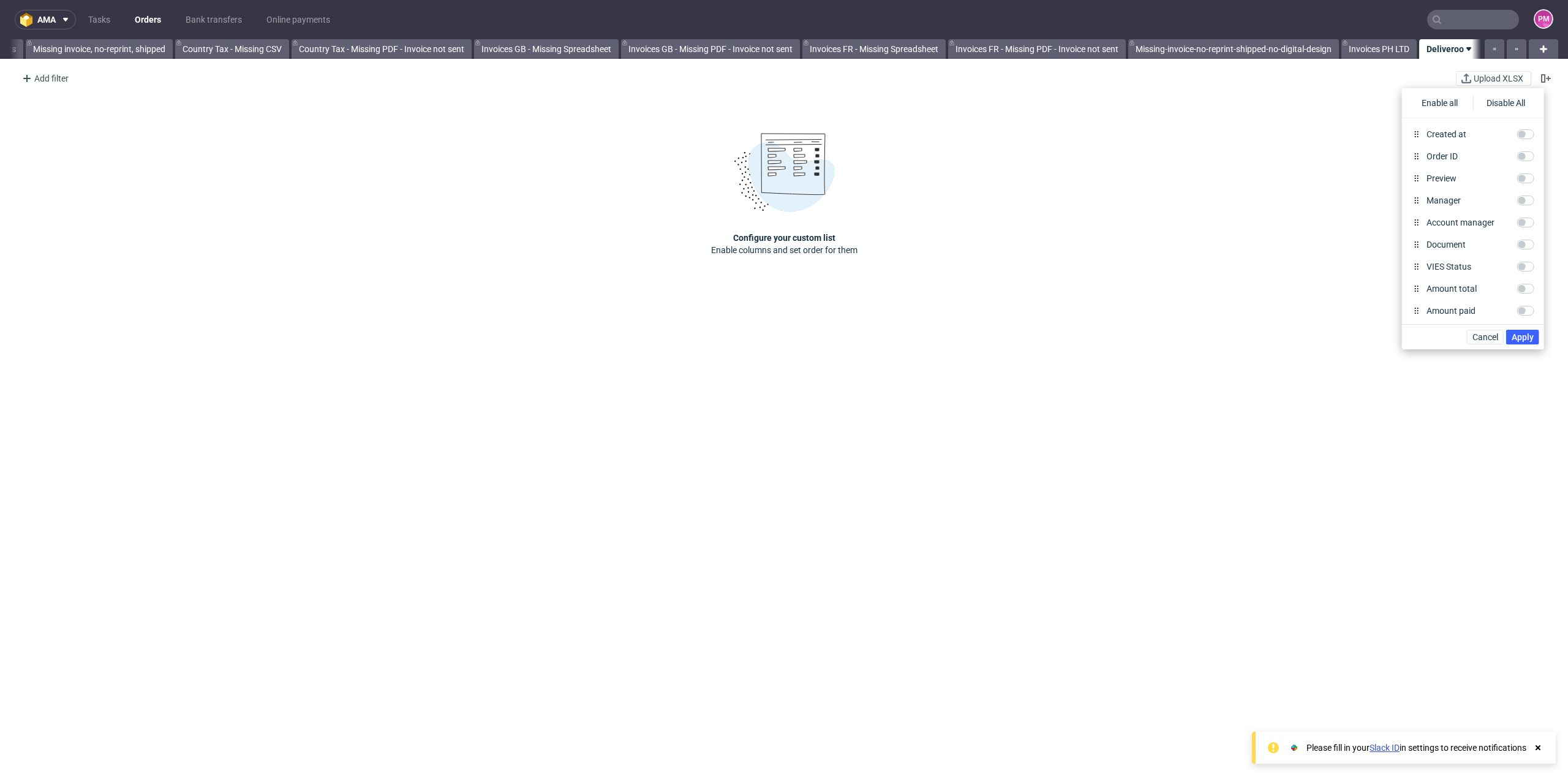
scroll to position [0, 1159]
click at [63, 77] on div "Add filter" at bounding box center [44, 78] width 54 height 19
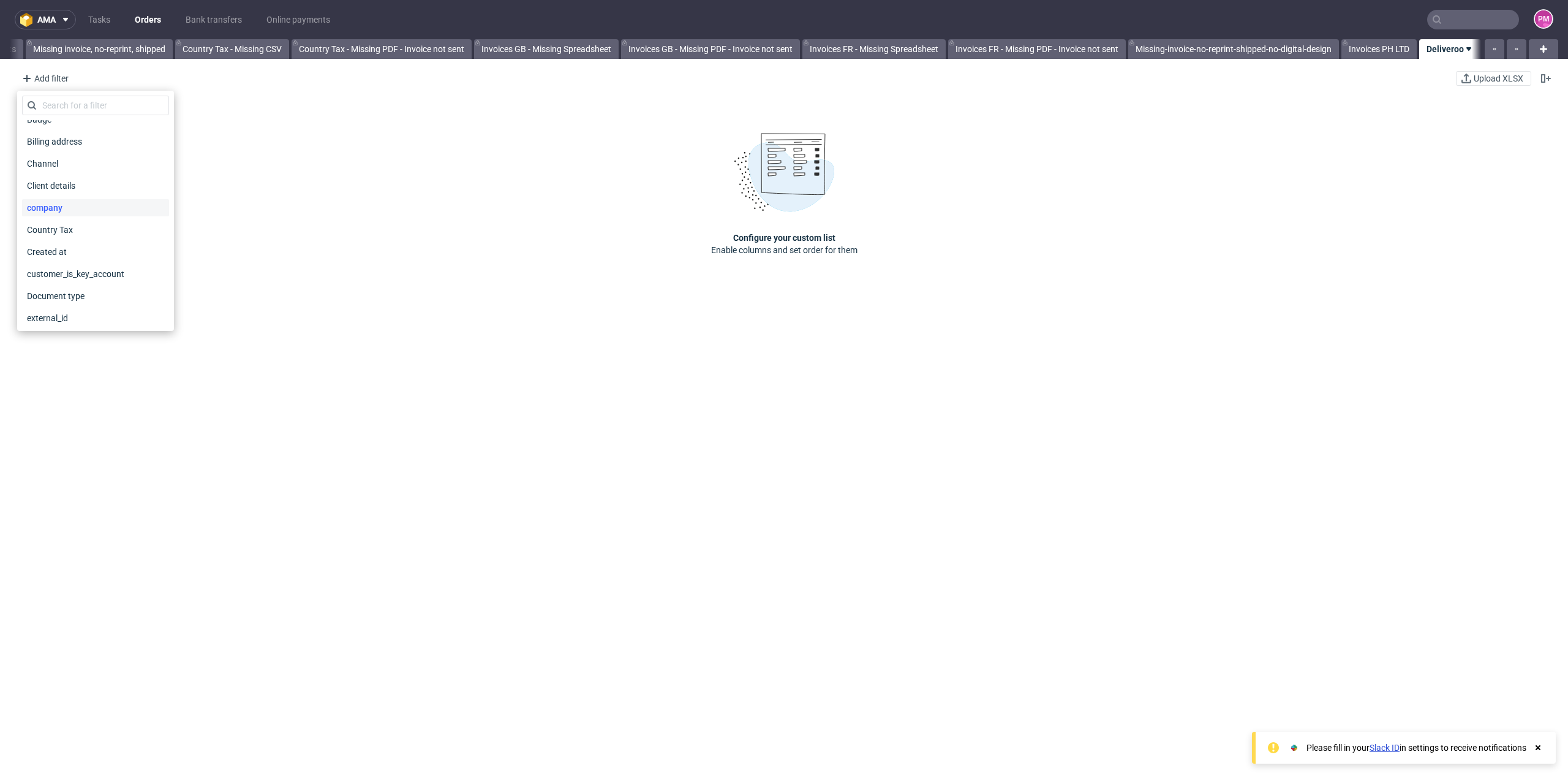
scroll to position [61, 0]
click at [48, 183] on span "Channel" at bounding box center [43, 180] width 42 height 17
click at [49, 268] on div "Whitelabel" at bounding box center [62, 269] width 42 height 12
click at [37, 268] on input "Whitelabel" at bounding box center [31, 269] width 10 height 10
checkbox input "true"
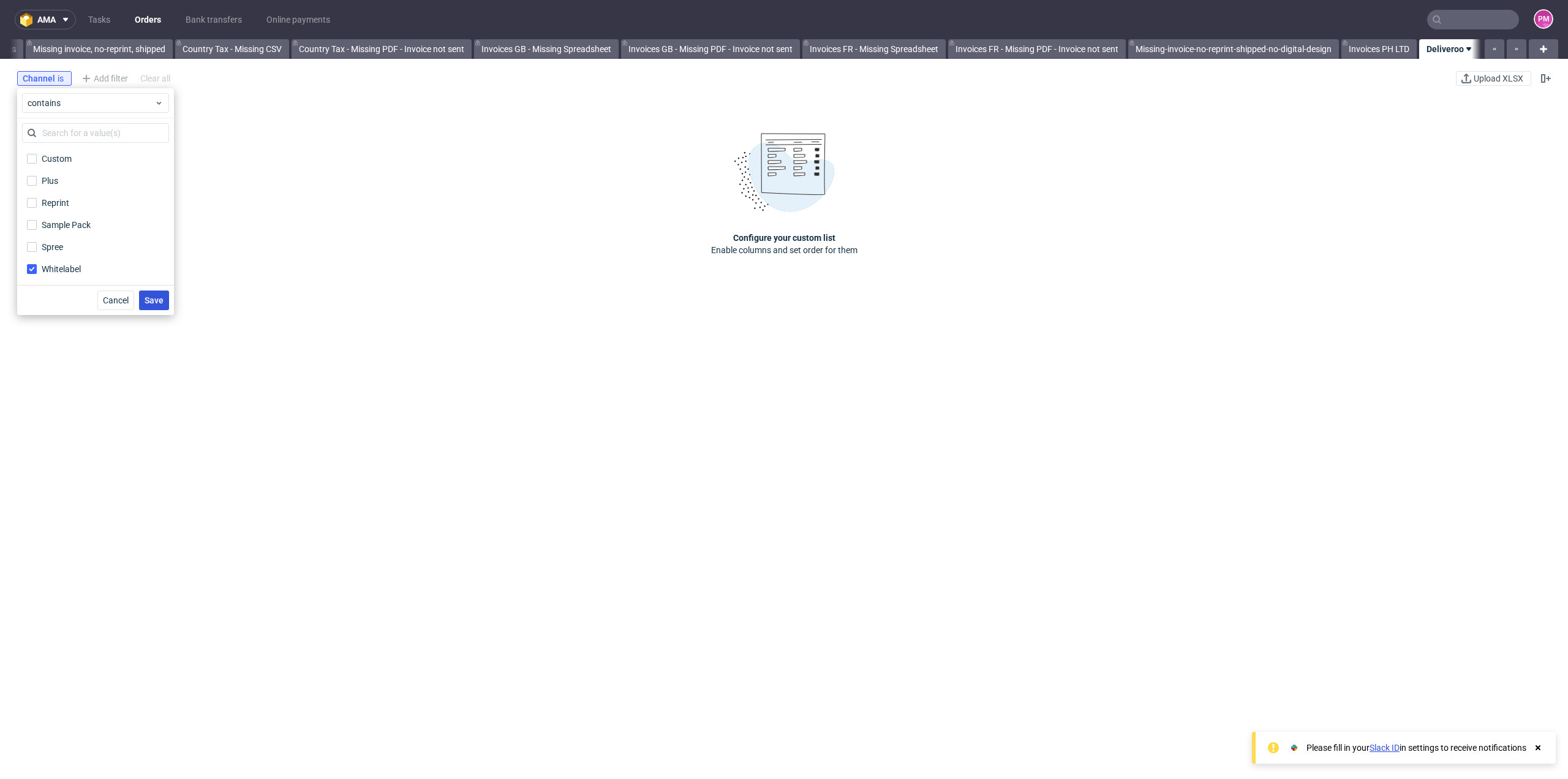
click at [161, 300] on span "Save" at bounding box center [154, 300] width 19 height 9
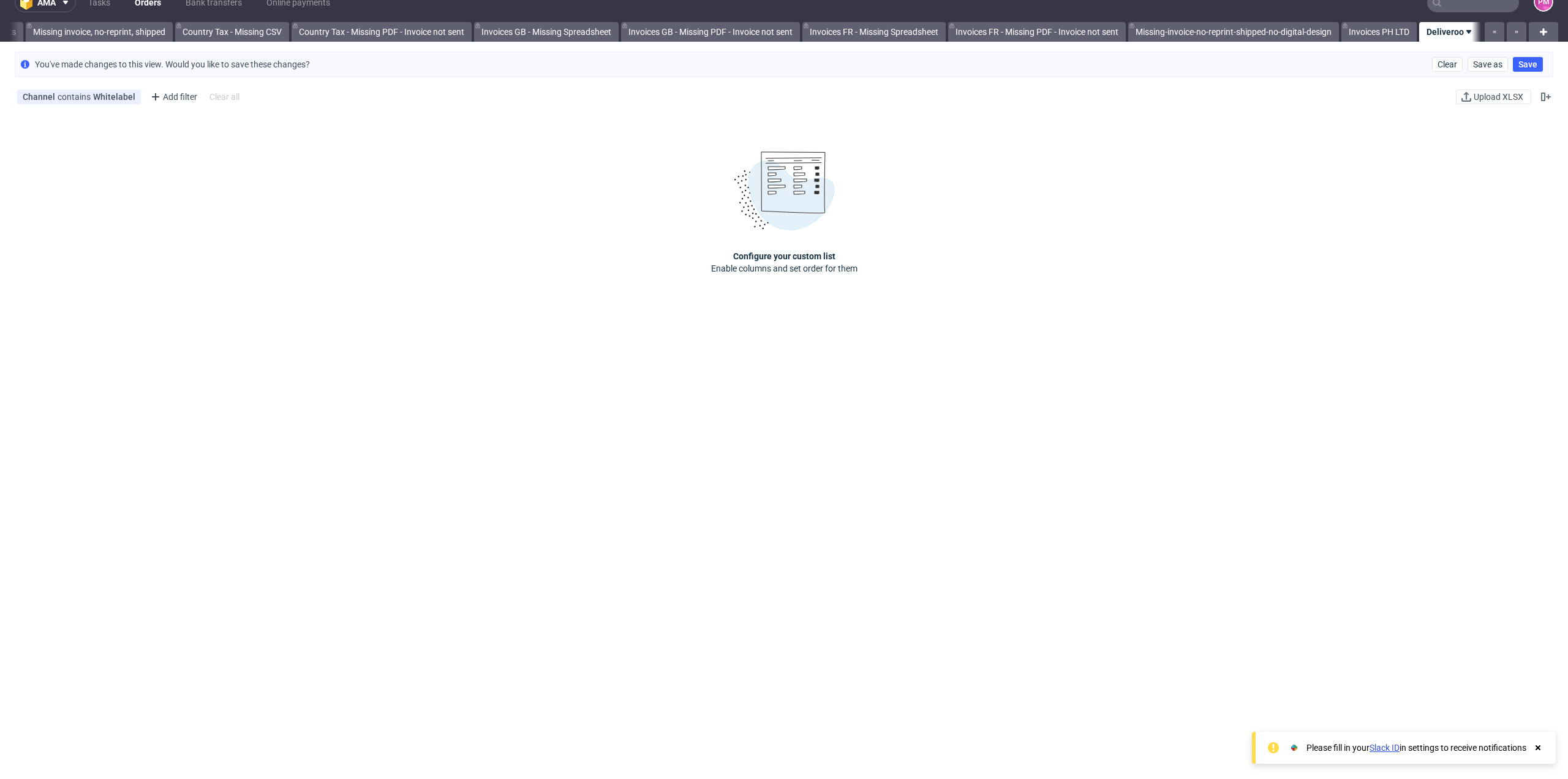
scroll to position [0, 0]
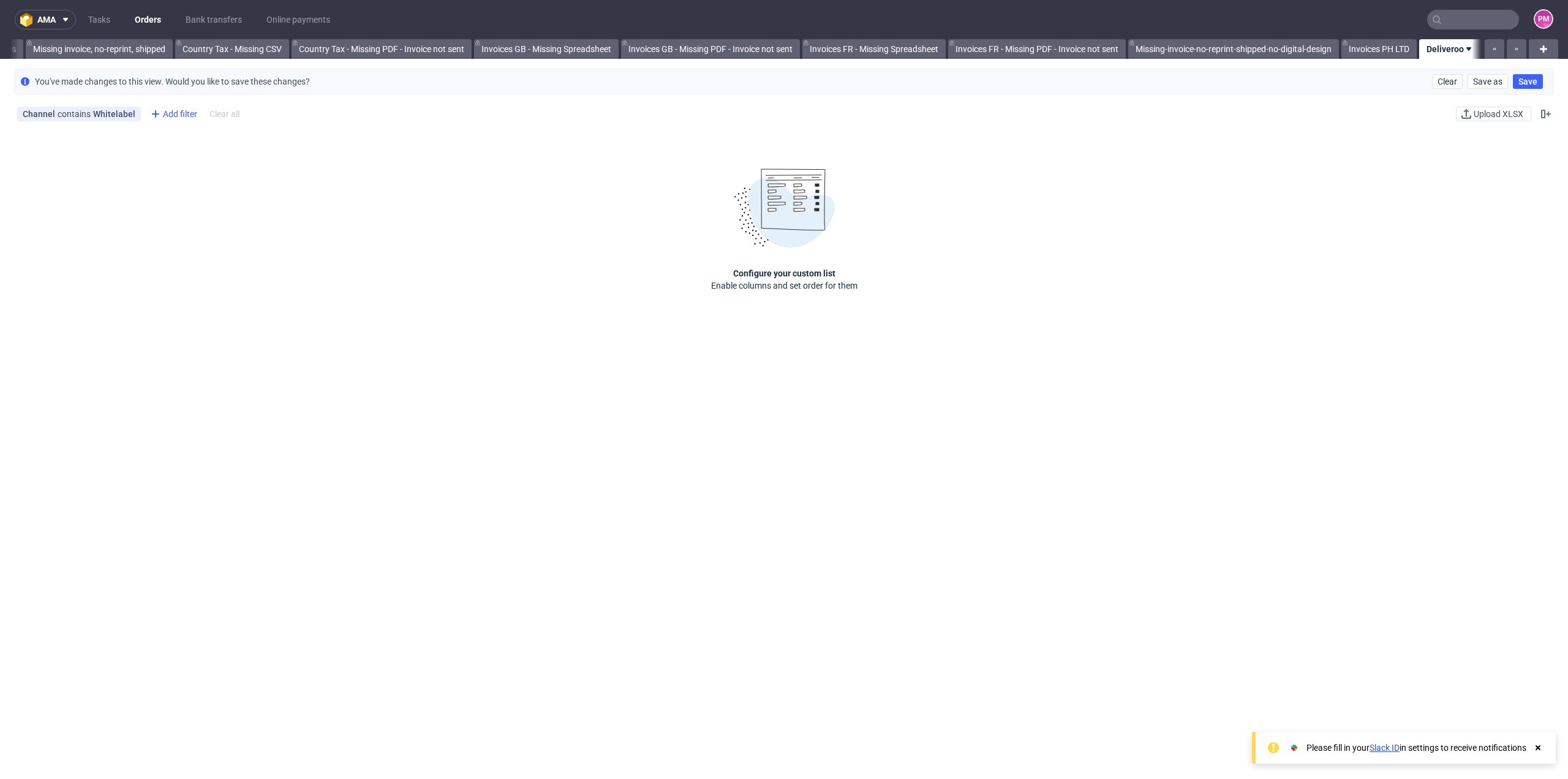
click at [171, 115] on div "Add filter" at bounding box center [172, 113] width 54 height 19
click at [390, 259] on div "Configure your custom list Enable columns and set order for them" at bounding box center [784, 230] width 1568 height 202
click at [94, 115] on div "Channel contains Whitelabel" at bounding box center [79, 113] width 113 height 10
click at [159, 340] on button "Save" at bounding box center [153, 334] width 30 height 19
click at [1461, 49] on div "All Polish orders this month Invoice not sent VIES Issue Not fully paid Partial…" at bounding box center [745, 49] width 1471 height 19
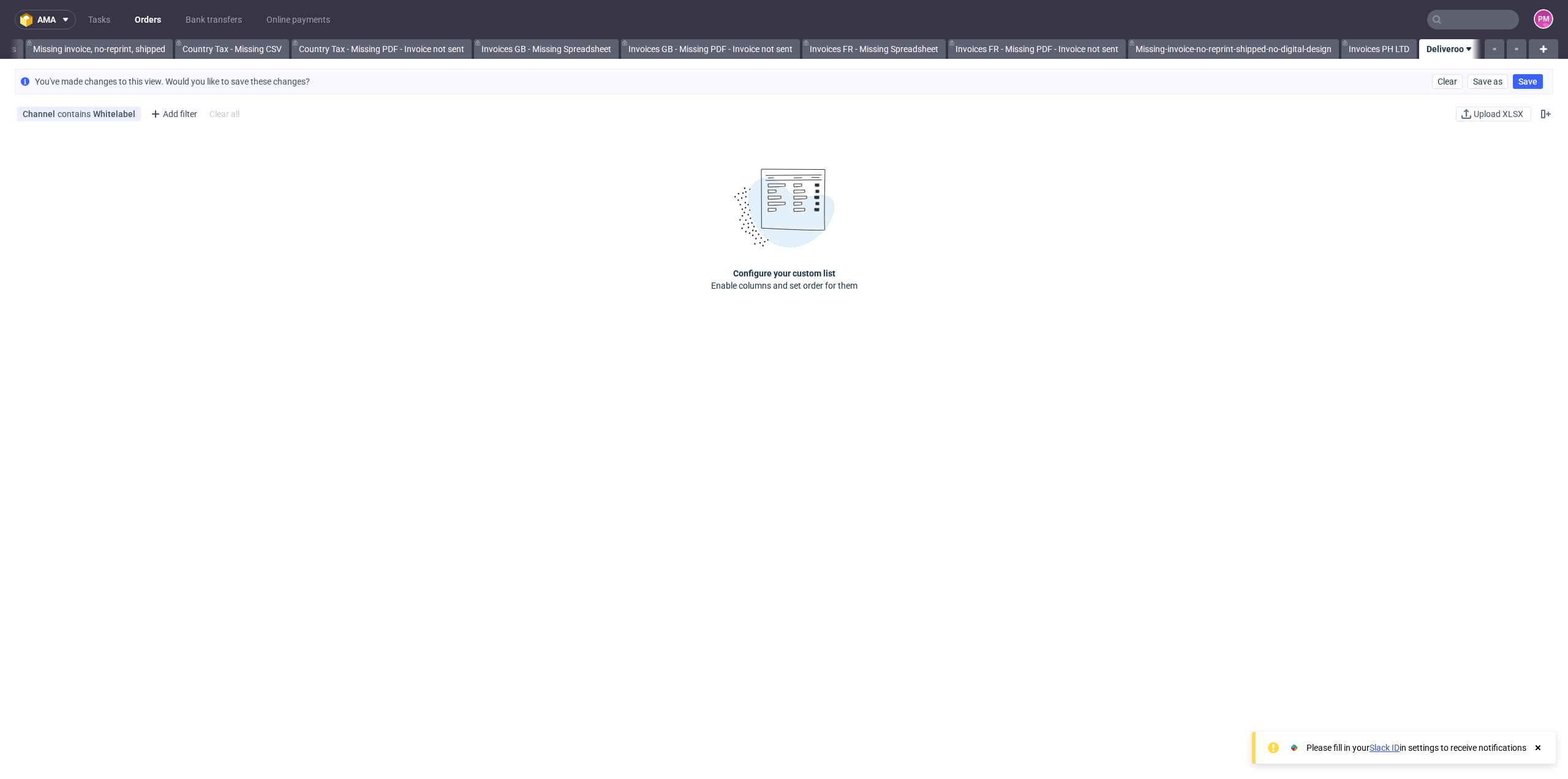
click at [1464, 49] on icon at bounding box center [1469, 49] width 10 height 10
click at [1283, 138] on div "Configure your custom list Enable columns and set order for them" at bounding box center [784, 230] width 1568 height 202
click at [1467, 49] on use at bounding box center [1469, 49] width 5 height 4
click at [1445, 167] on span "Delete view" at bounding box center [1481, 167] width 103 height 12
click at [1523, 111] on span "Delete" at bounding box center [1525, 111] width 26 height 9
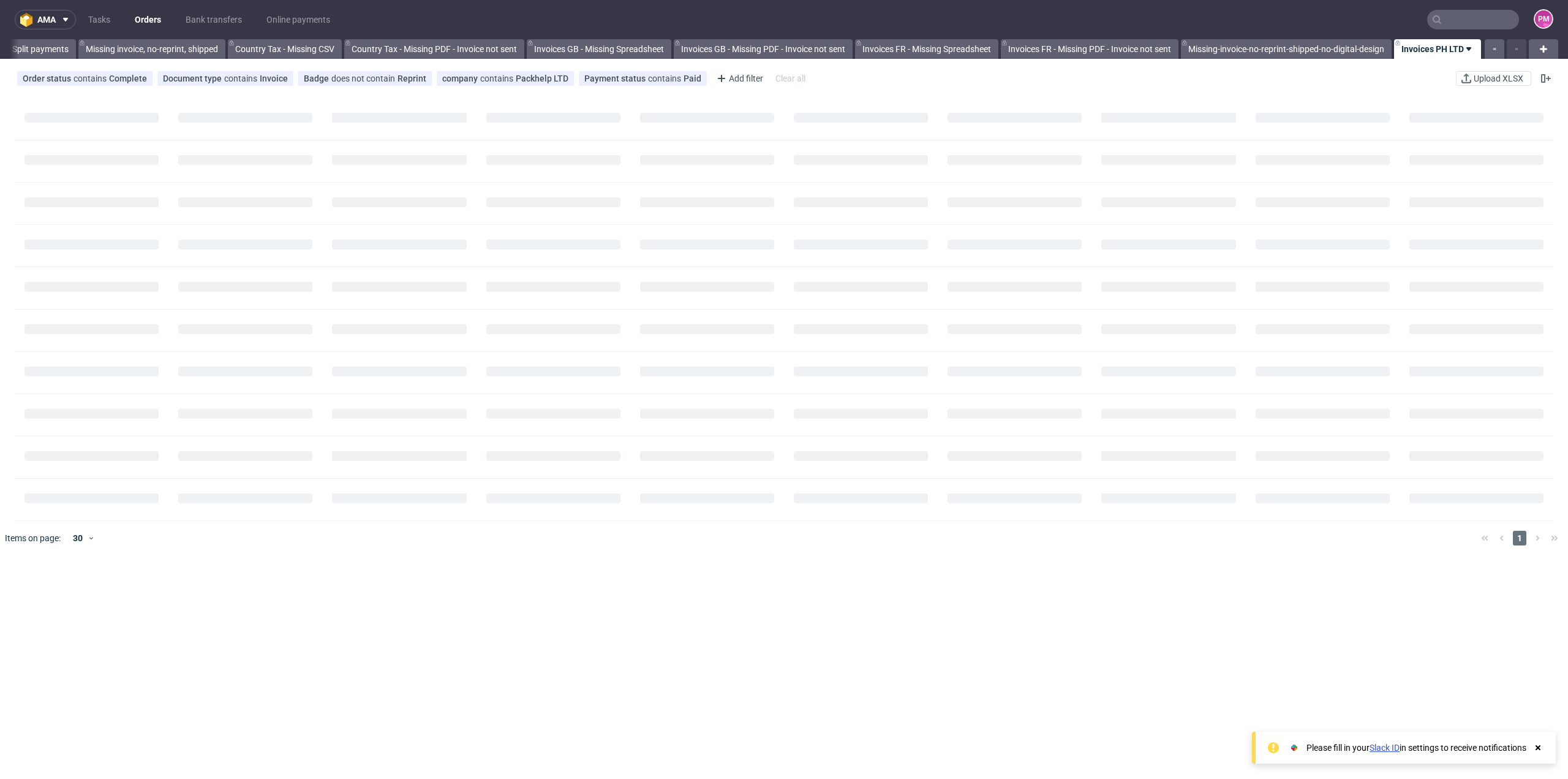
scroll to position [0, 1107]
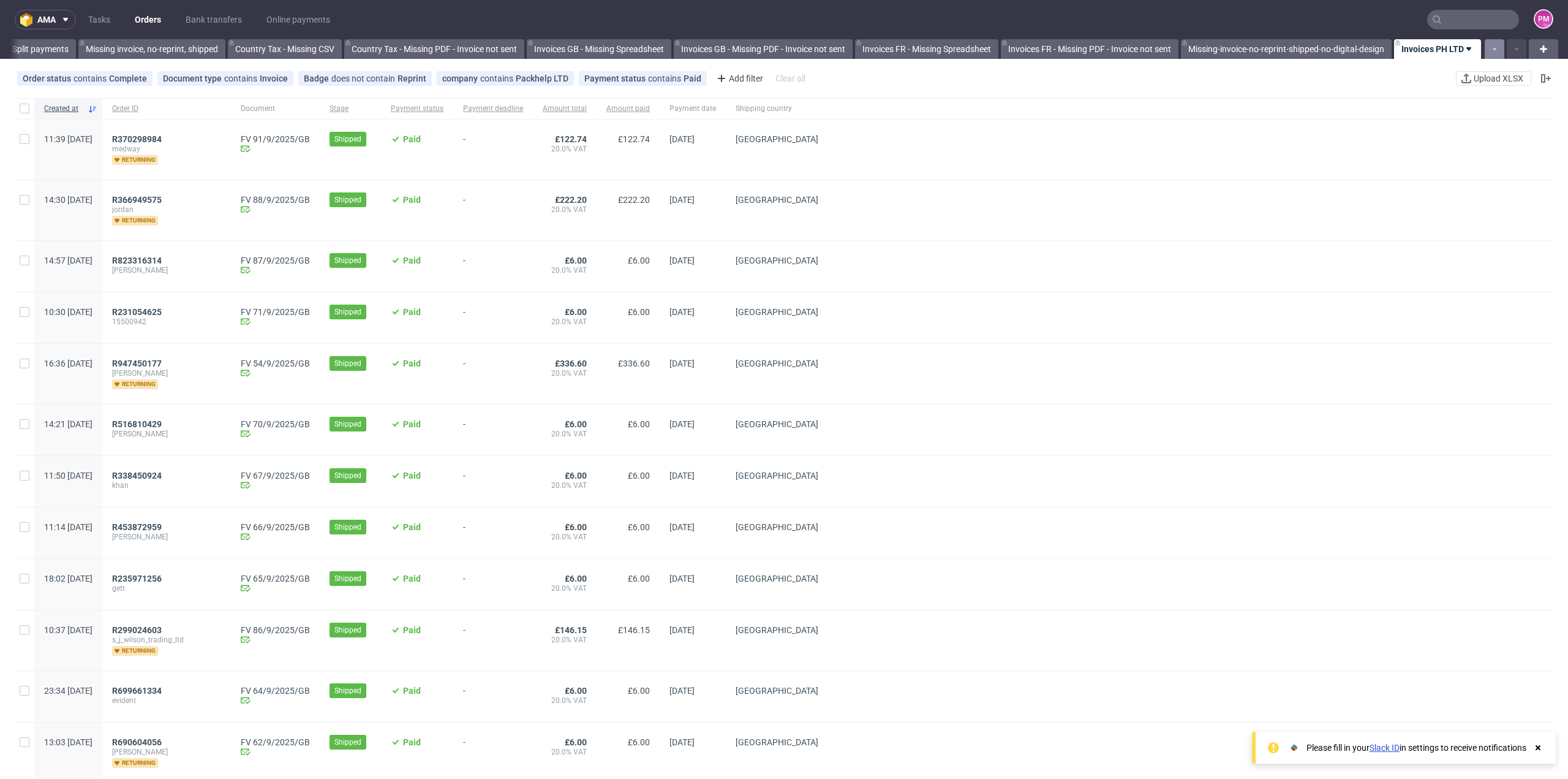
click at [1485, 49] on button "button" at bounding box center [1494, 49] width 19 height 19
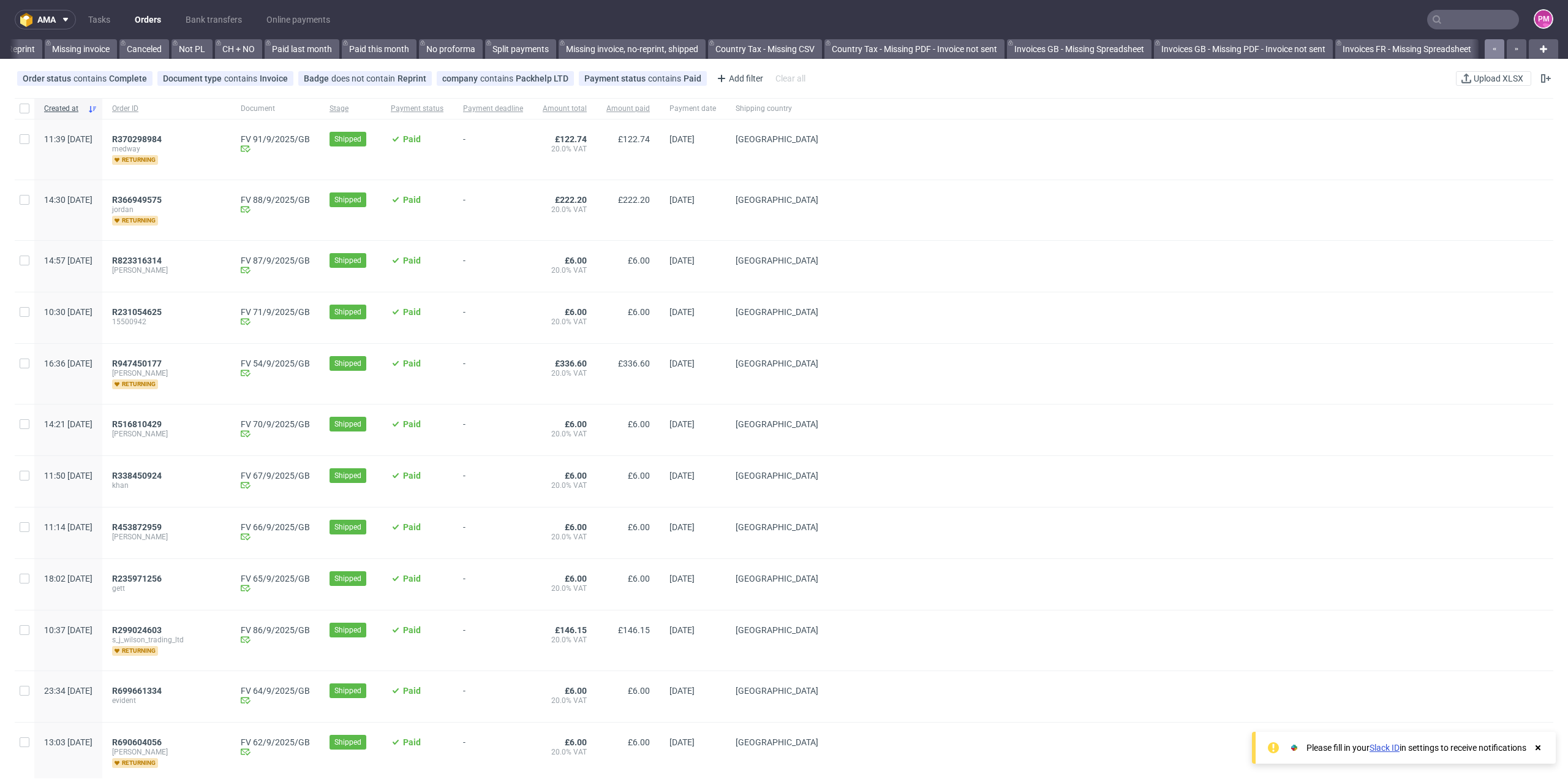
click at [1485, 49] on button "button" at bounding box center [1494, 49] width 19 height 19
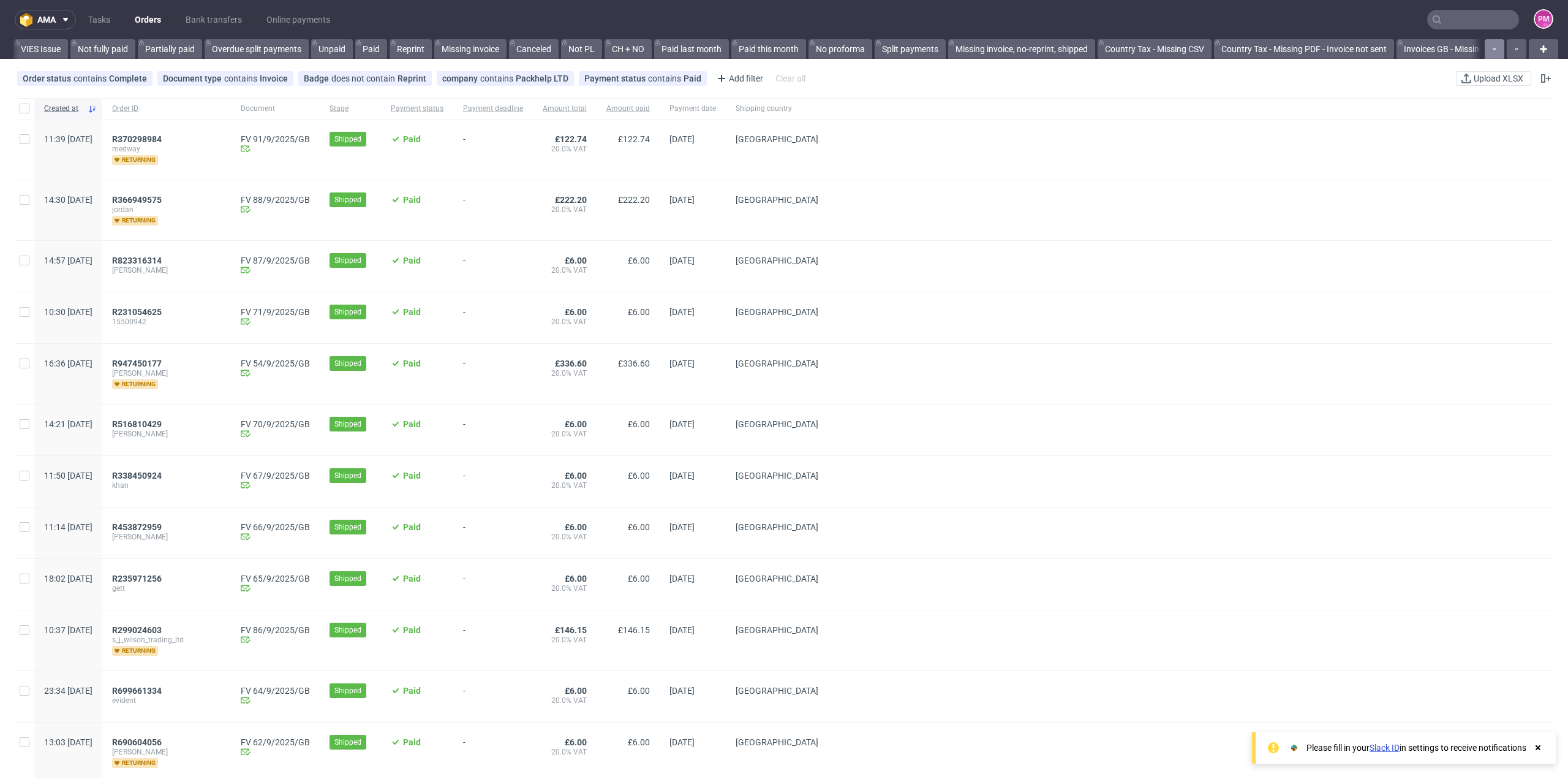
click at [1485, 49] on button "button" at bounding box center [1494, 49] width 19 height 19
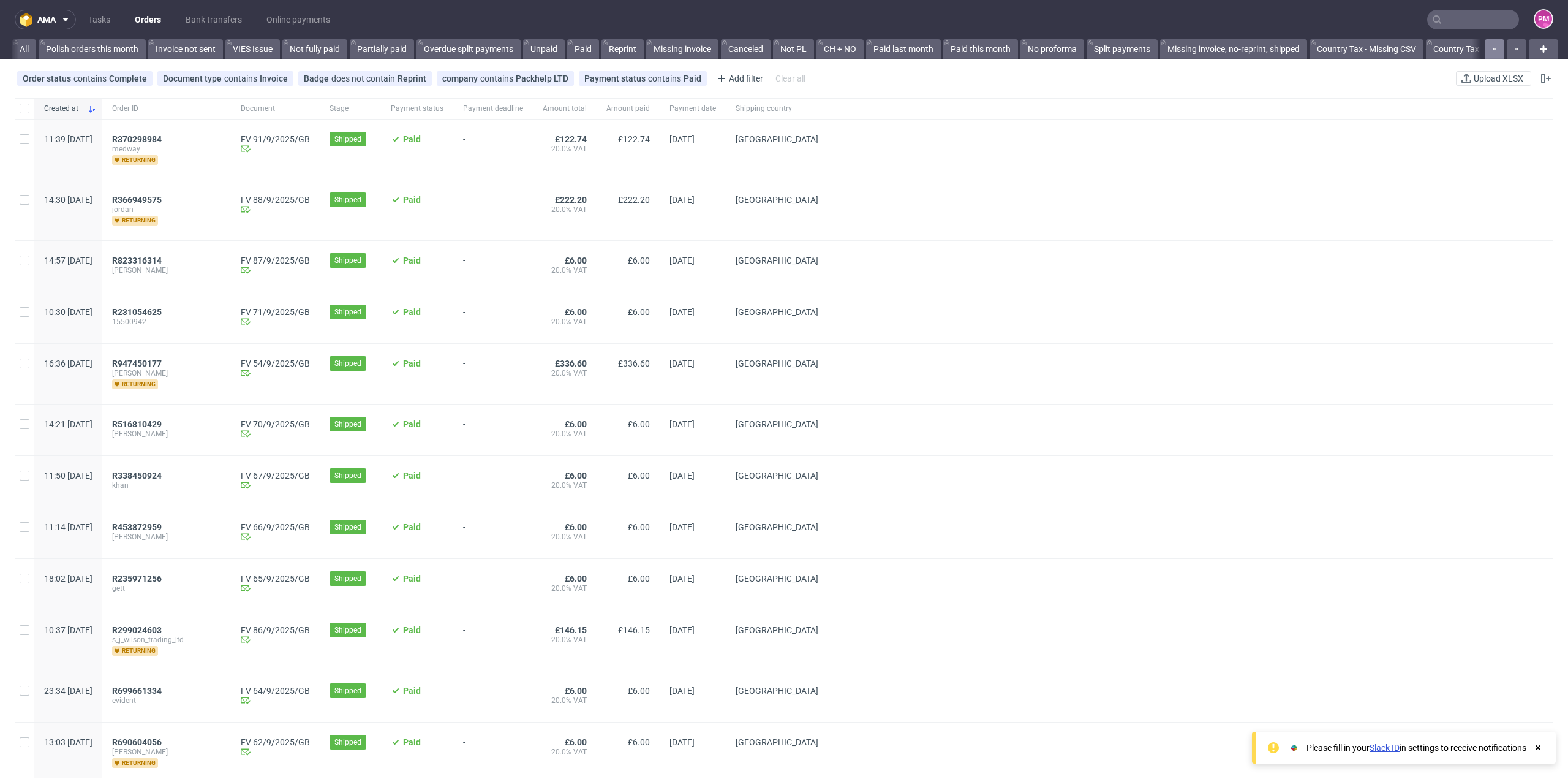
click at [1482, 49] on div at bounding box center [1504, 49] width 44 height 19
click at [19, 48] on link "All" at bounding box center [24, 49] width 24 height 19
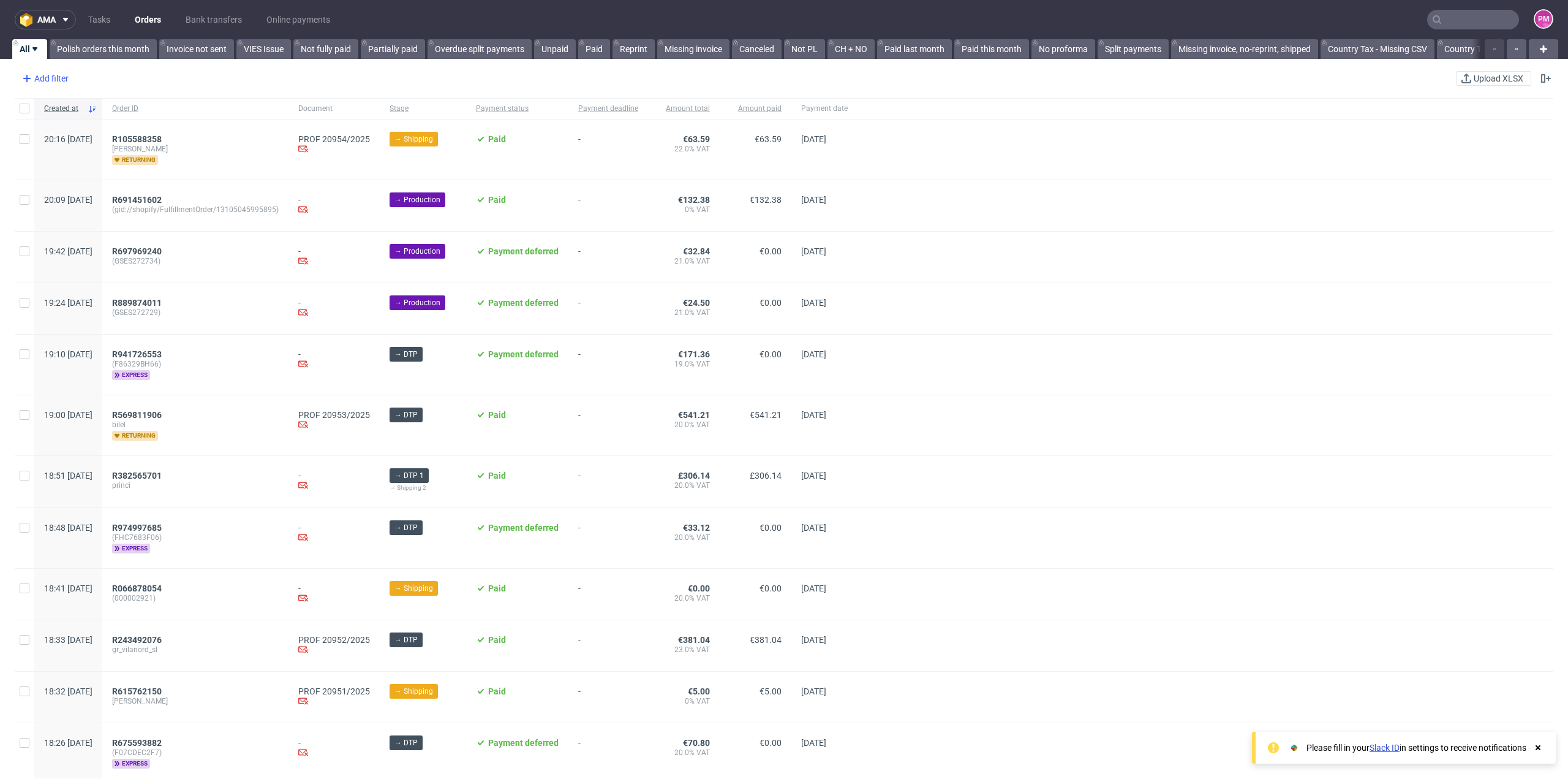
click at [42, 77] on div "Add filter" at bounding box center [44, 78] width 54 height 19
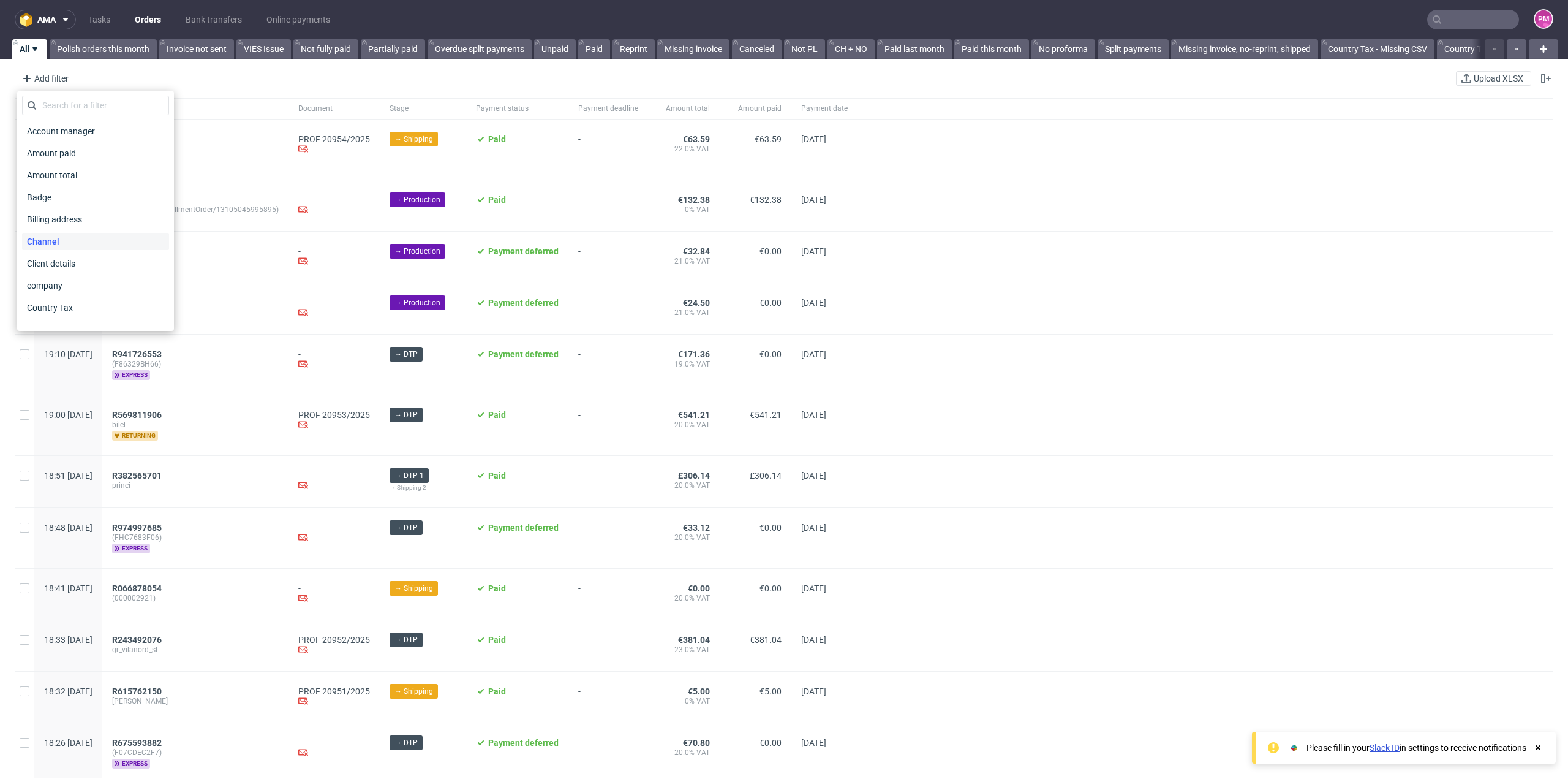
click at [47, 246] on span "Channel" at bounding box center [43, 242] width 42 height 17
click at [65, 265] on div "Whitelabel" at bounding box center [62, 269] width 42 height 12
click at [37, 265] on input "Whitelabel" at bounding box center [31, 269] width 10 height 10
checkbox input "true"
click at [158, 305] on button "Save" at bounding box center [153, 300] width 30 height 19
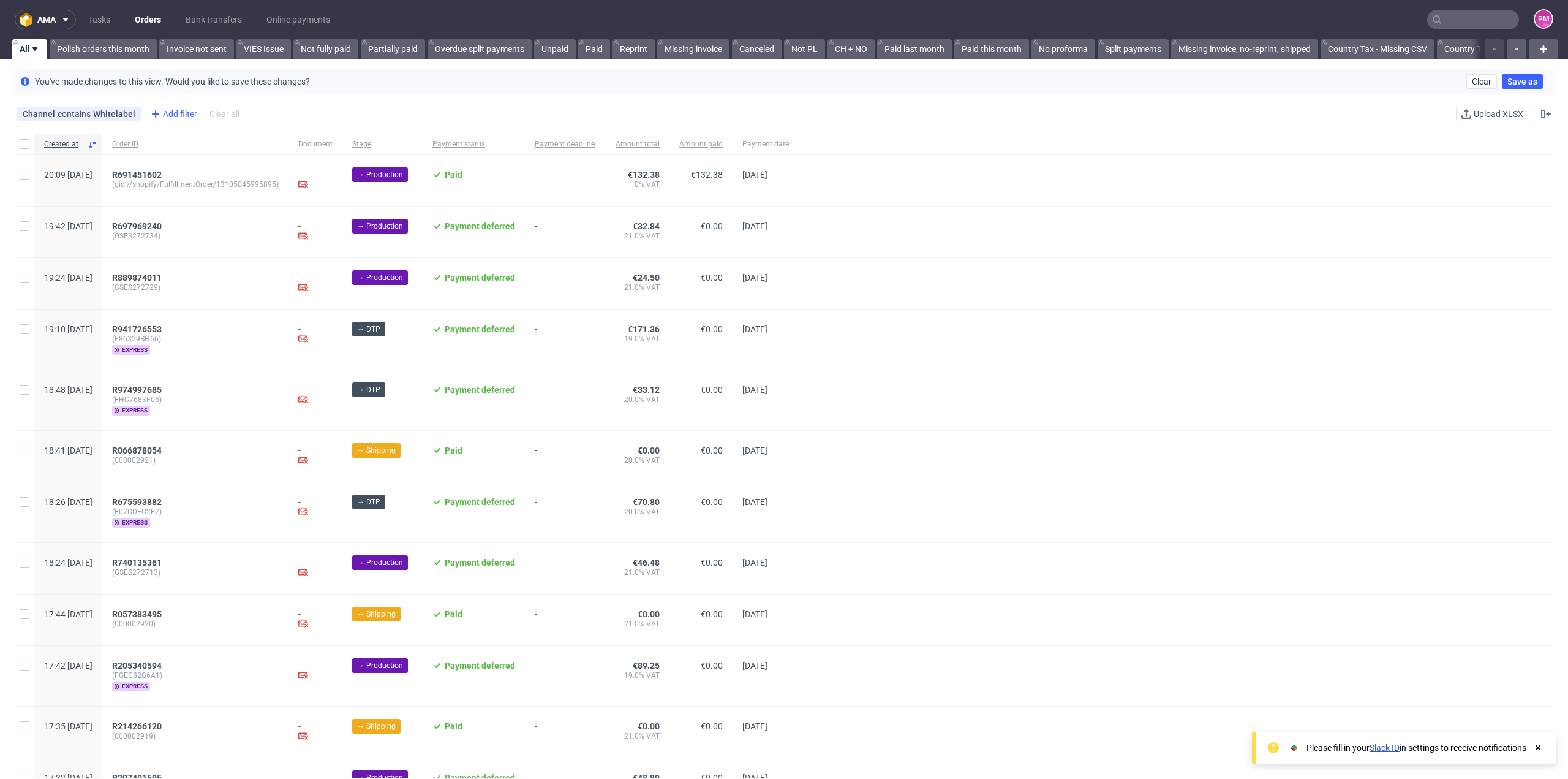
click at [163, 115] on div "Add filter" at bounding box center [172, 113] width 54 height 19
click at [200, 326] on div "Stage" at bounding box center [220, 328] width 147 height 17
click at [178, 352] on div "Shipped" at bounding box center [183, 355] width 32 height 12
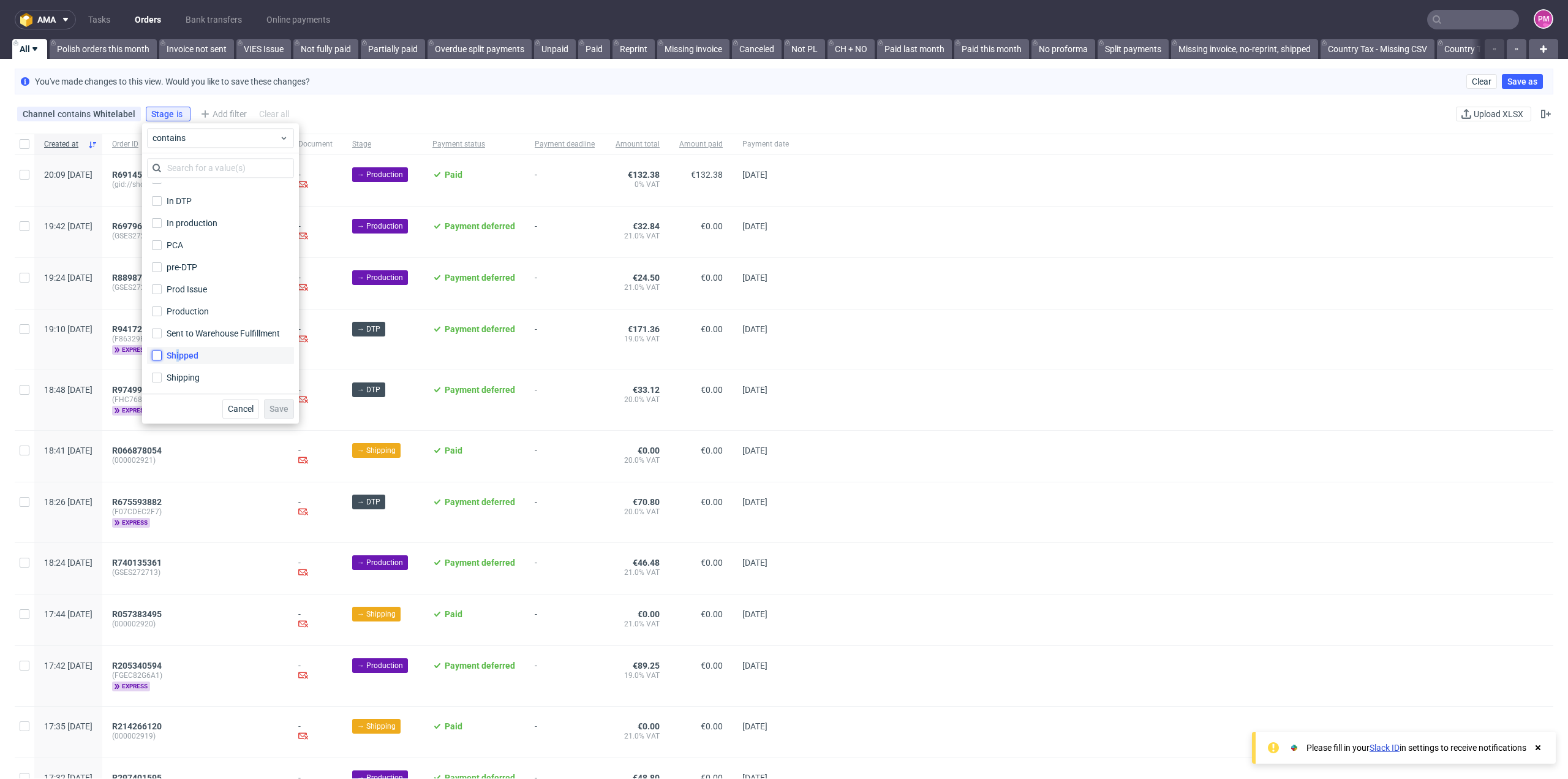
click at [160, 359] on input "Shipped" at bounding box center [157, 355] width 10 height 10
checkbox input "true"
click at [278, 407] on span "Save" at bounding box center [279, 409] width 19 height 9
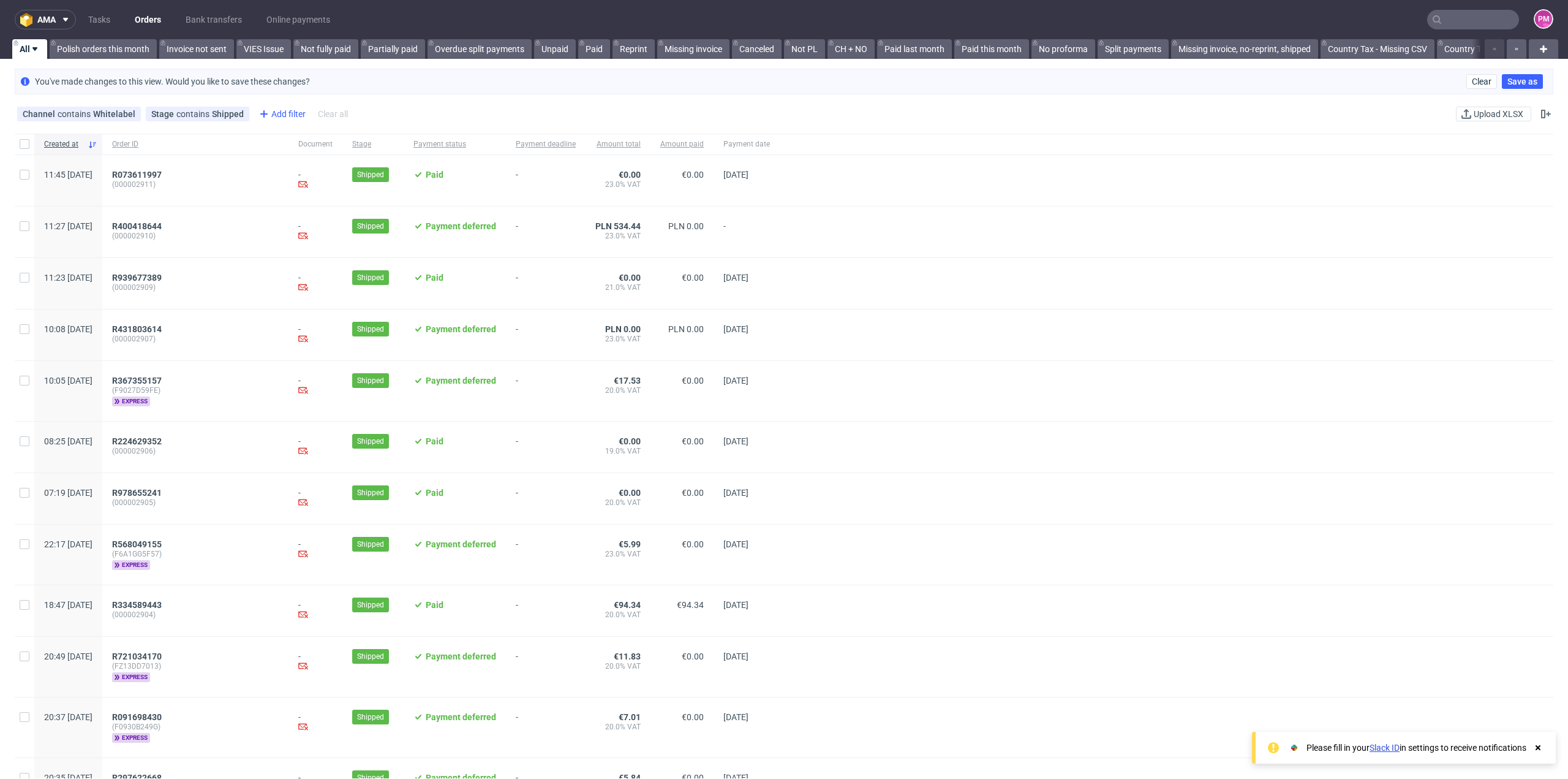
click at [272, 117] on div "Add filter" at bounding box center [281, 113] width 54 height 19
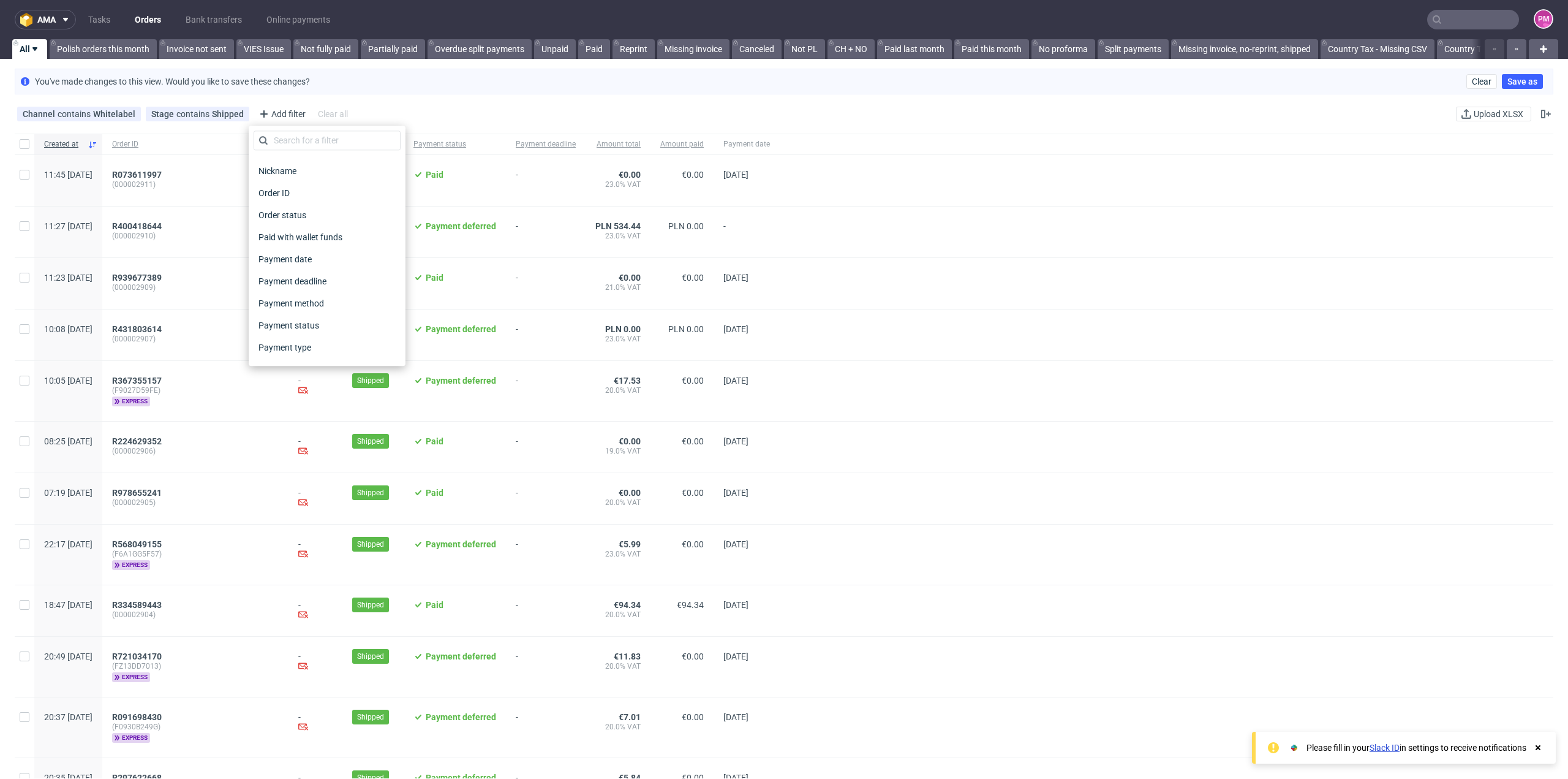
scroll to position [610, 0]
click at [298, 306] on span "Shipping country" at bounding box center [291, 306] width 75 height 17
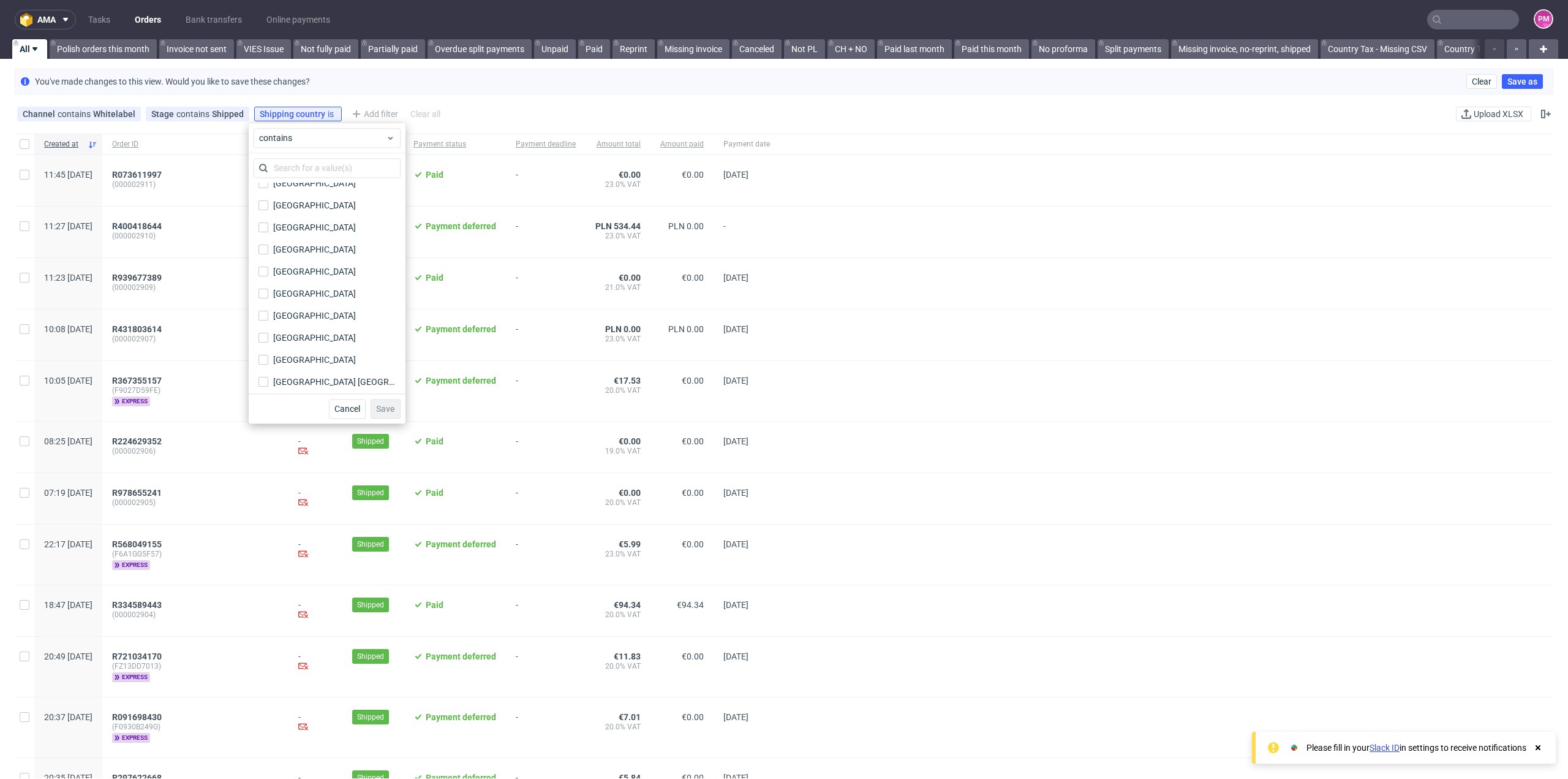
scroll to position [5012, 0]
click at [302, 316] on div "United Kingdom" at bounding box center [314, 321] width 83 height 12
click at [268, 316] on input "United Kingdom" at bounding box center [263, 321] width 10 height 10
checkbox input "true"
click at [386, 405] on span "Save" at bounding box center [386, 409] width 19 height 9
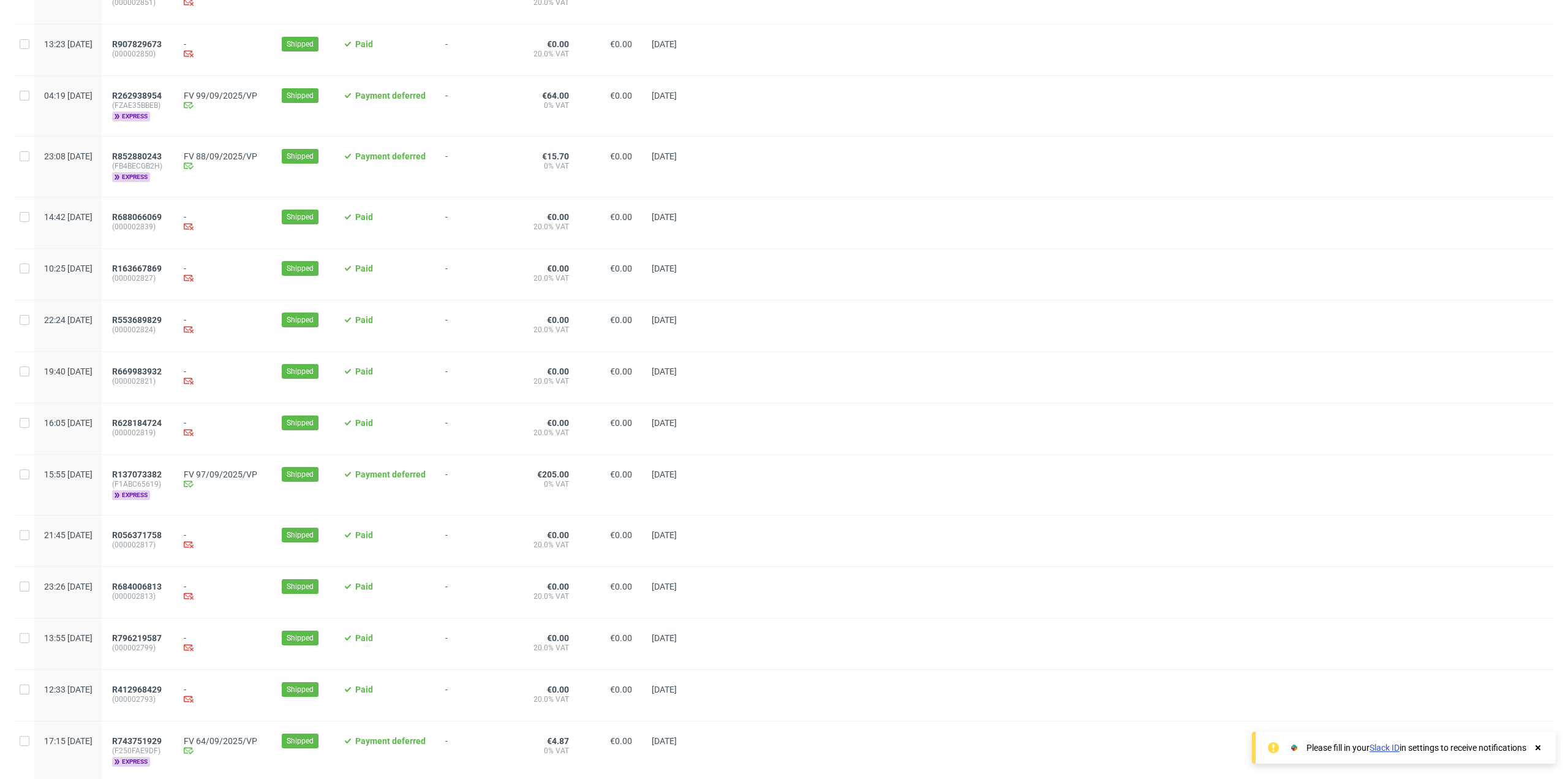
scroll to position [1020, 0]
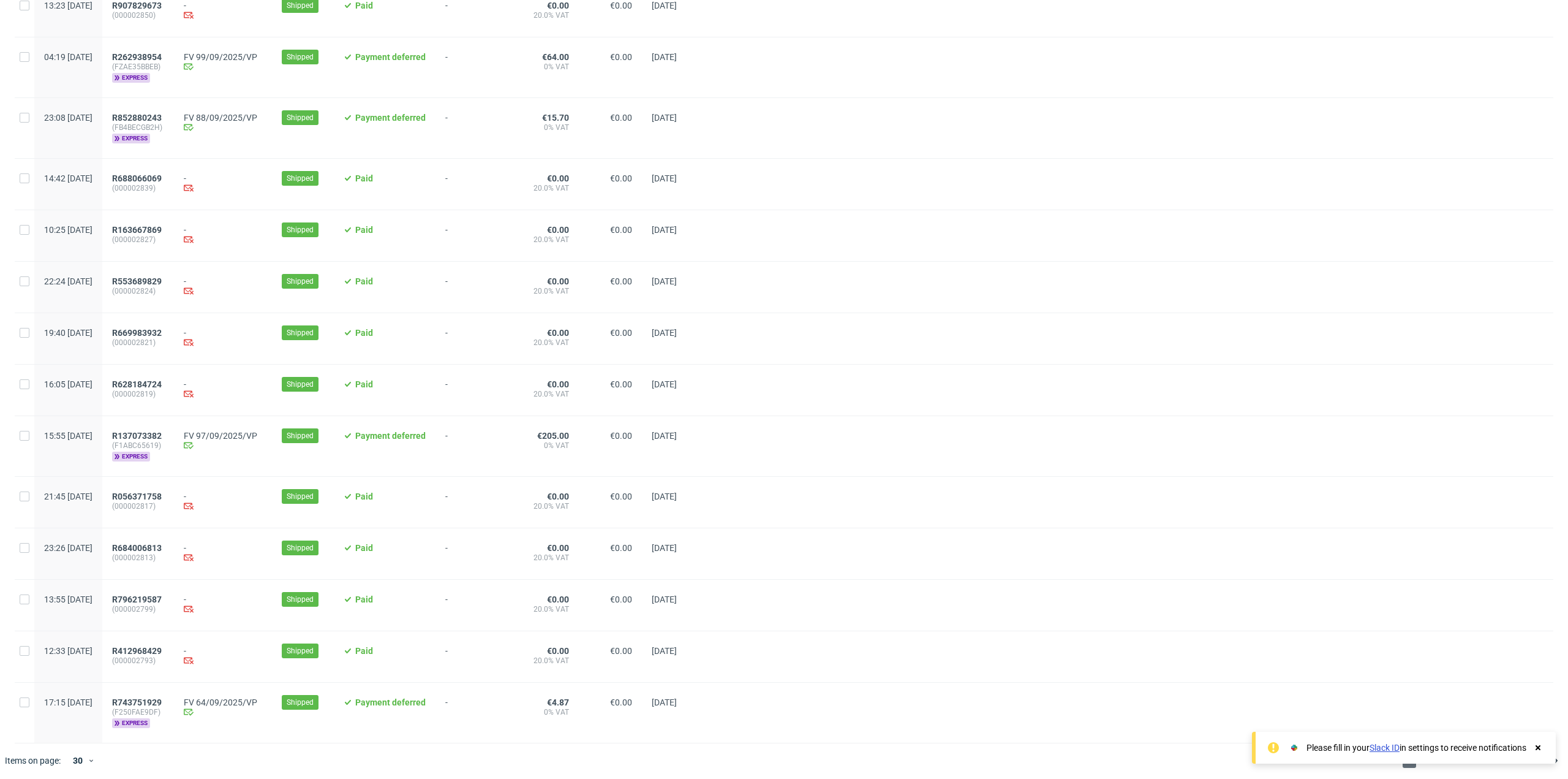
click at [1534, 748] on icon at bounding box center [1538, 748] width 11 height 10
click at [1439, 753] on span "3" at bounding box center [1446, 760] width 13 height 15
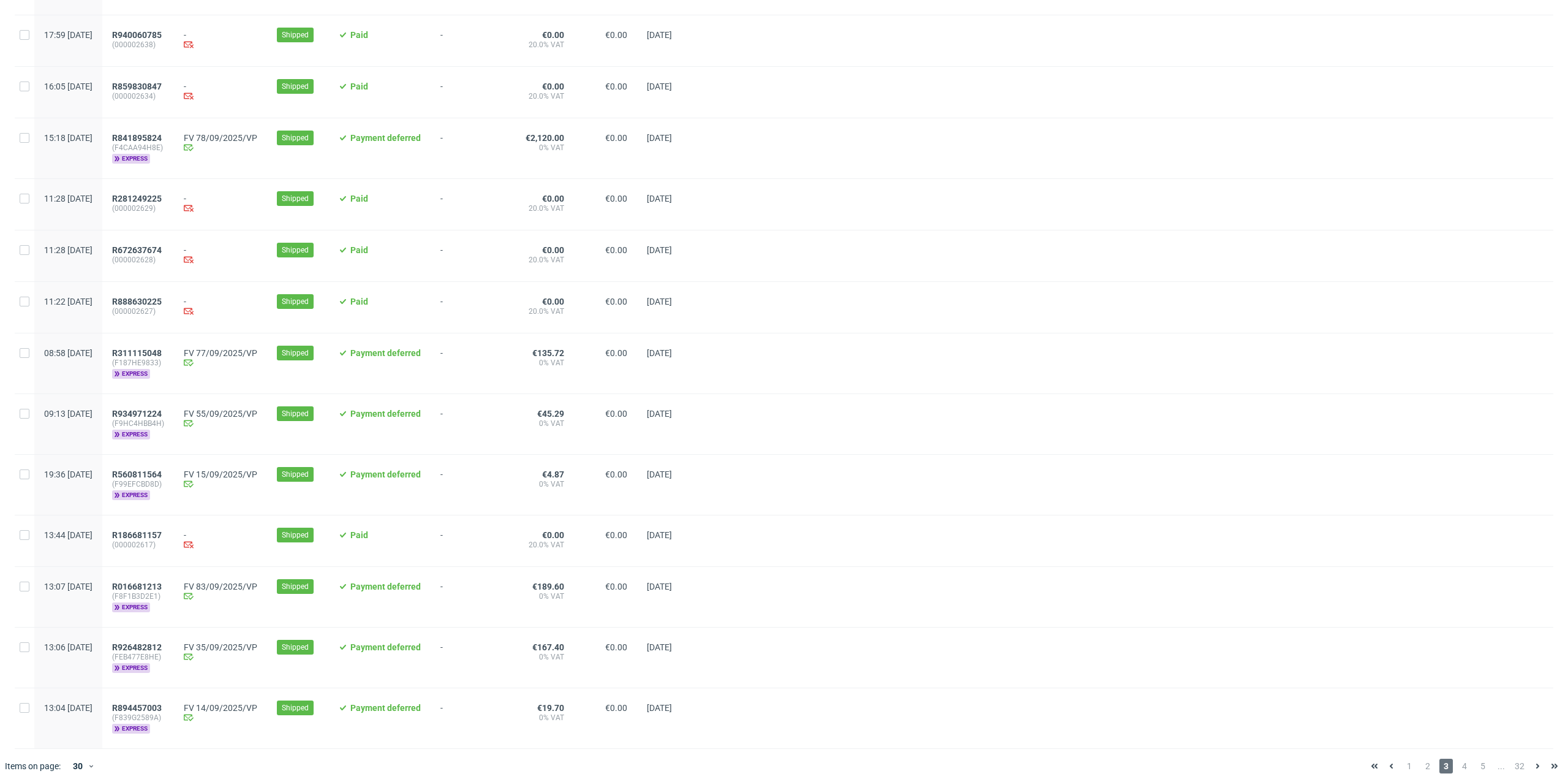
scroll to position [1099, 0]
click at [1458, 757] on span "4" at bounding box center [1465, 764] width 13 height 15
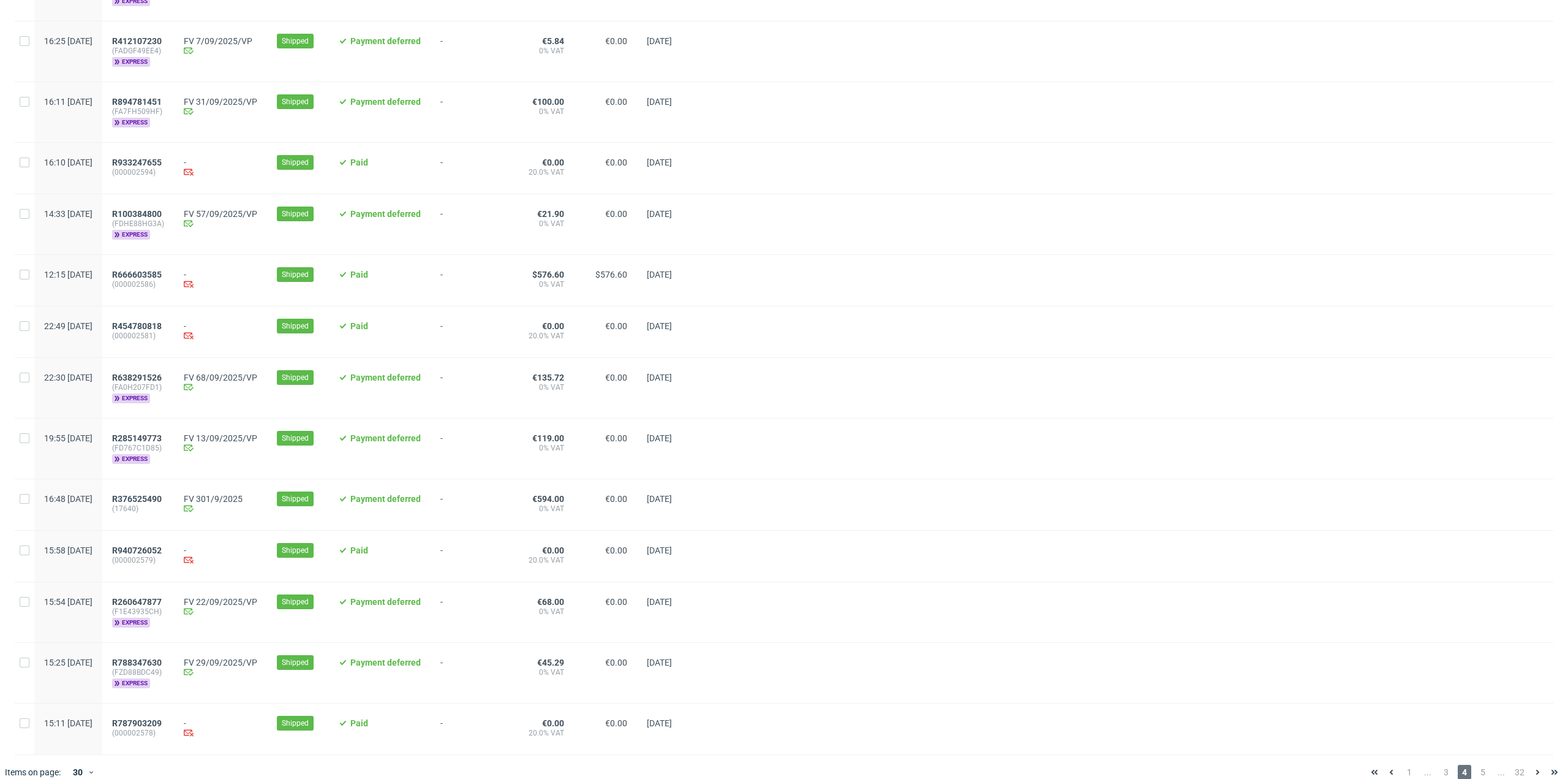
scroll to position [1125, 0]
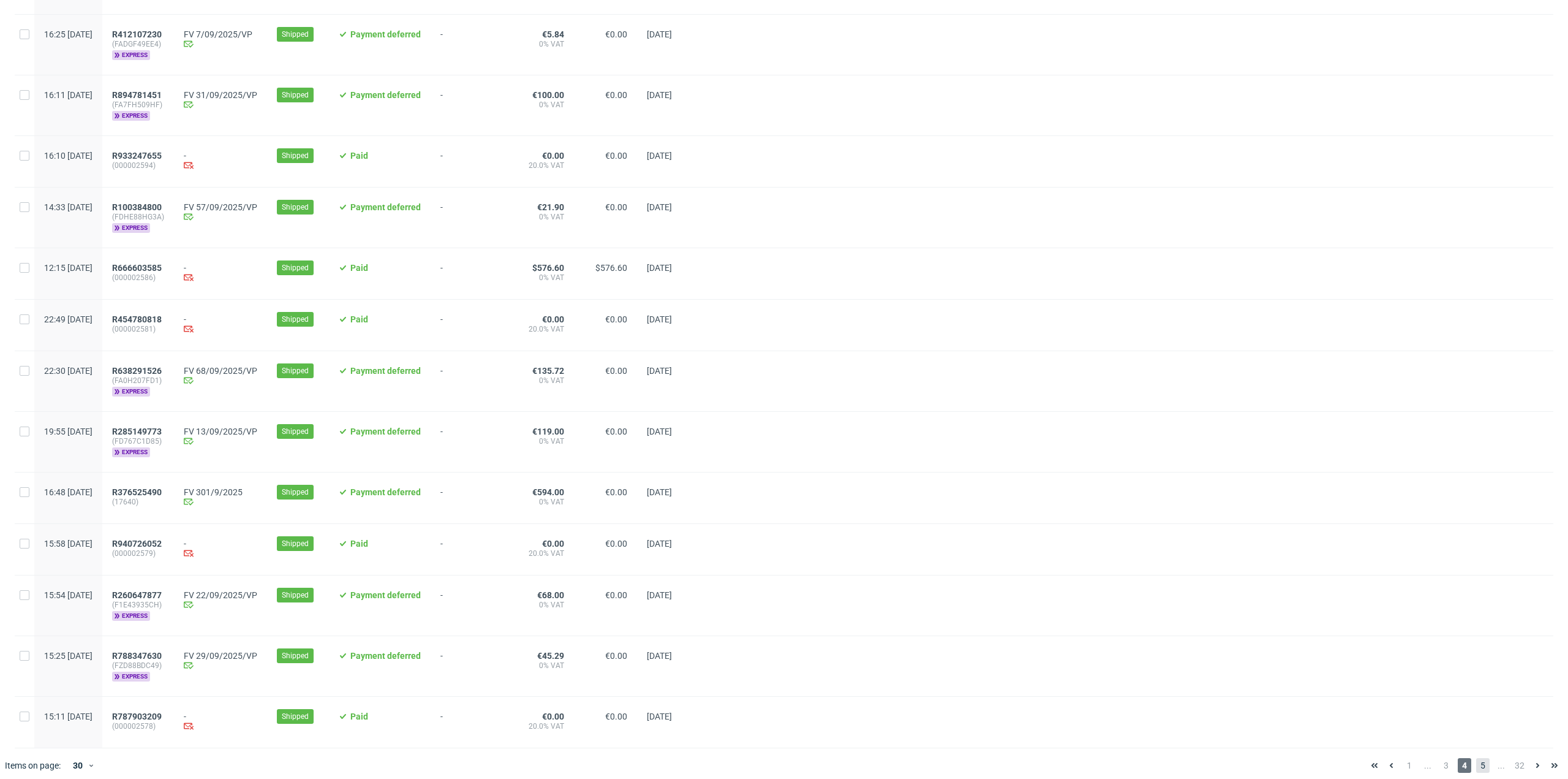
click at [1476, 760] on span "5" at bounding box center [1483, 766] width 13 height 15
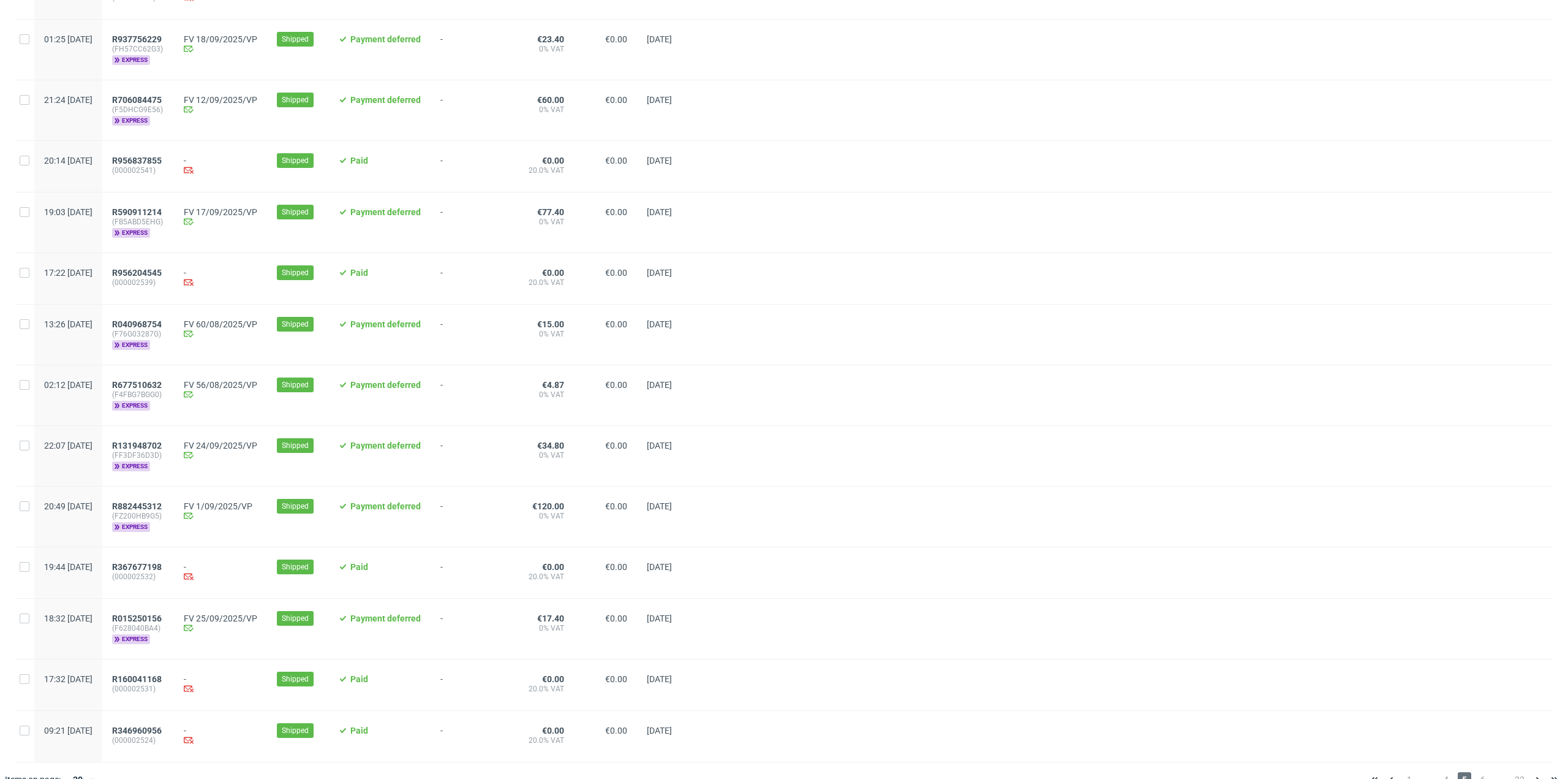
scroll to position [1055, 0]
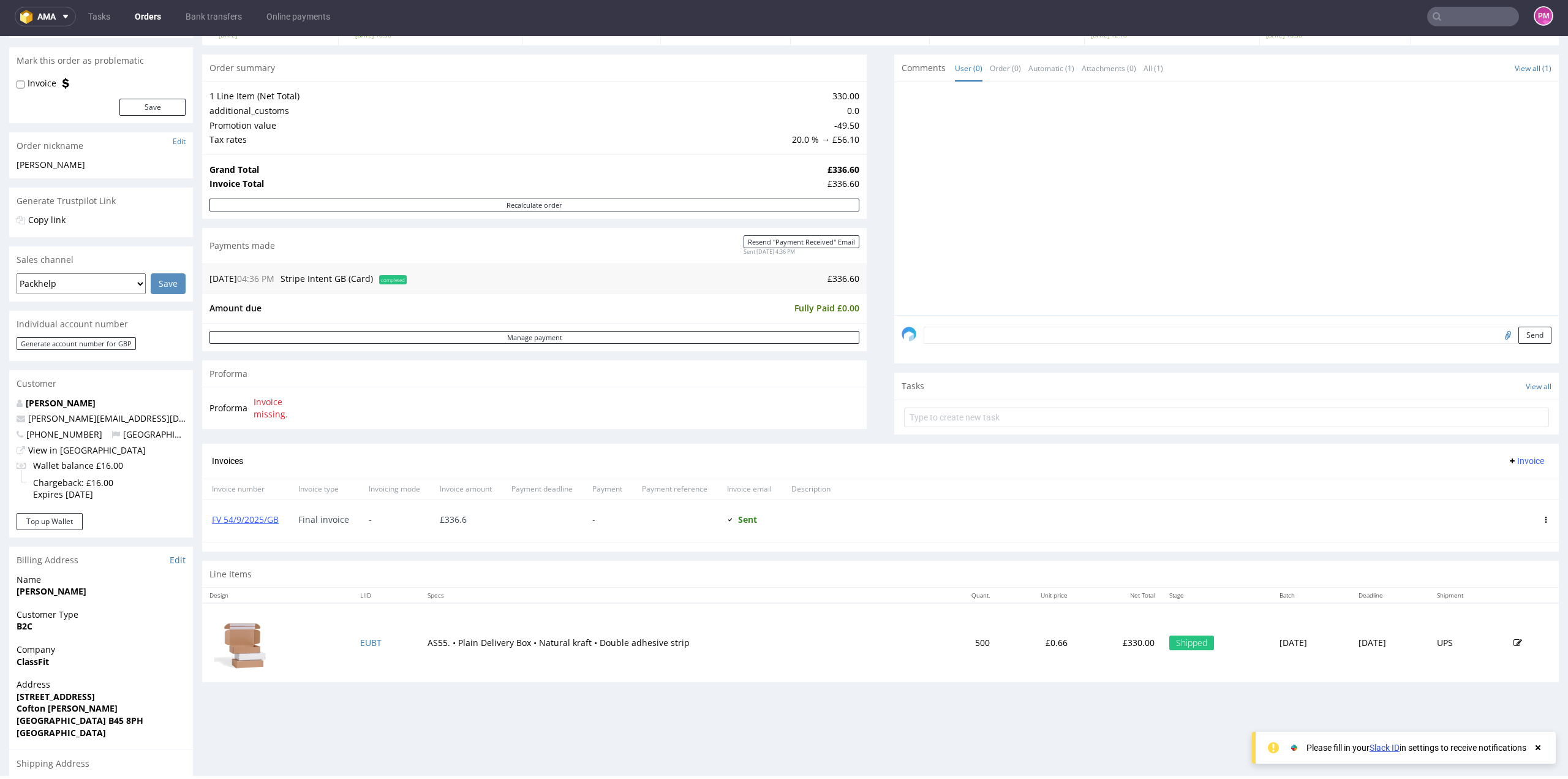
scroll to position [99, 0]
click at [254, 525] on link "FV 54/9/2025/GB" at bounding box center [246, 523] width 67 height 11
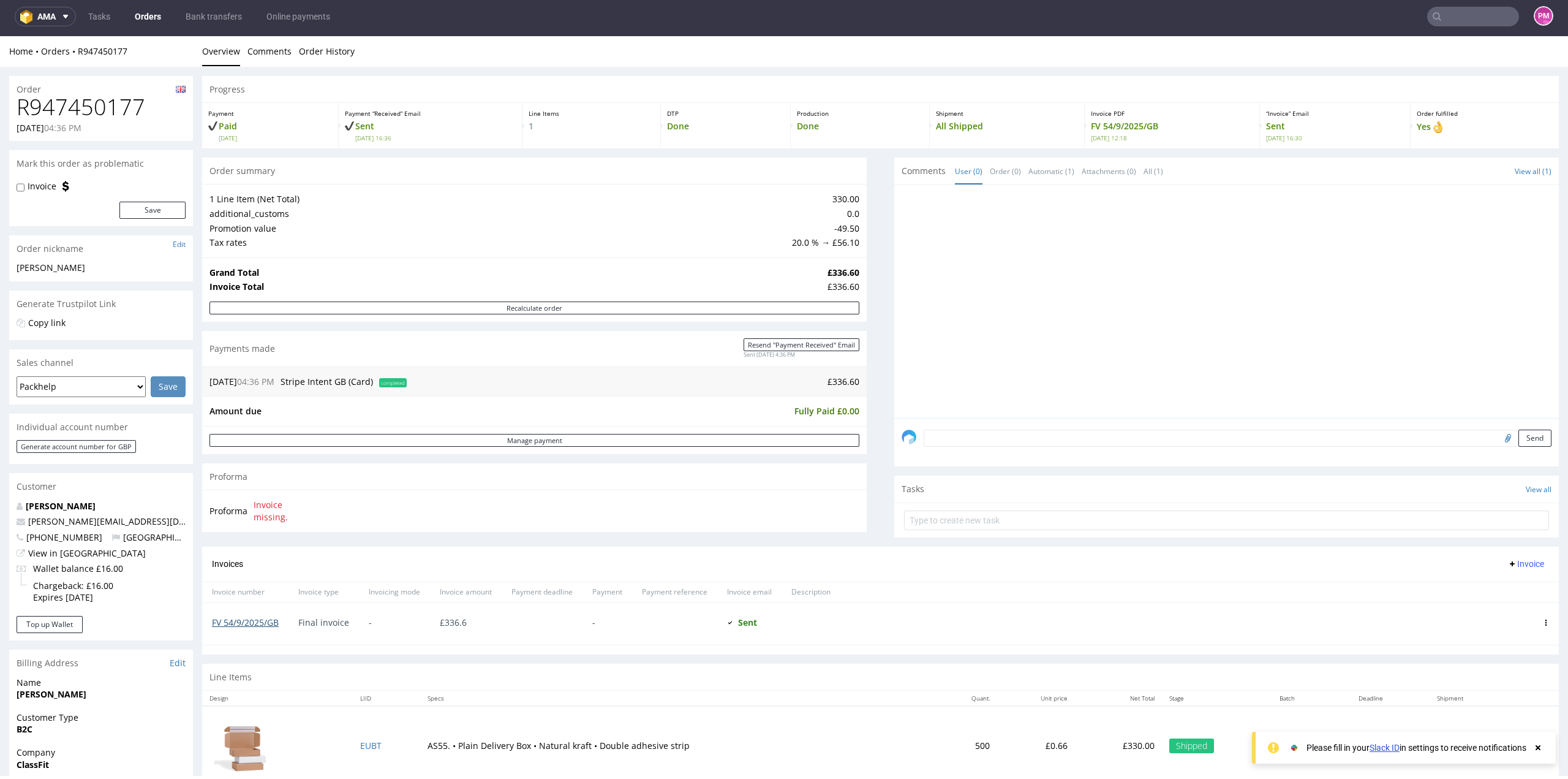
scroll to position [0, 0]
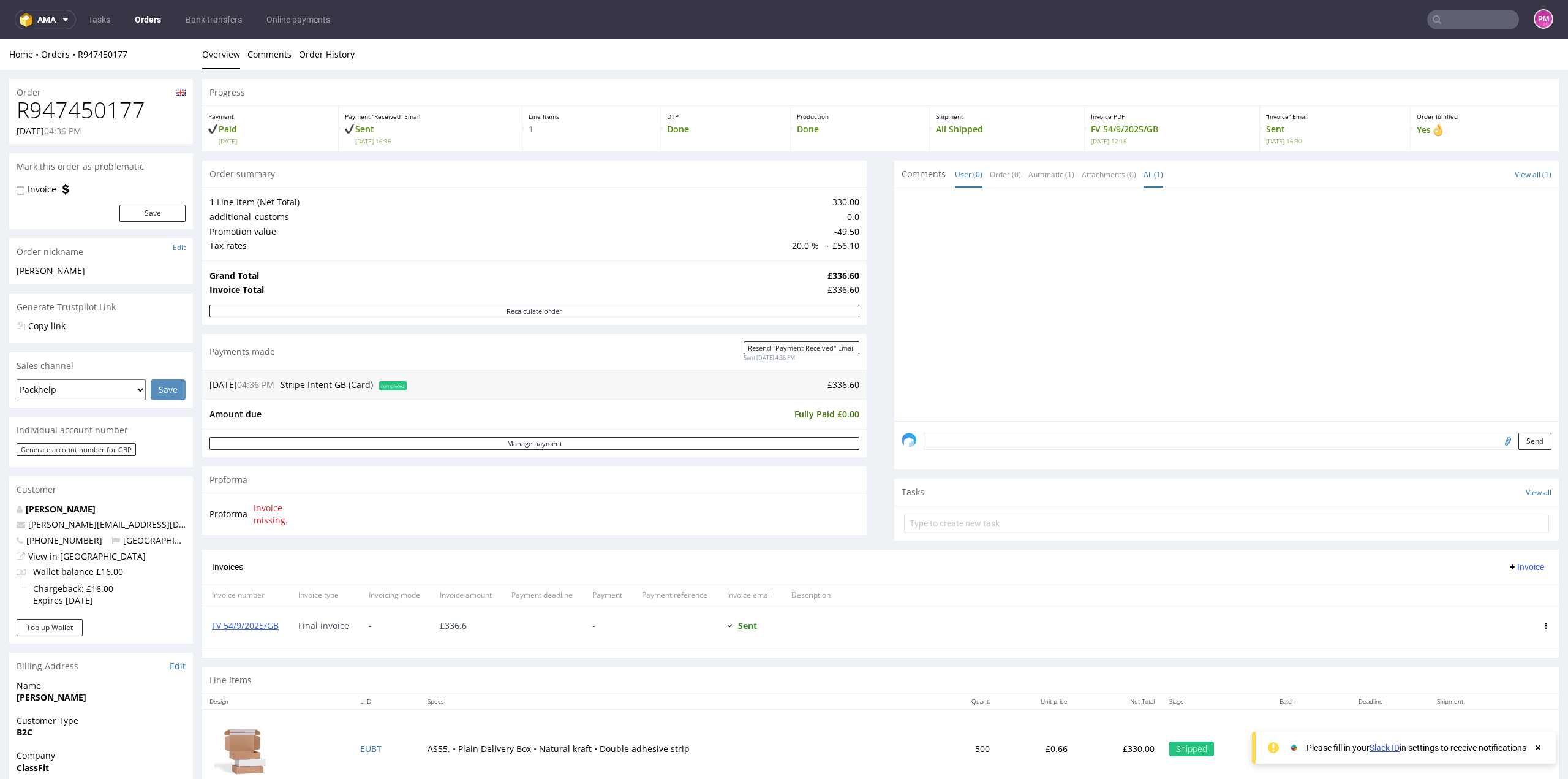
click at [1144, 179] on link "All (1)" at bounding box center [1153, 174] width 19 height 26
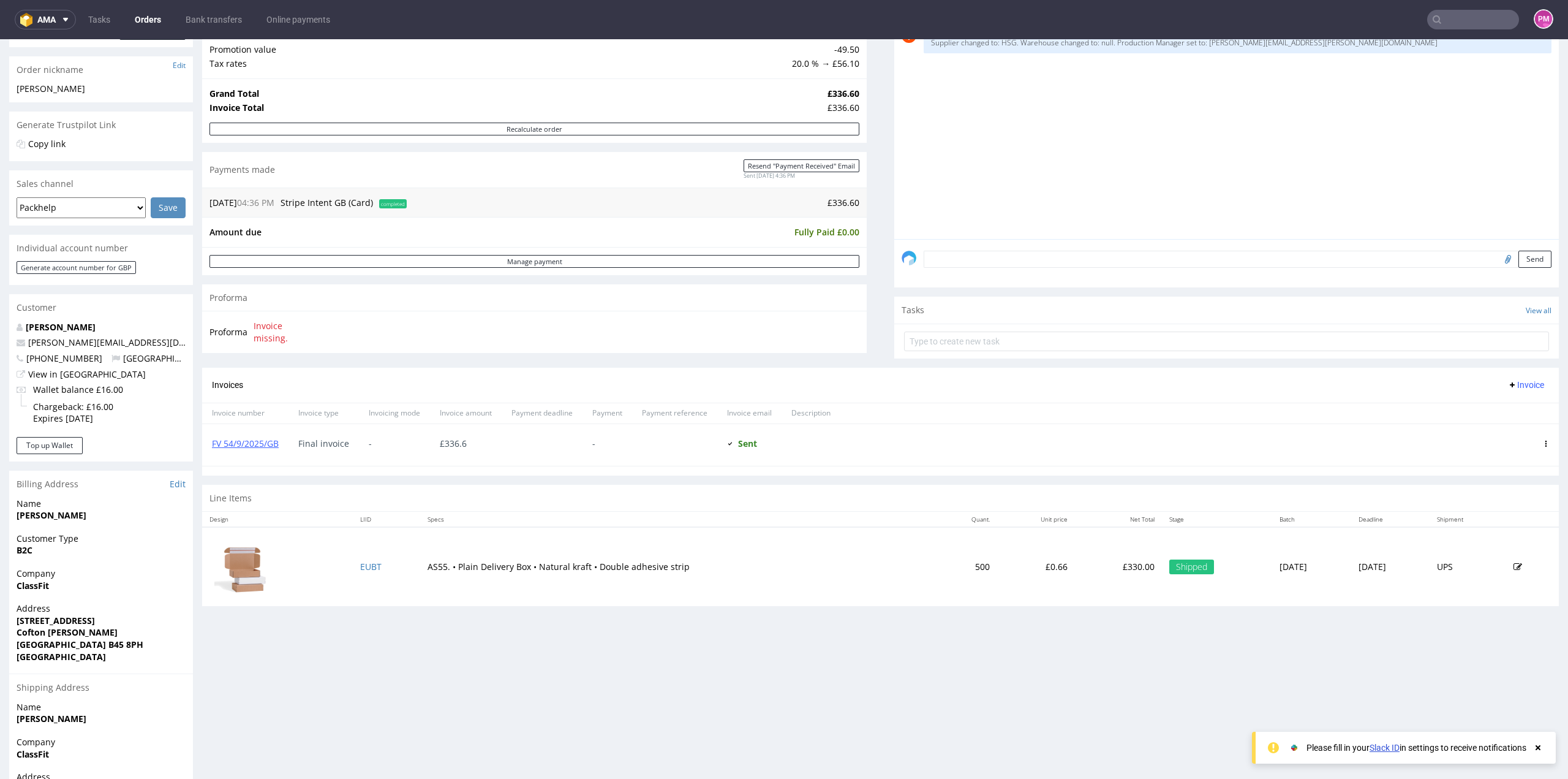
scroll to position [184, 0]
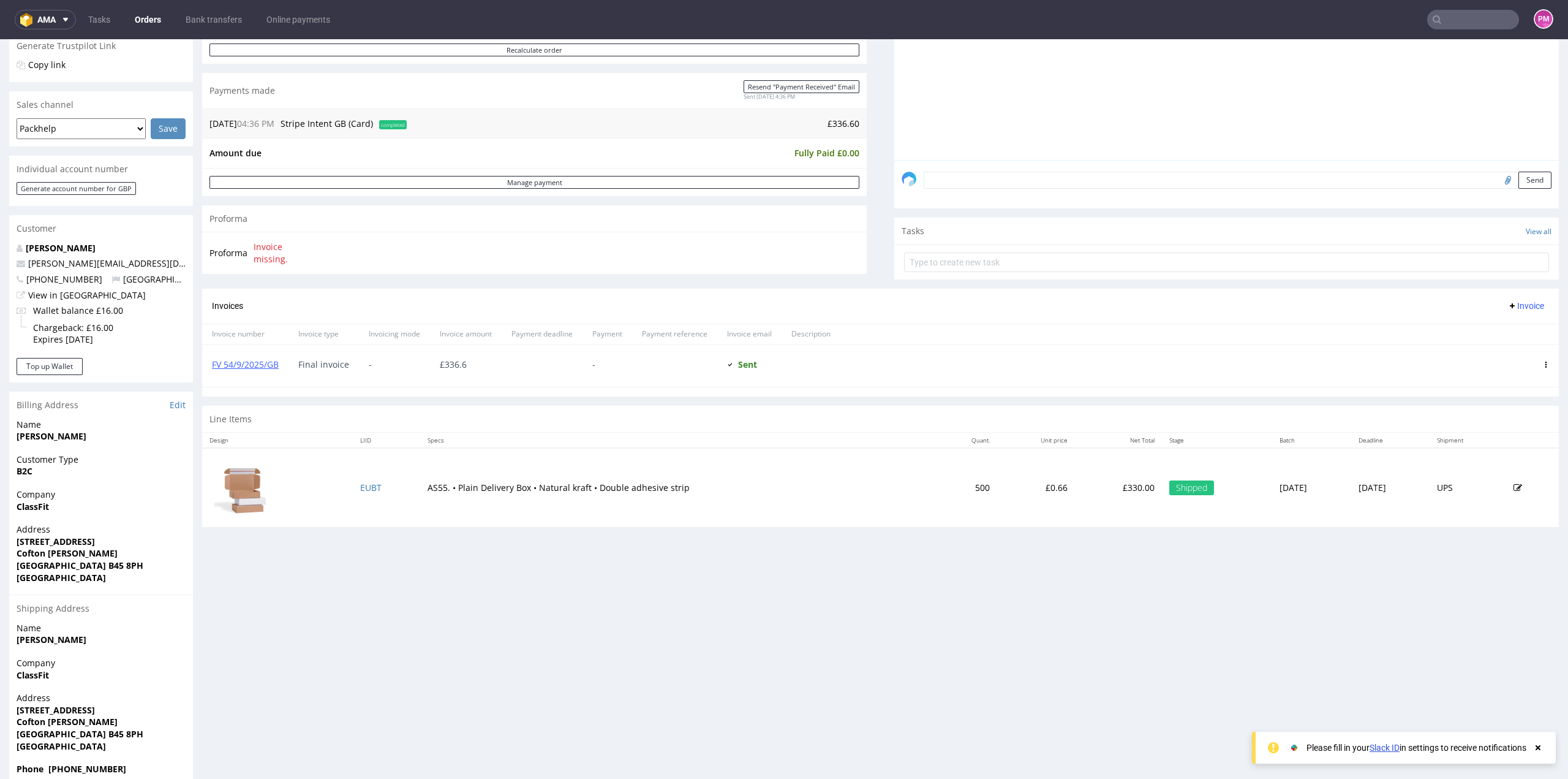
scroll to position [283, 0]
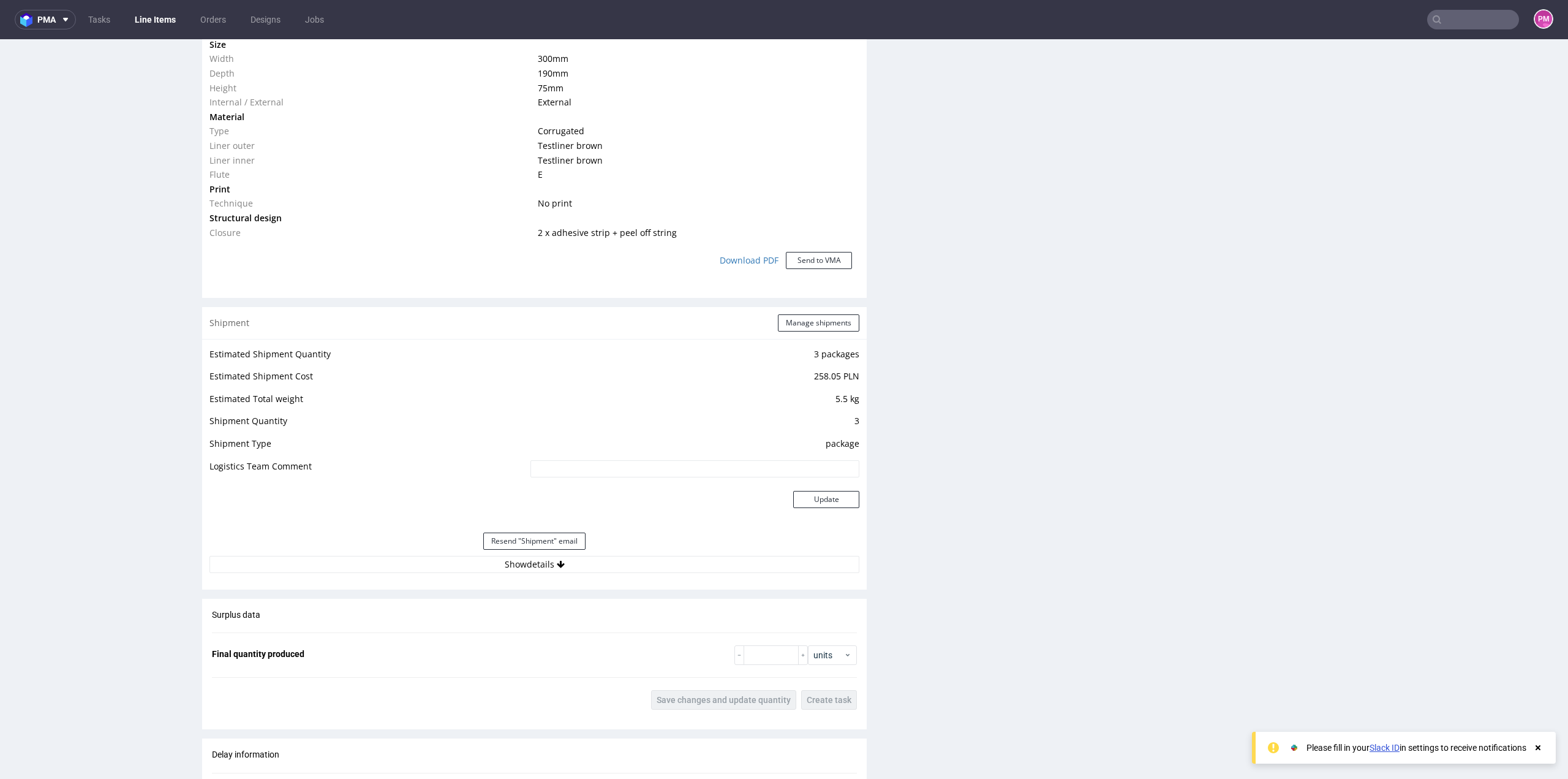
scroll to position [1002, 0]
click at [510, 558] on button "Show details" at bounding box center [534, 561] width 650 height 17
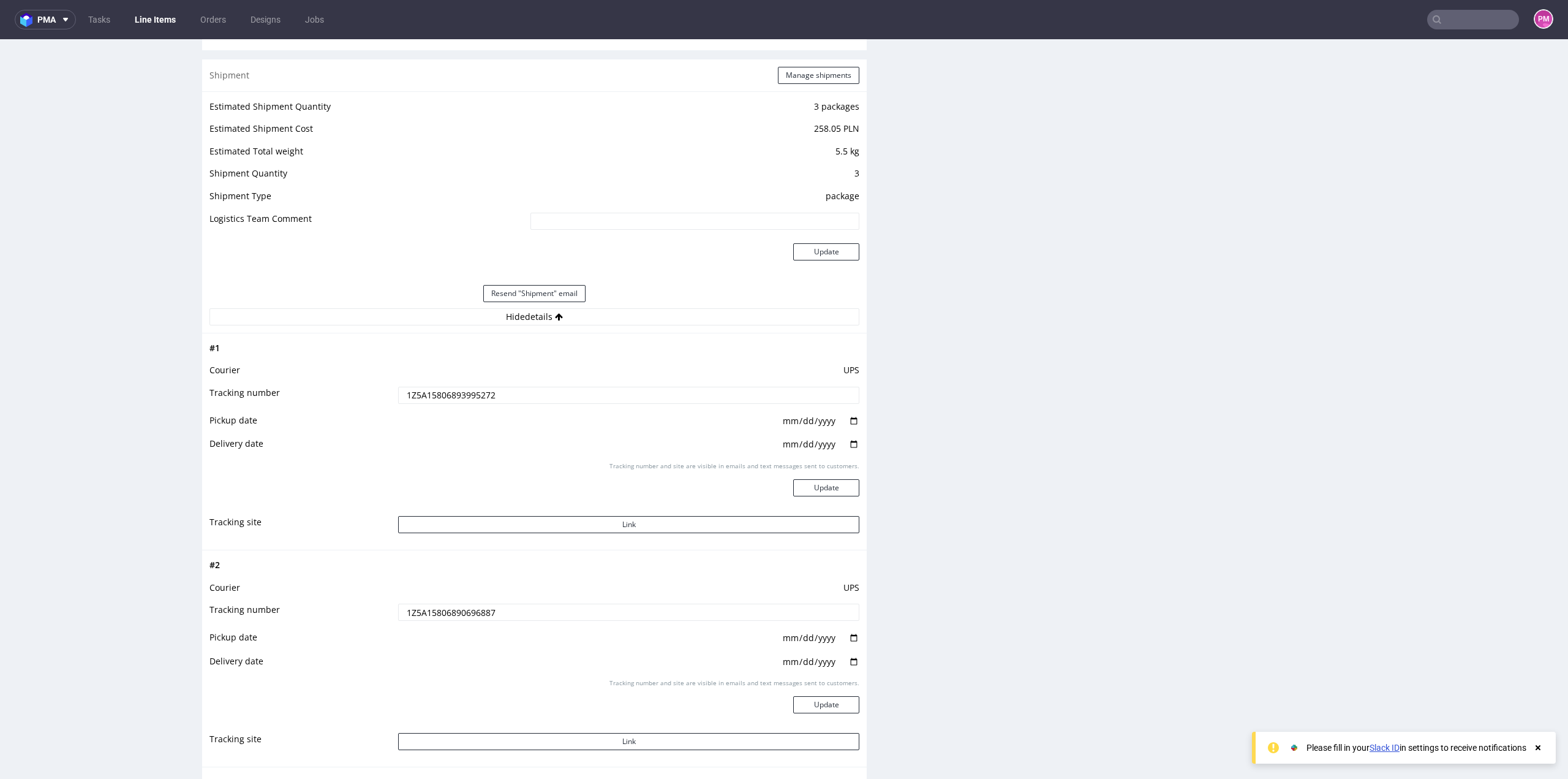
scroll to position [1247, 0]
drag, startPoint x: 493, startPoint y: 393, endPoint x: 378, endPoint y: 401, distance: 115.3
click at [378, 401] on tr "Tracking number 1Z5A15806893995272" at bounding box center [534, 398] width 650 height 27
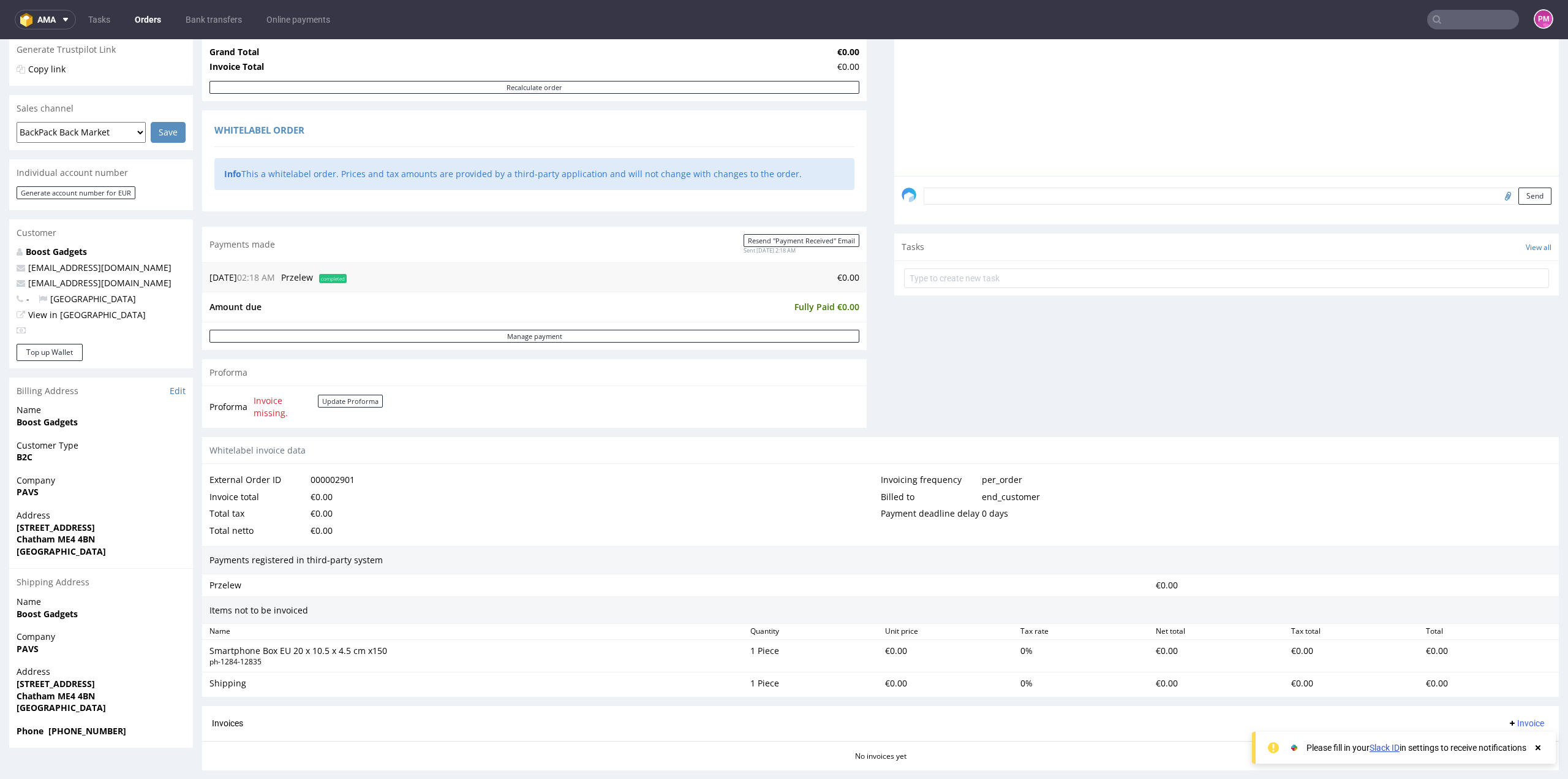
scroll to position [306, 0]
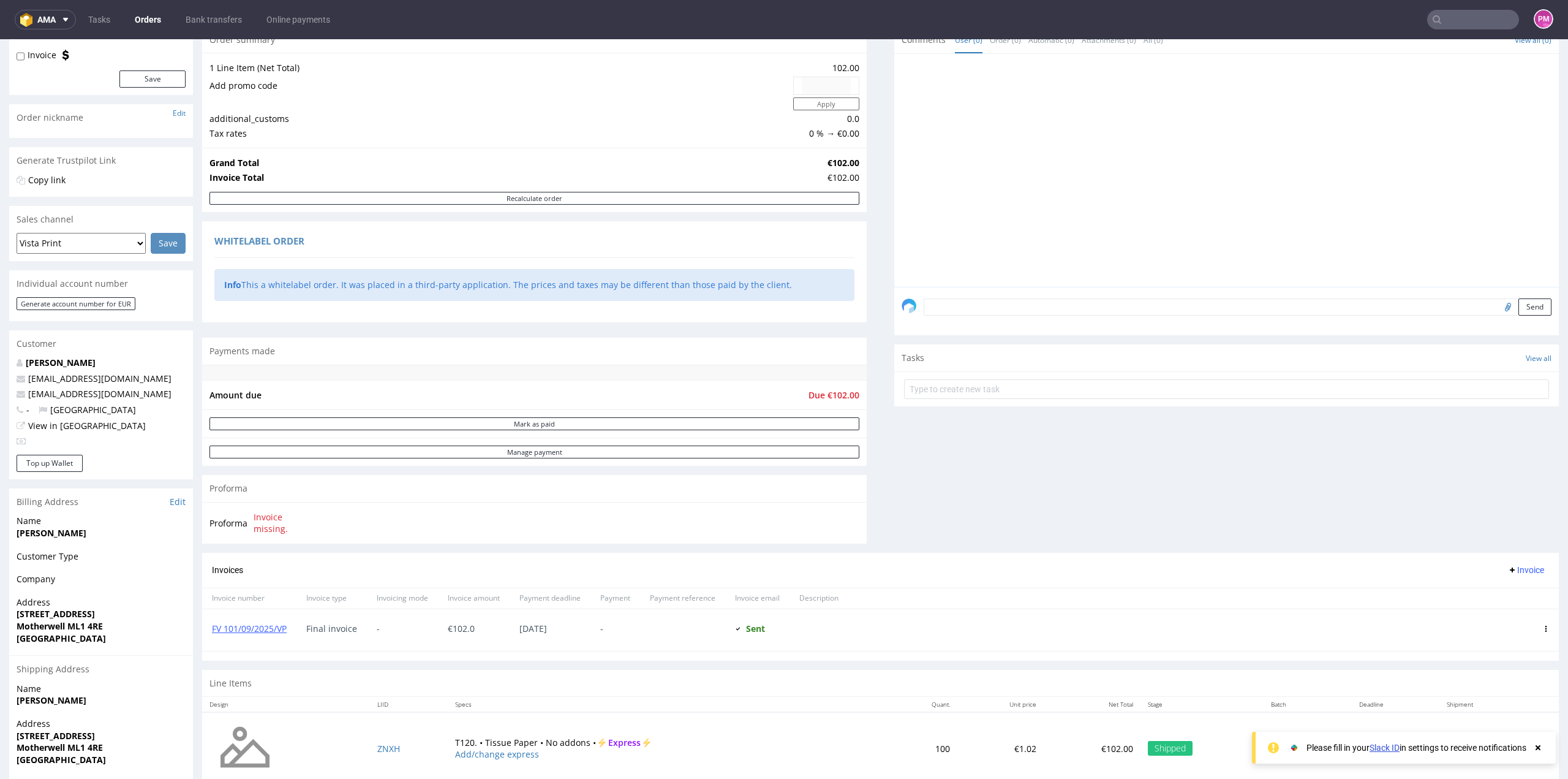
scroll to position [108, 0]
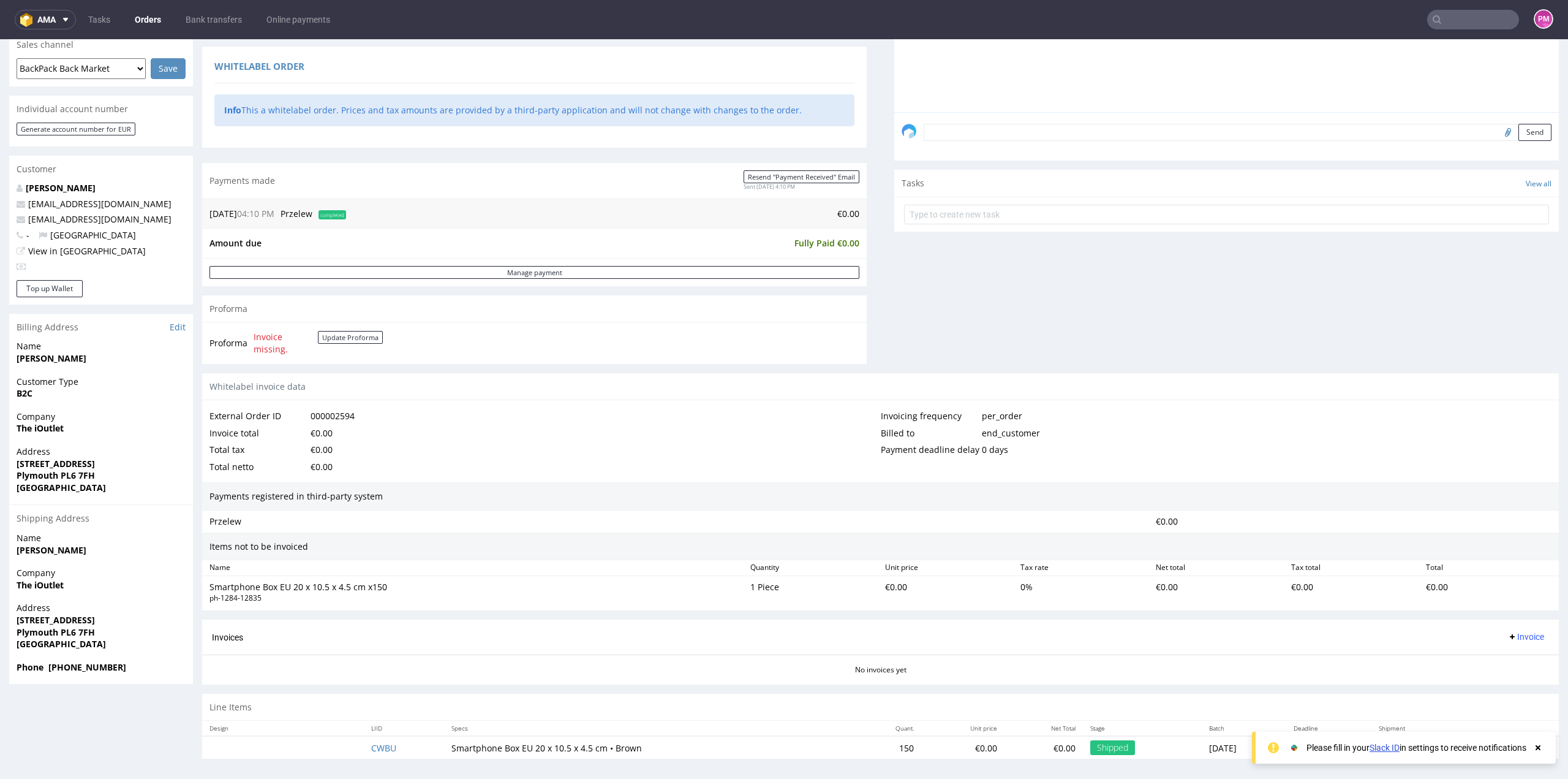
scroll to position [310, 0]
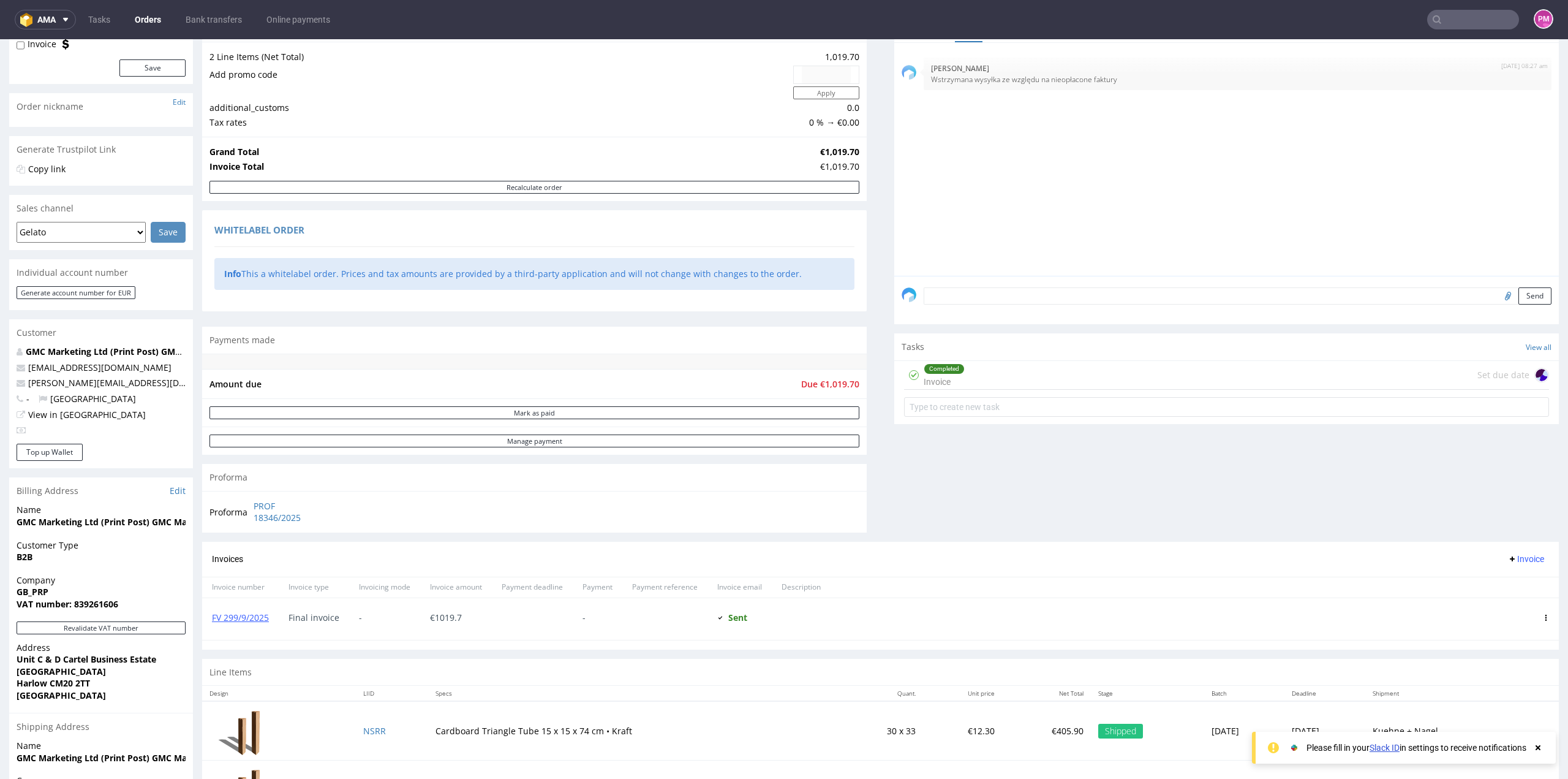
scroll to position [245, 0]
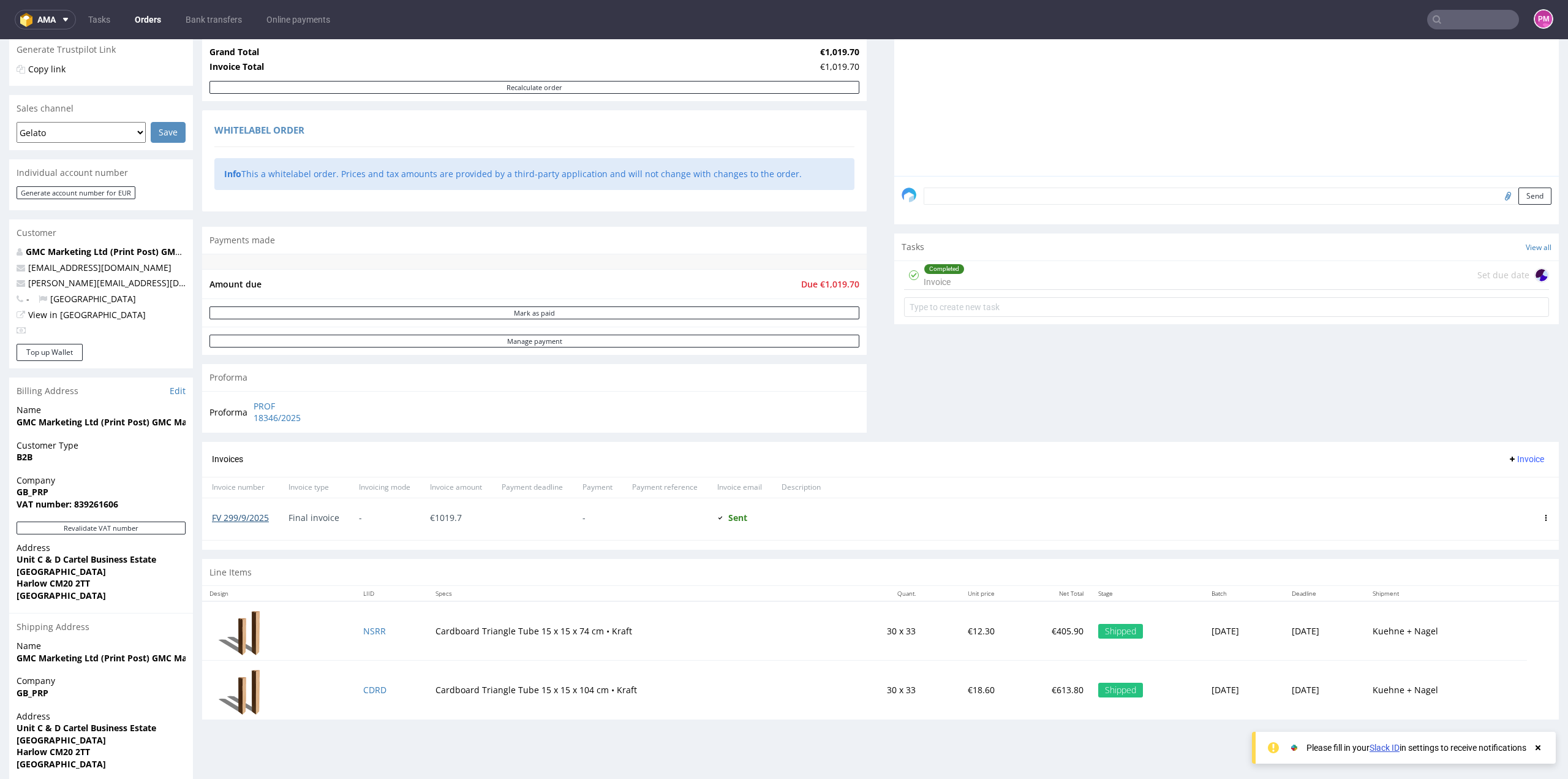
click at [251, 514] on link "FV 299/9/2025" at bounding box center [240, 517] width 57 height 11
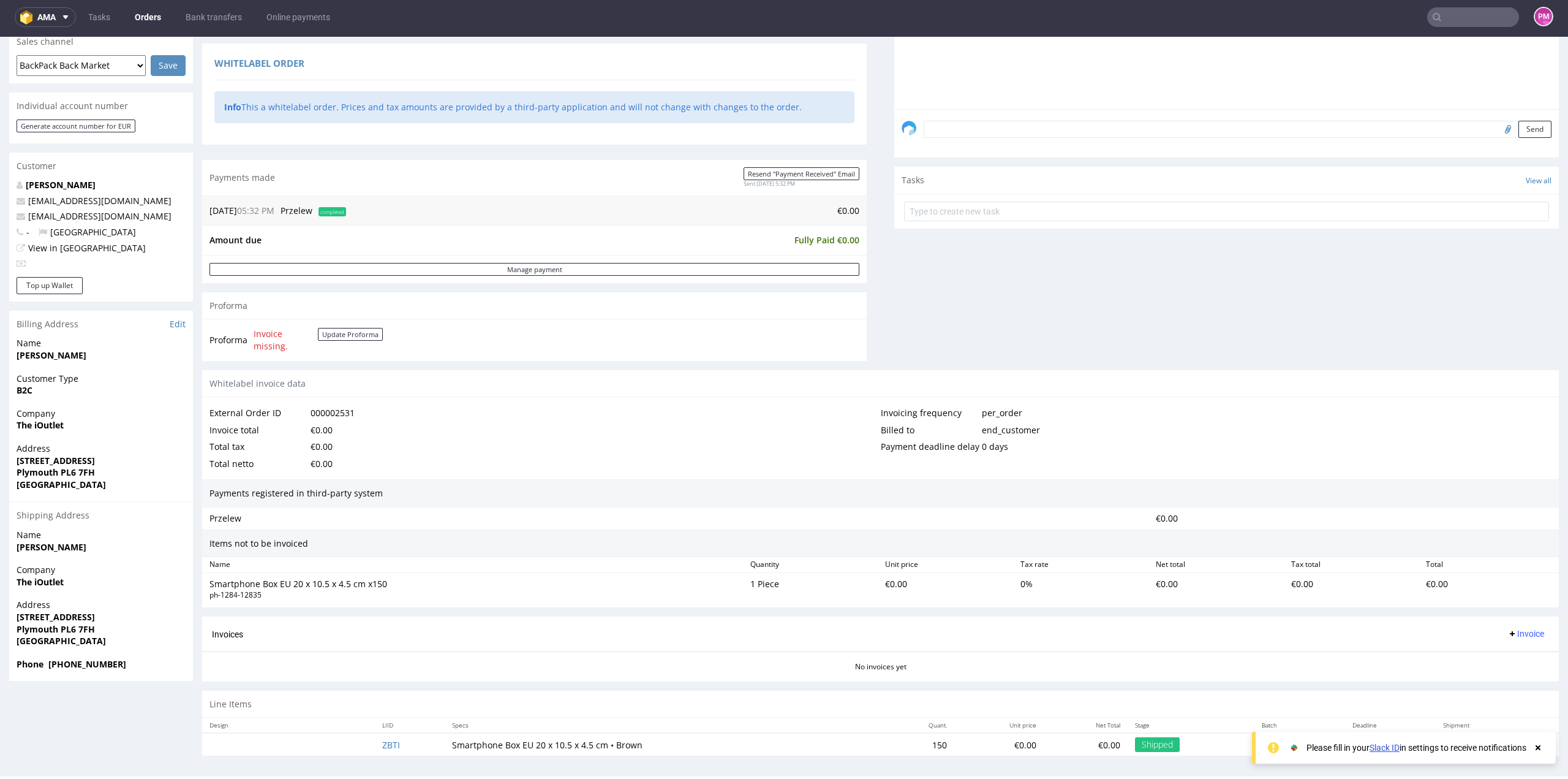
scroll to position [3, 0]
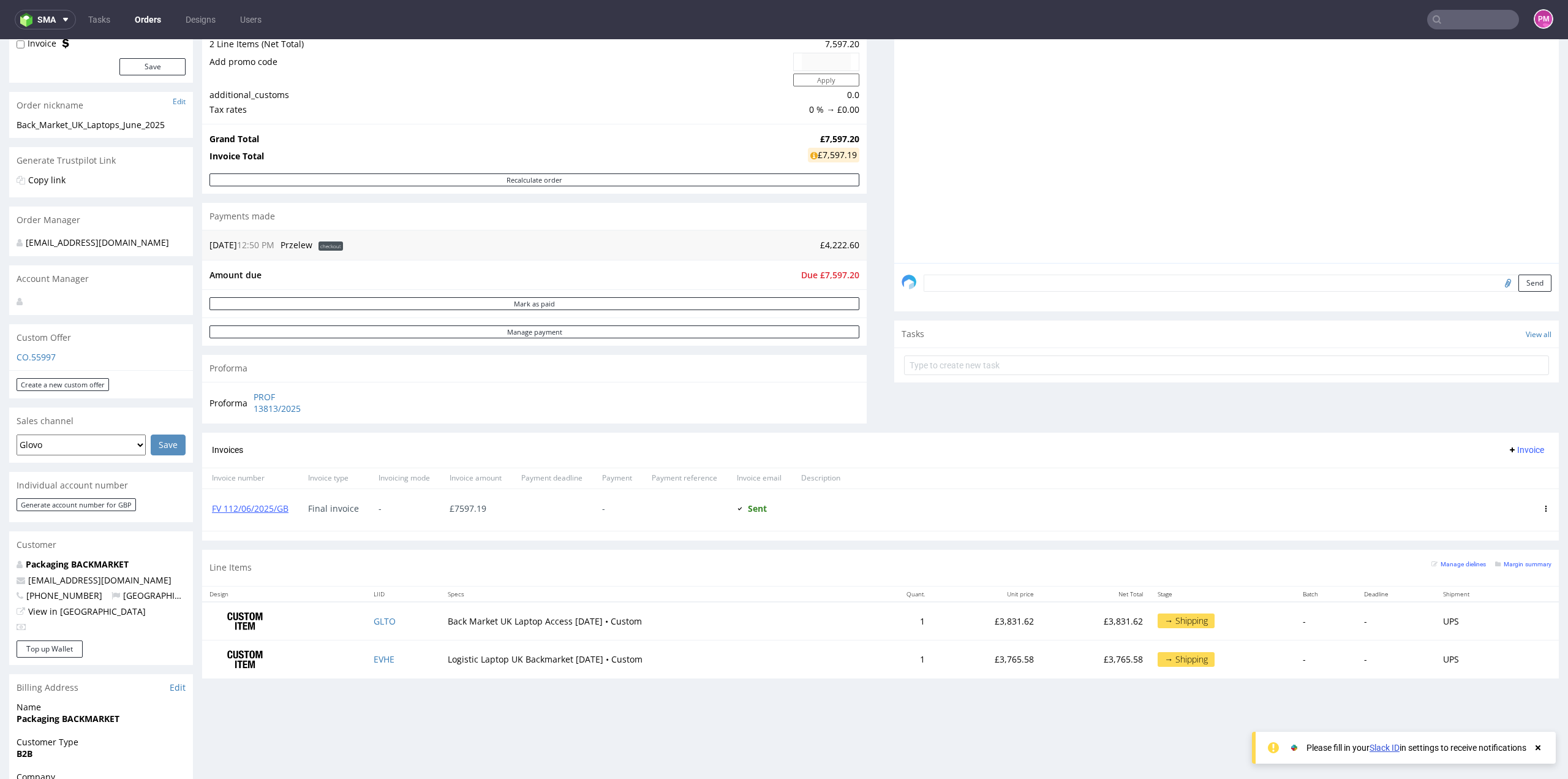
scroll to position [184, 0]
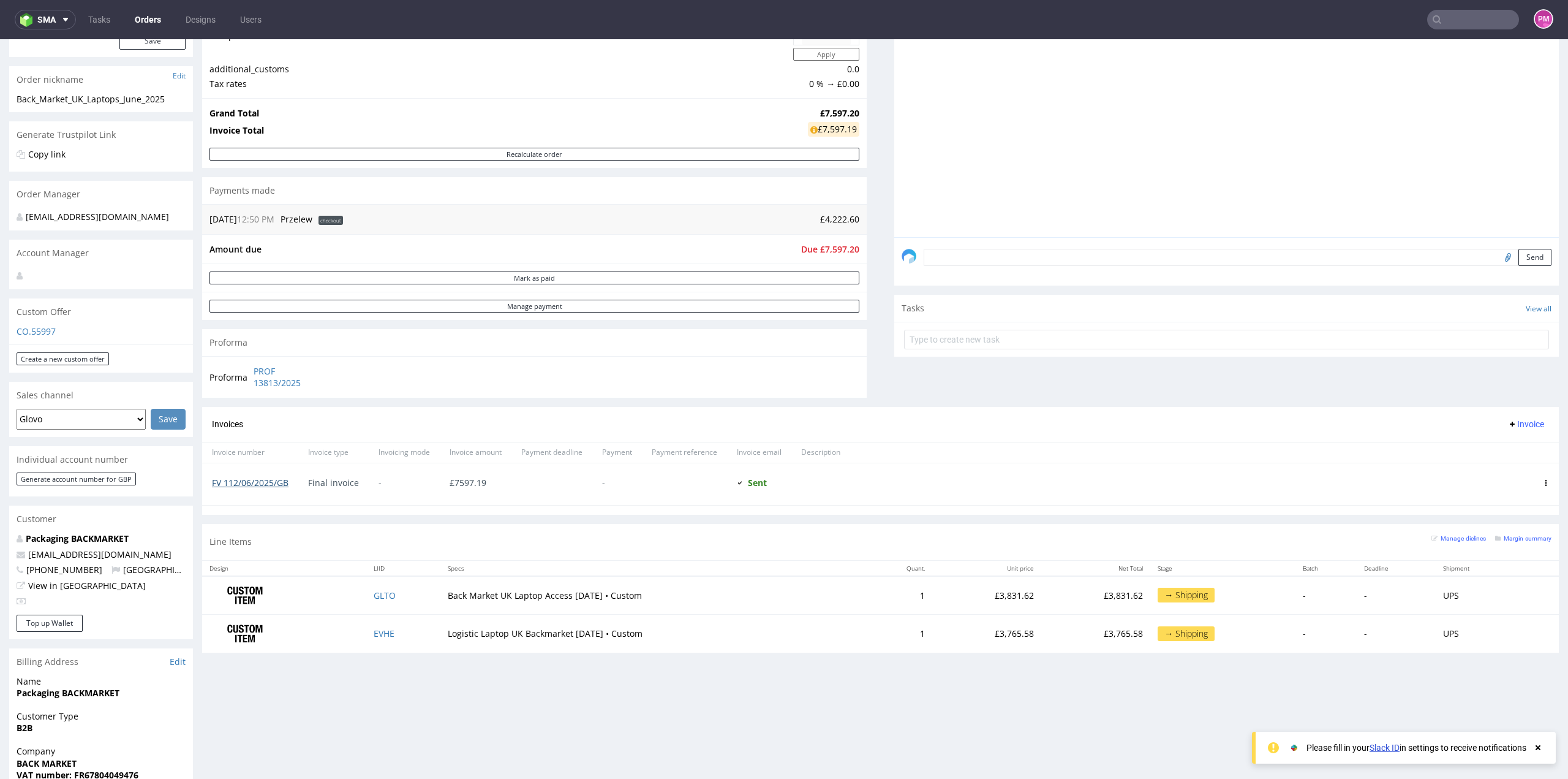
click at [241, 482] on link "FV 112/06/2025/GB" at bounding box center [250, 482] width 77 height 11
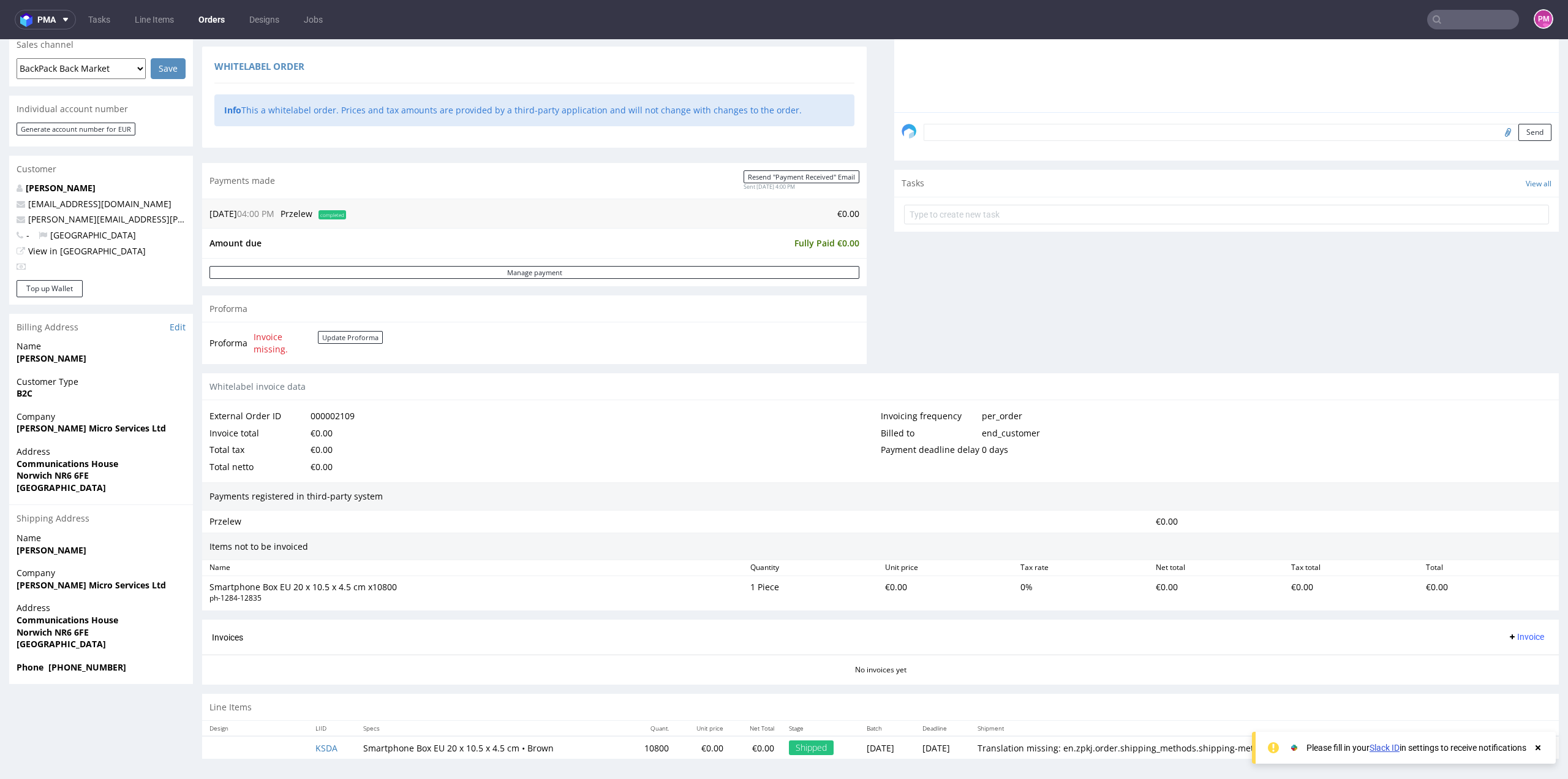
scroll to position [310, 0]
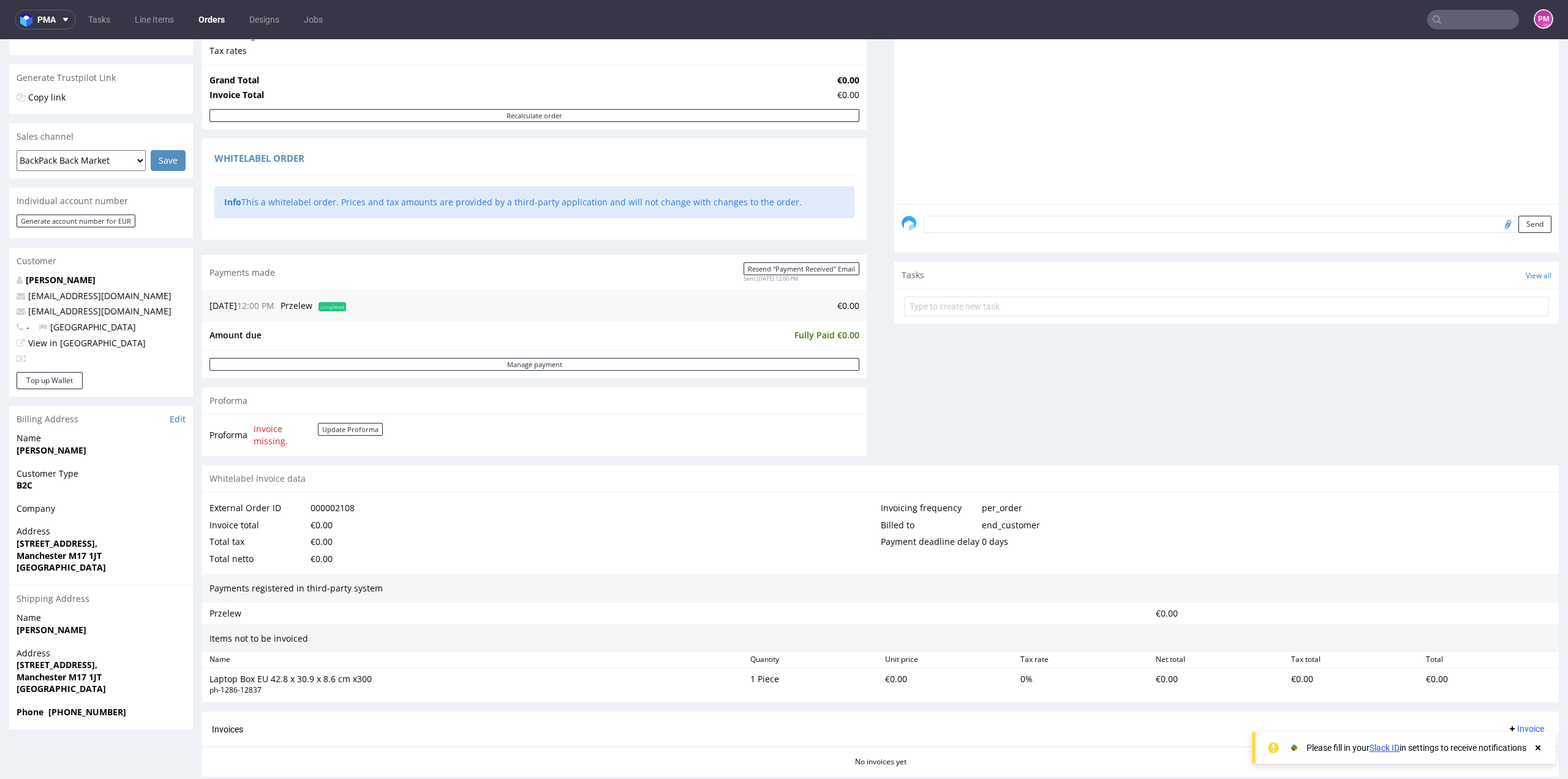
scroll to position [306, 0]
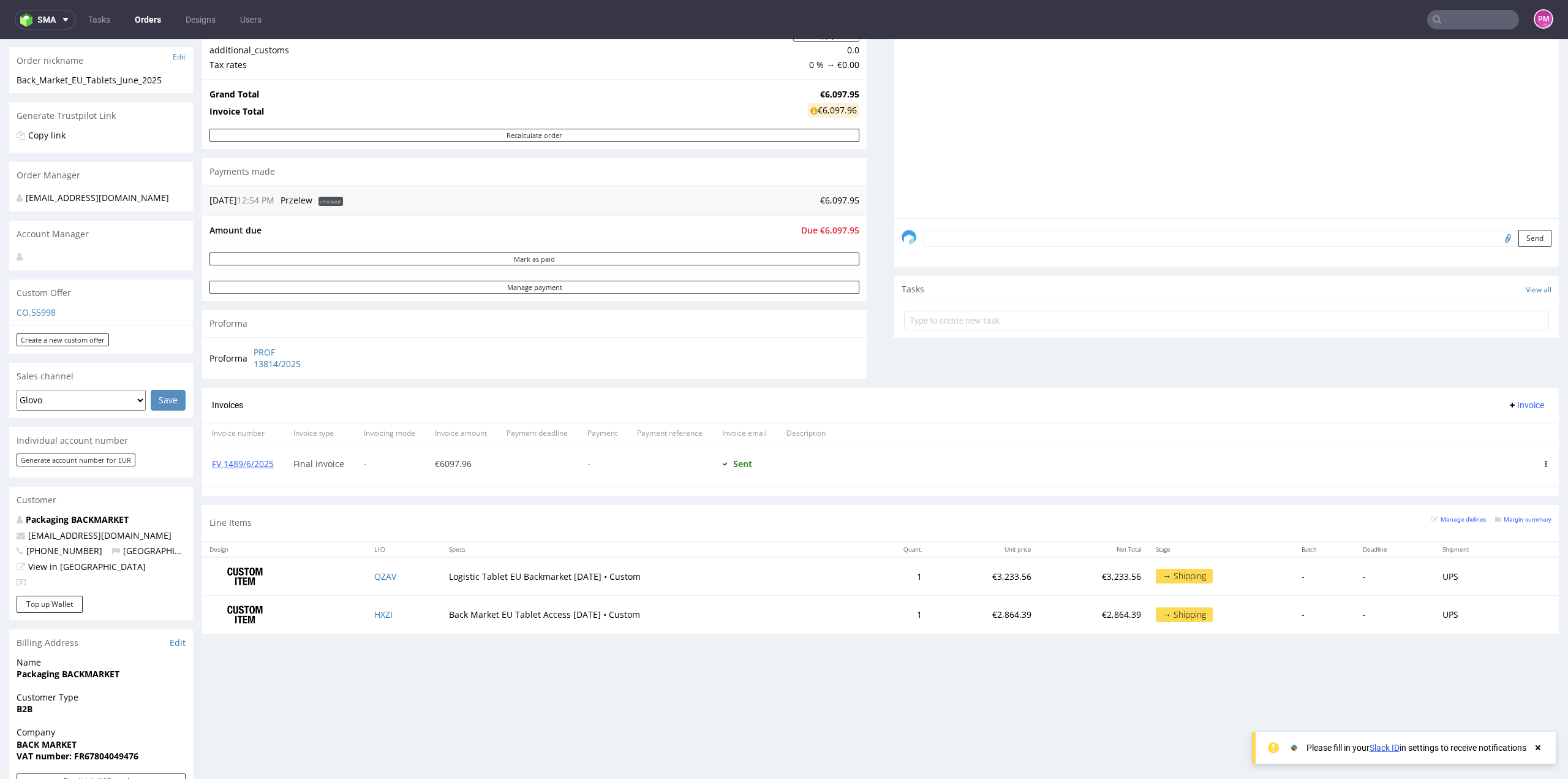
scroll to position [184, 0]
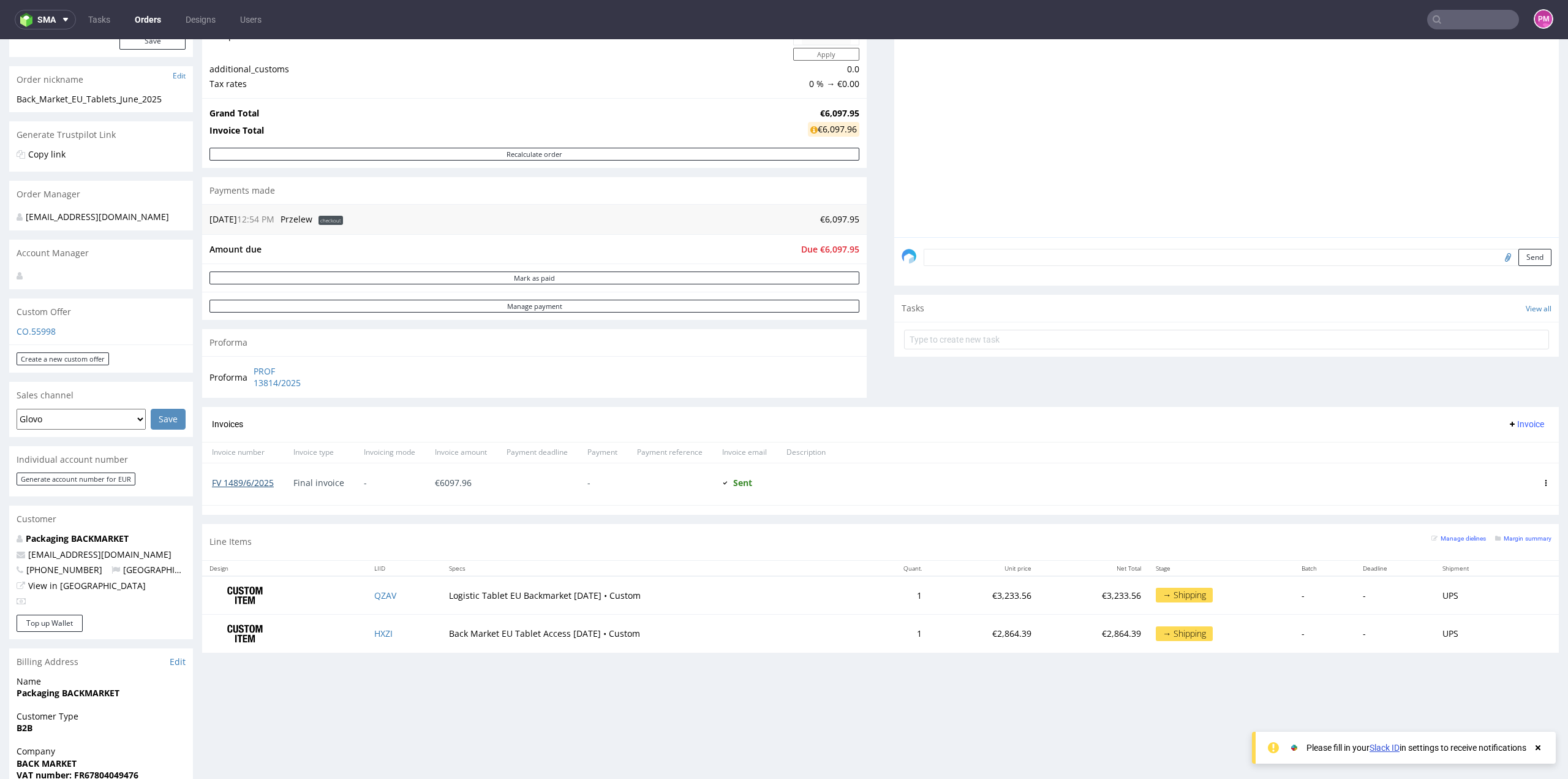
click at [267, 481] on link "FV 1489/6/2025" at bounding box center [243, 482] width 62 height 11
